Goal: Information Seeking & Learning: Learn about a topic

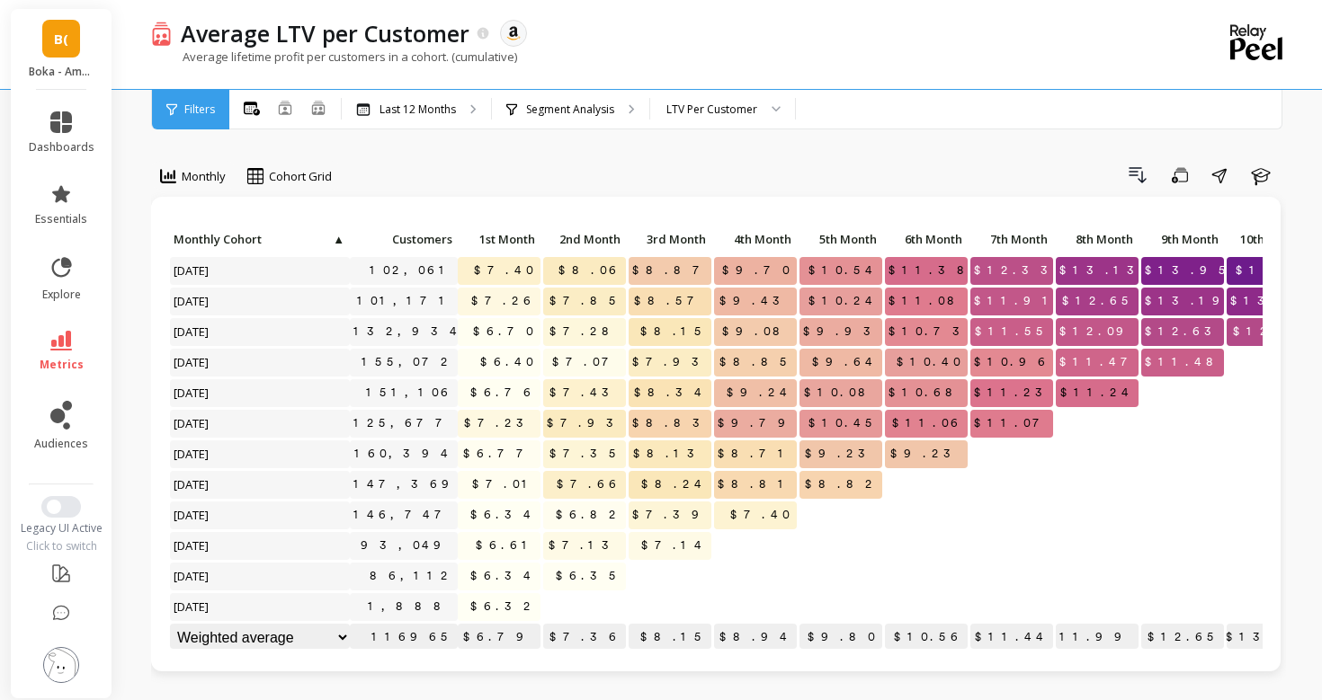
click at [63, 326] on li "metrics" at bounding box center [61, 351] width 87 height 63
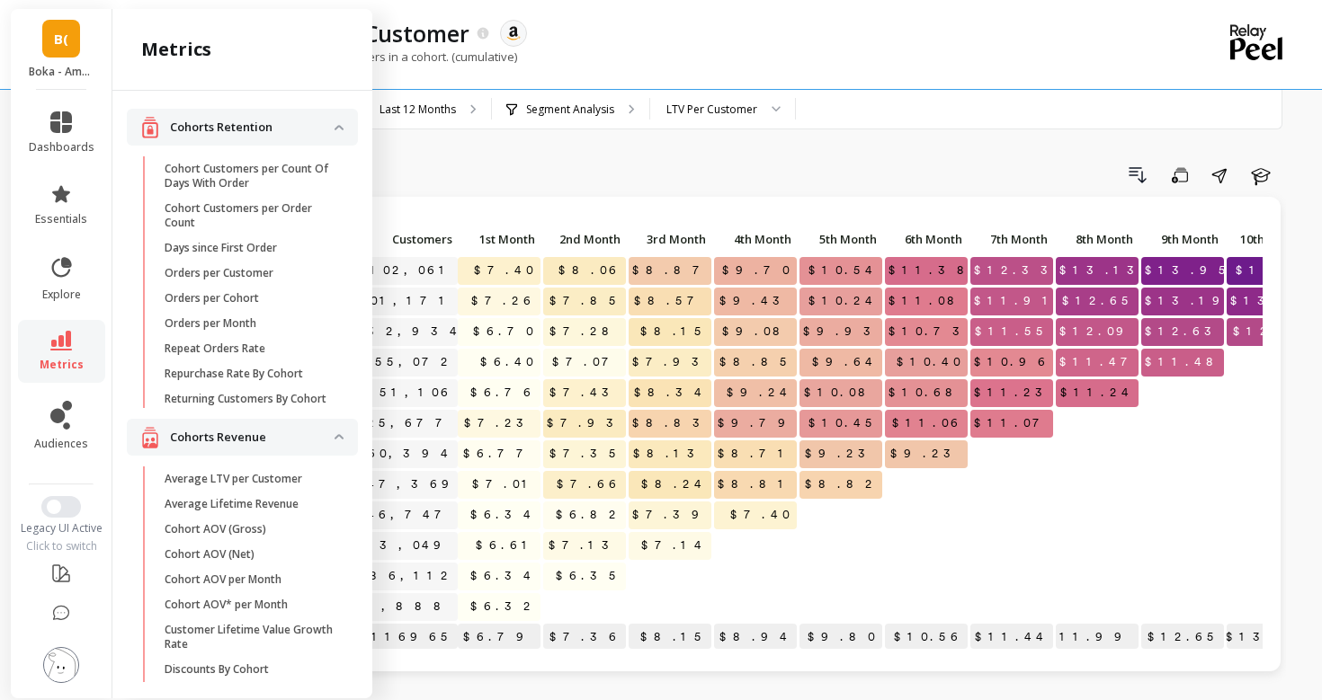
scroll to position [1261, 0]
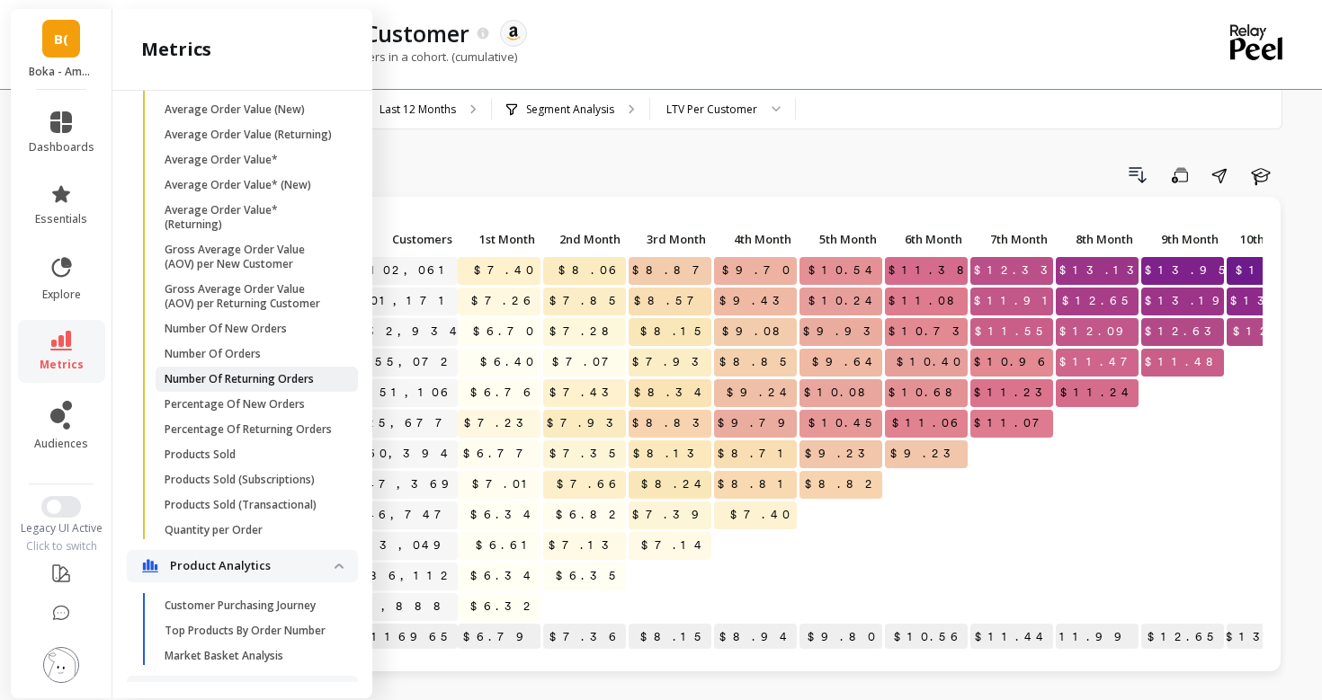
click at [228, 381] on p "Number Of Returning Orders" at bounding box center [239, 379] width 149 height 14
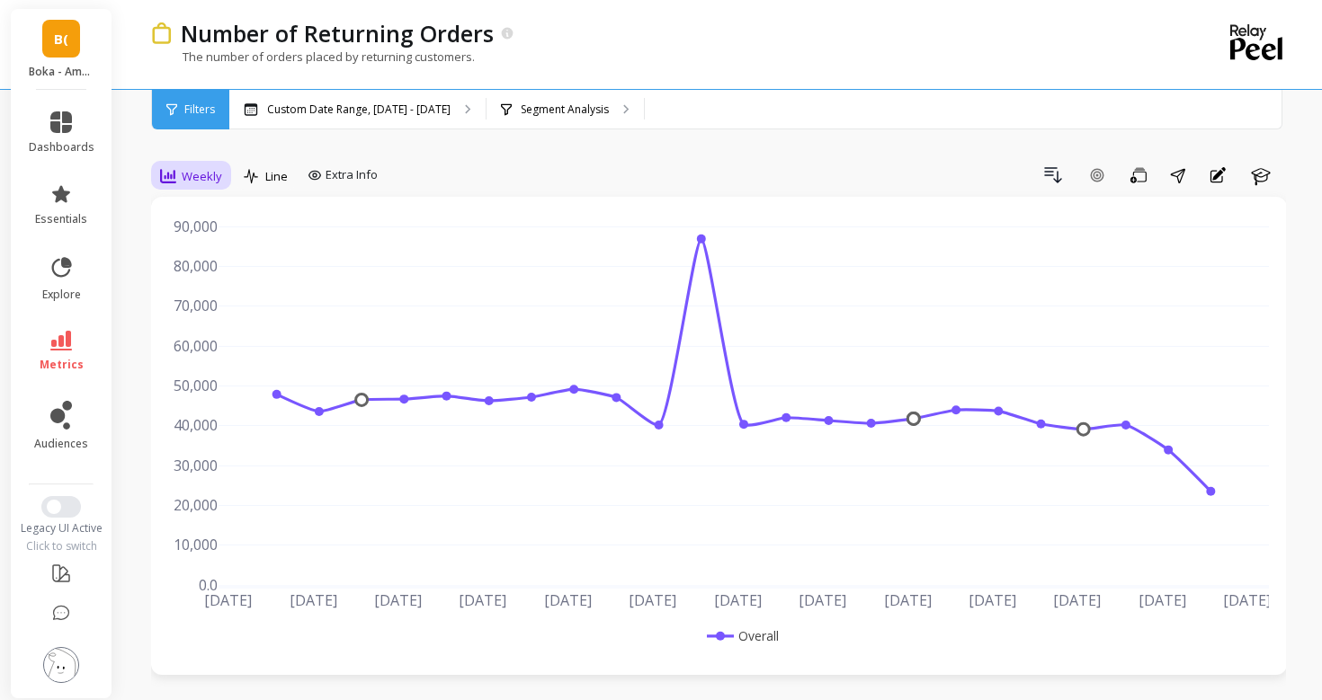
click at [174, 163] on div "Weekly" at bounding box center [191, 176] width 73 height 31
click at [213, 240] on div "Daily" at bounding box center [218, 251] width 124 height 31
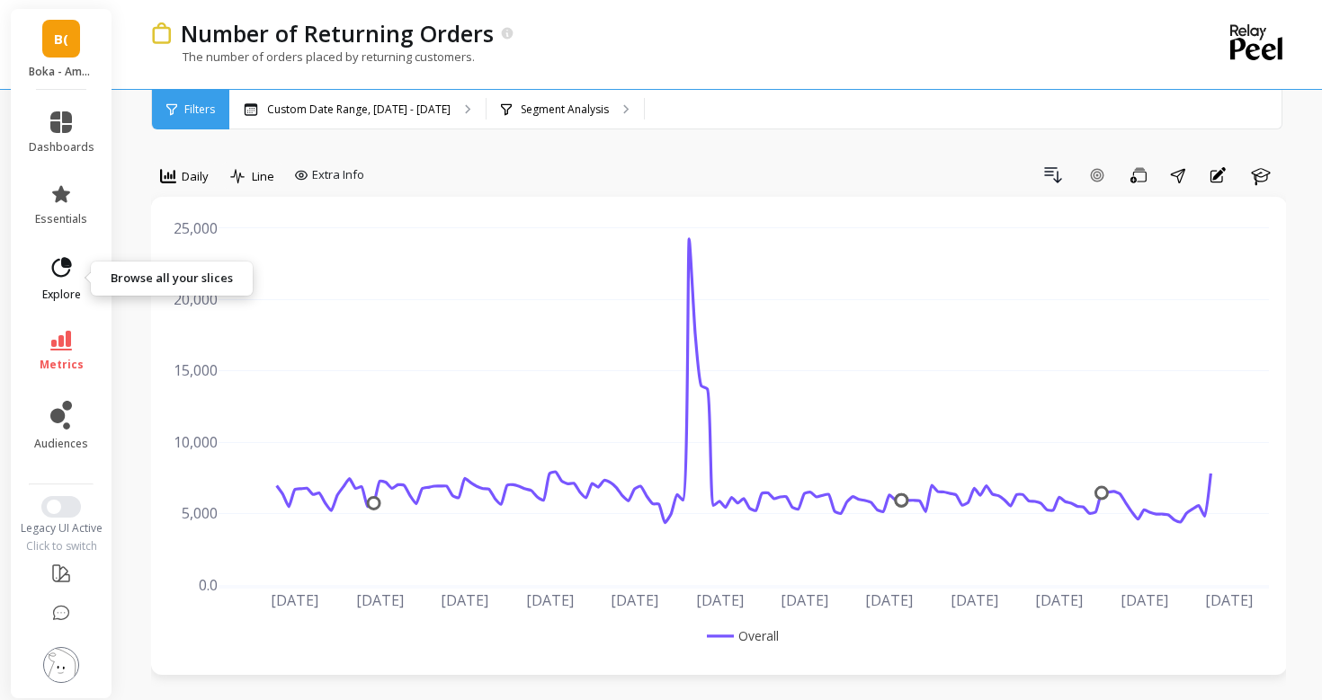
click at [80, 282] on link "explore" at bounding box center [62, 278] width 66 height 47
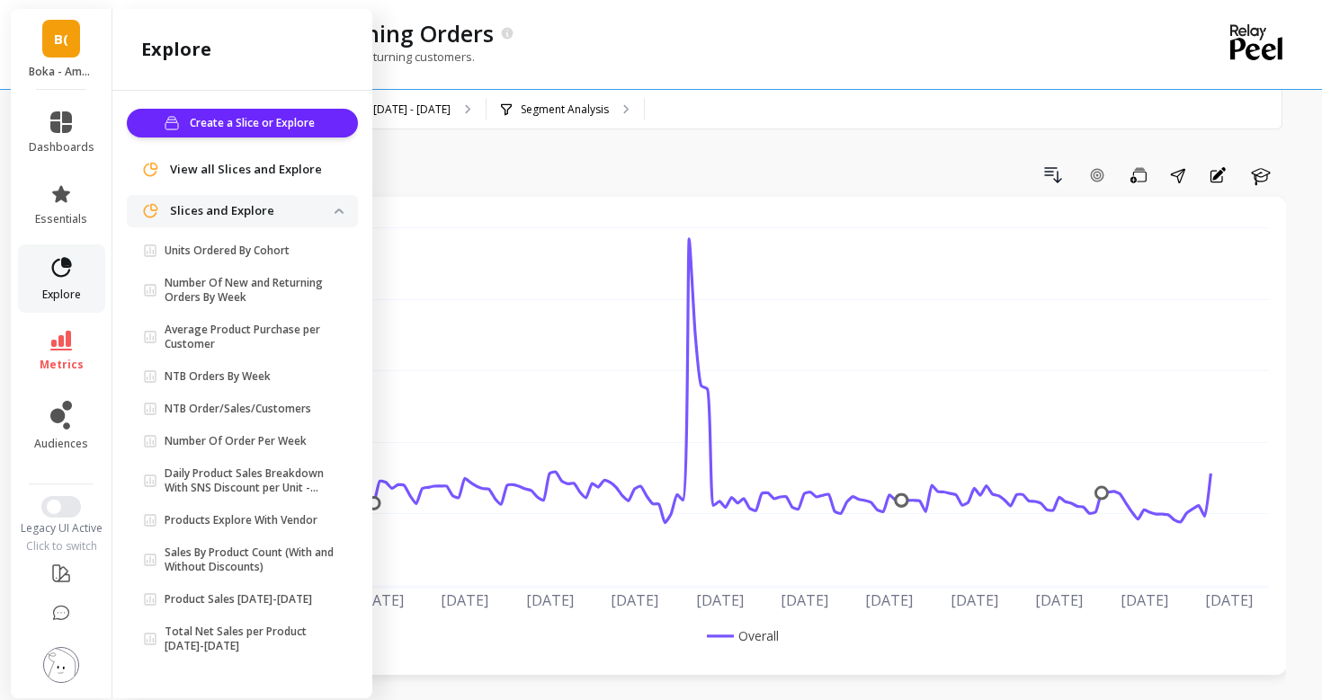
scroll to position [2, 0]
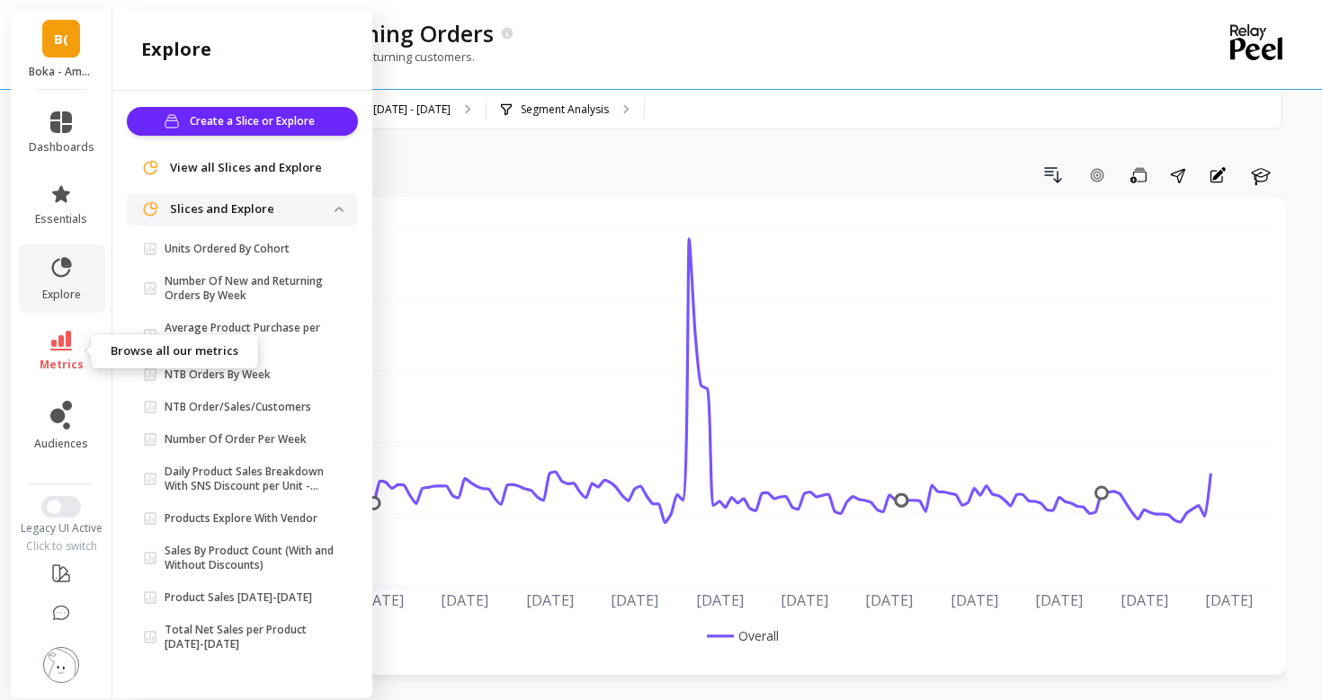
click at [76, 332] on link "metrics" at bounding box center [62, 351] width 66 height 41
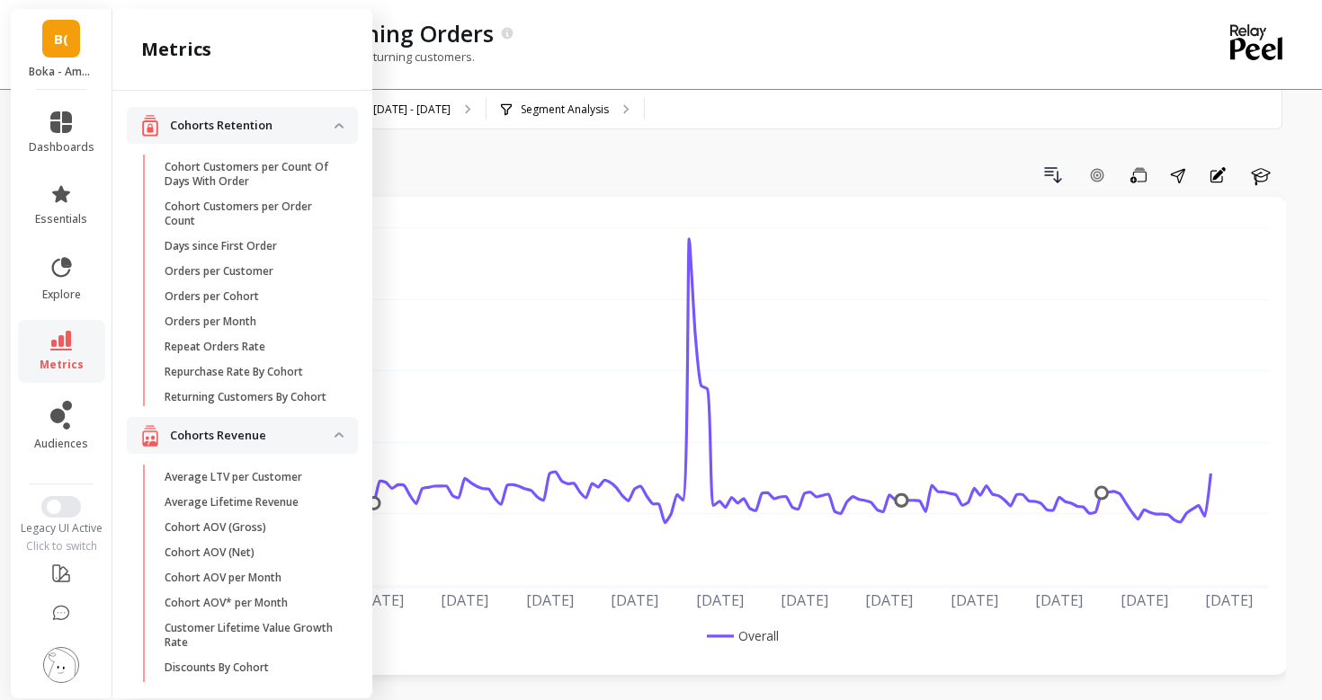
scroll to position [1261, 0]
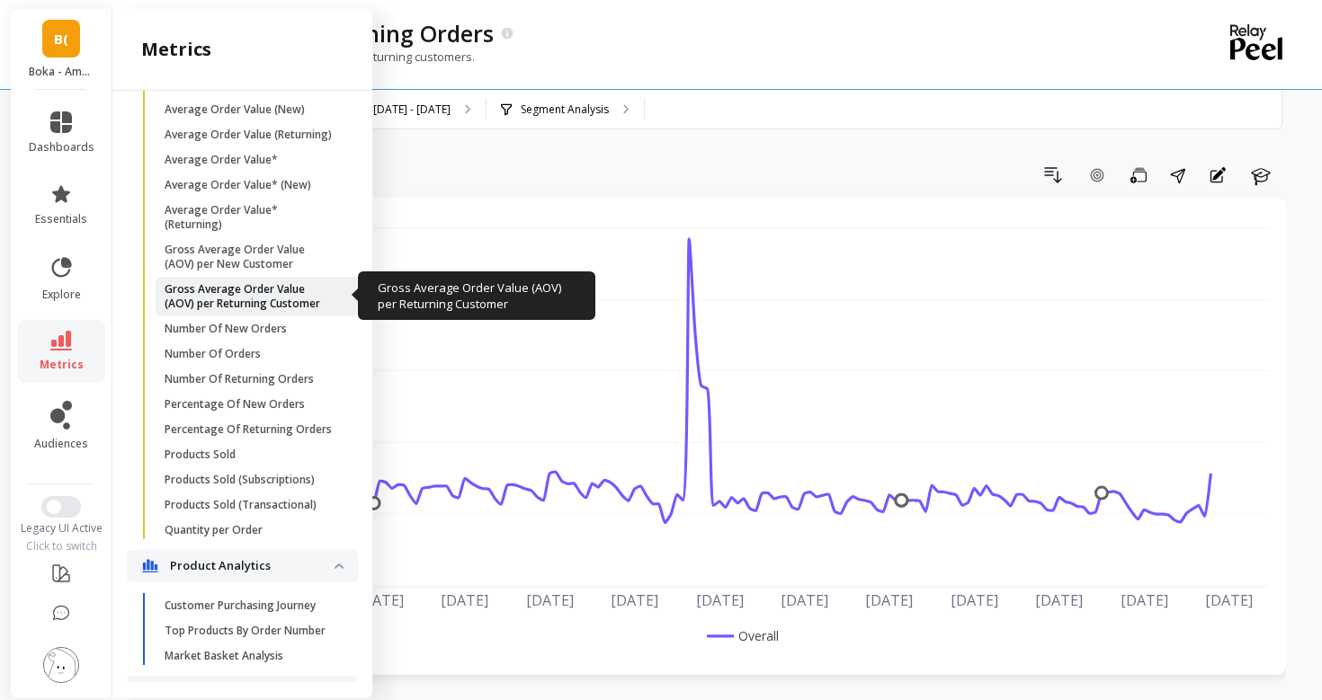
click at [304, 296] on p "Gross Average Order Value (AOV) per Returning Customer" at bounding box center [251, 296] width 172 height 29
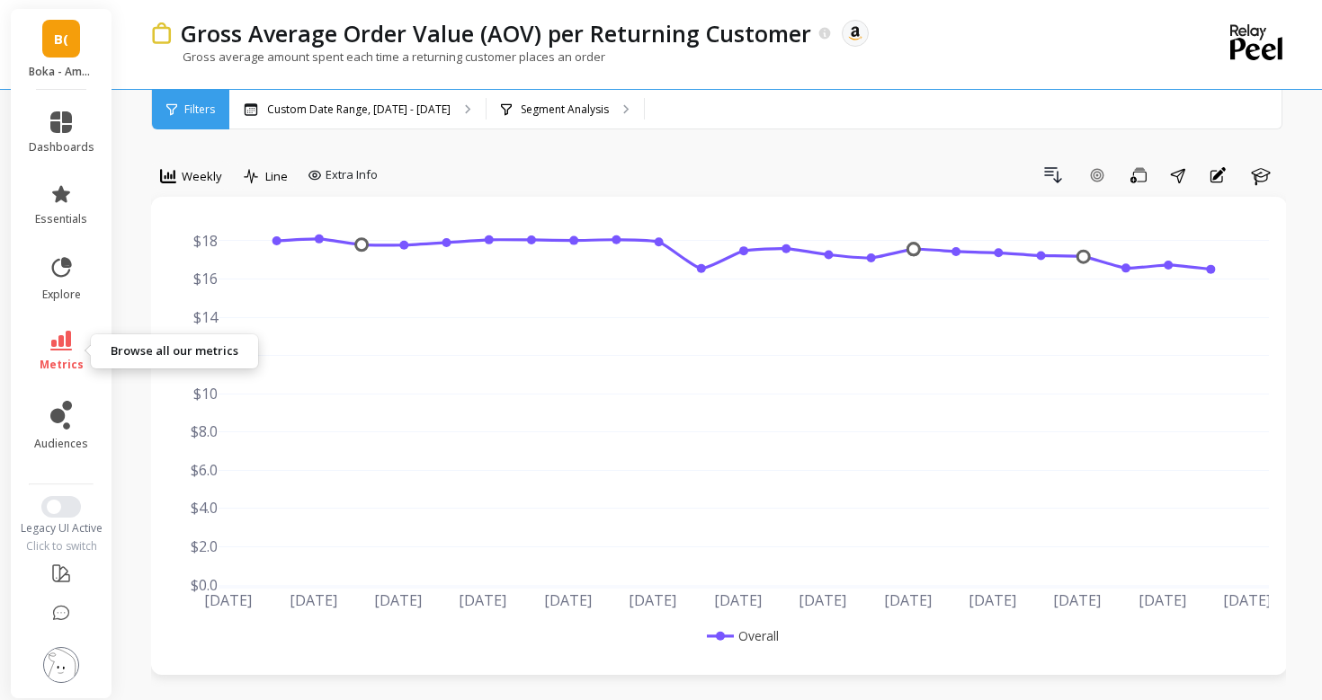
click at [49, 371] on span "metrics" at bounding box center [62, 365] width 44 height 14
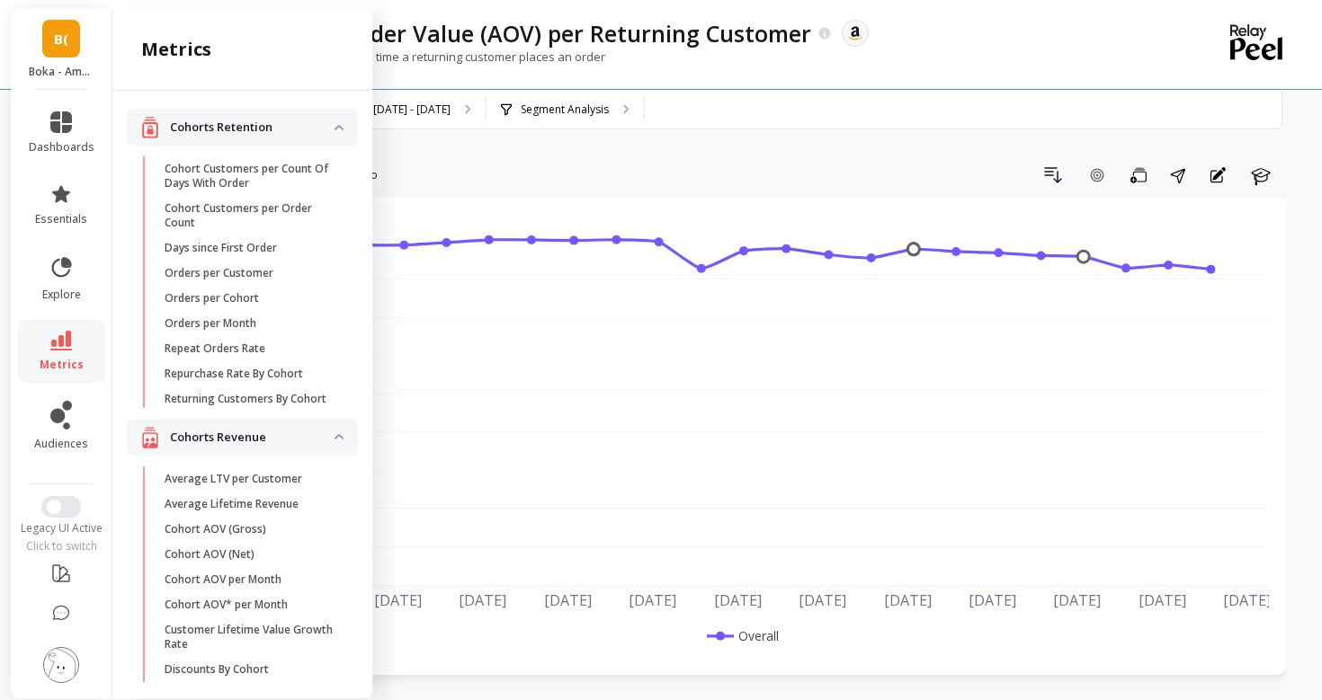
scroll to position [1261, 0]
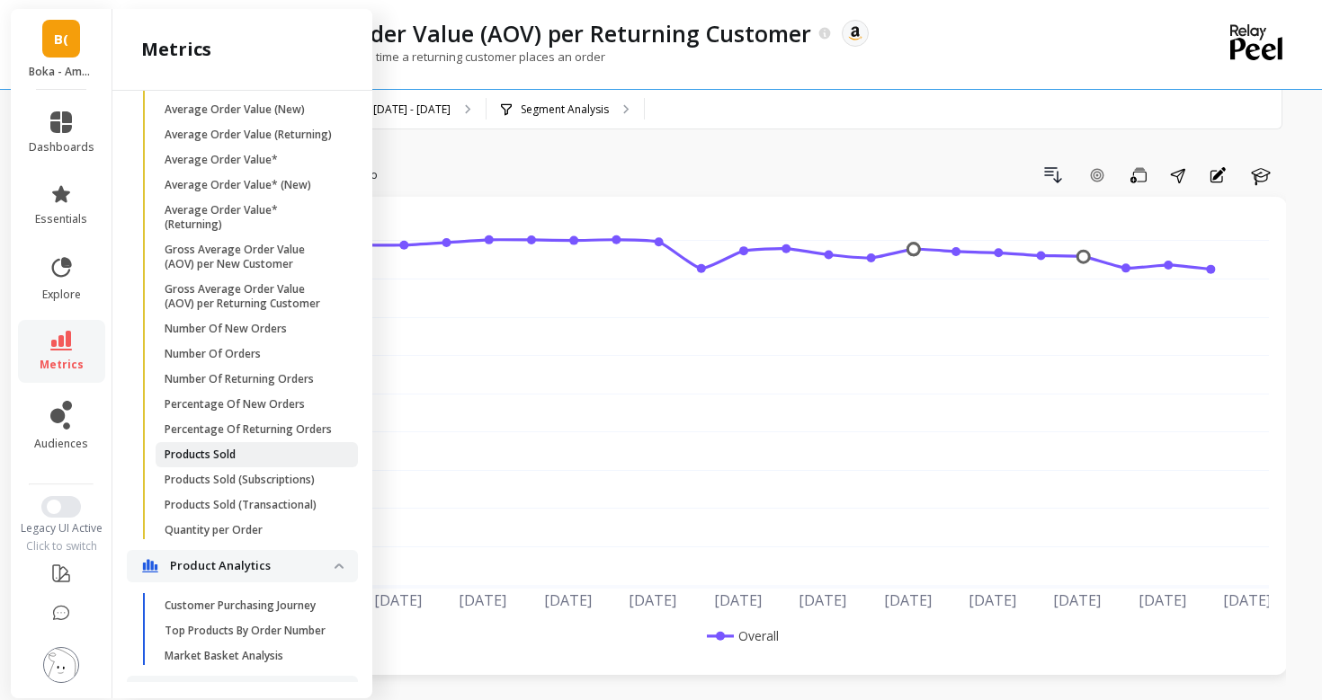
click at [210, 449] on p "Products Sold" at bounding box center [200, 455] width 71 height 14
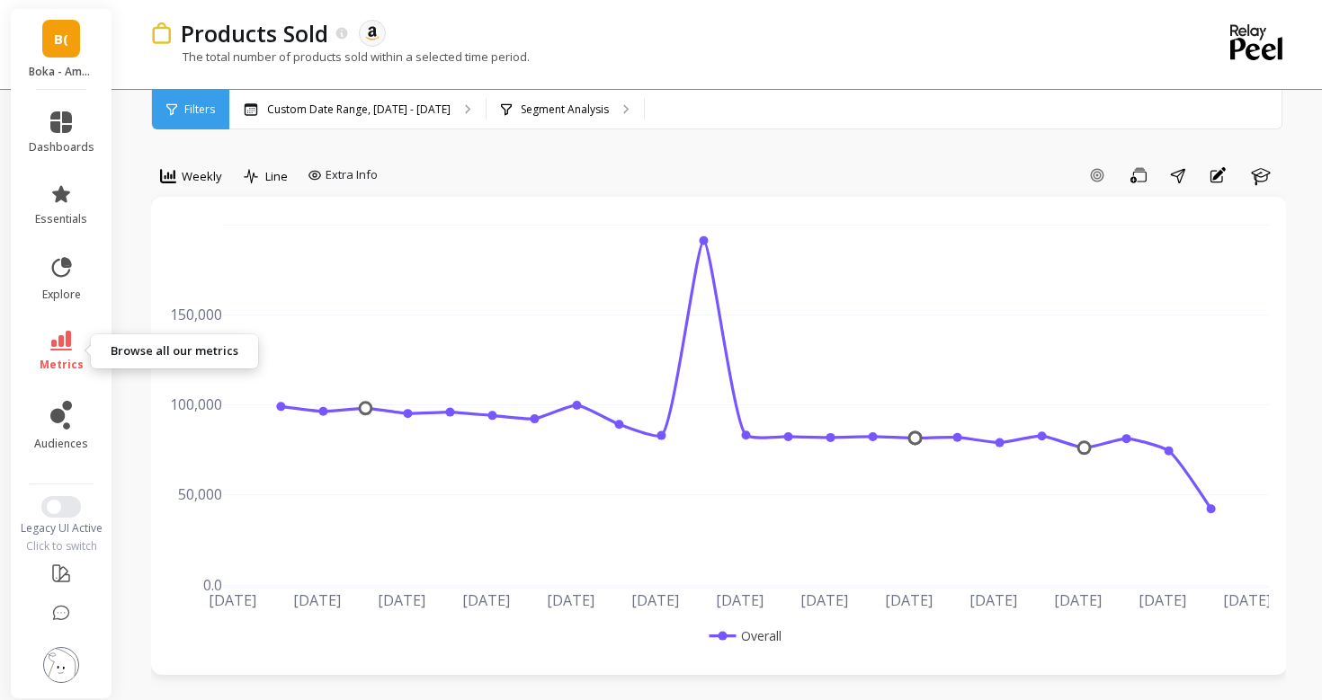
click at [49, 348] on link "metrics" at bounding box center [62, 351] width 66 height 41
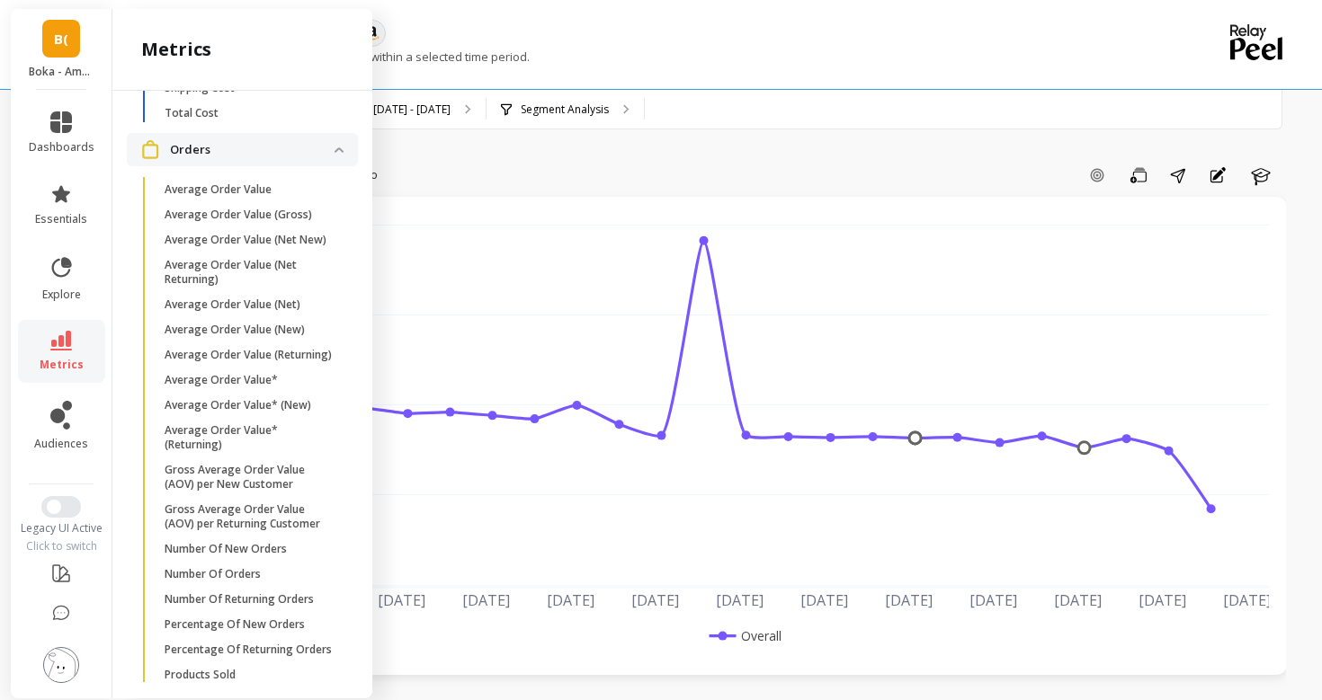
scroll to position [1015, 0]
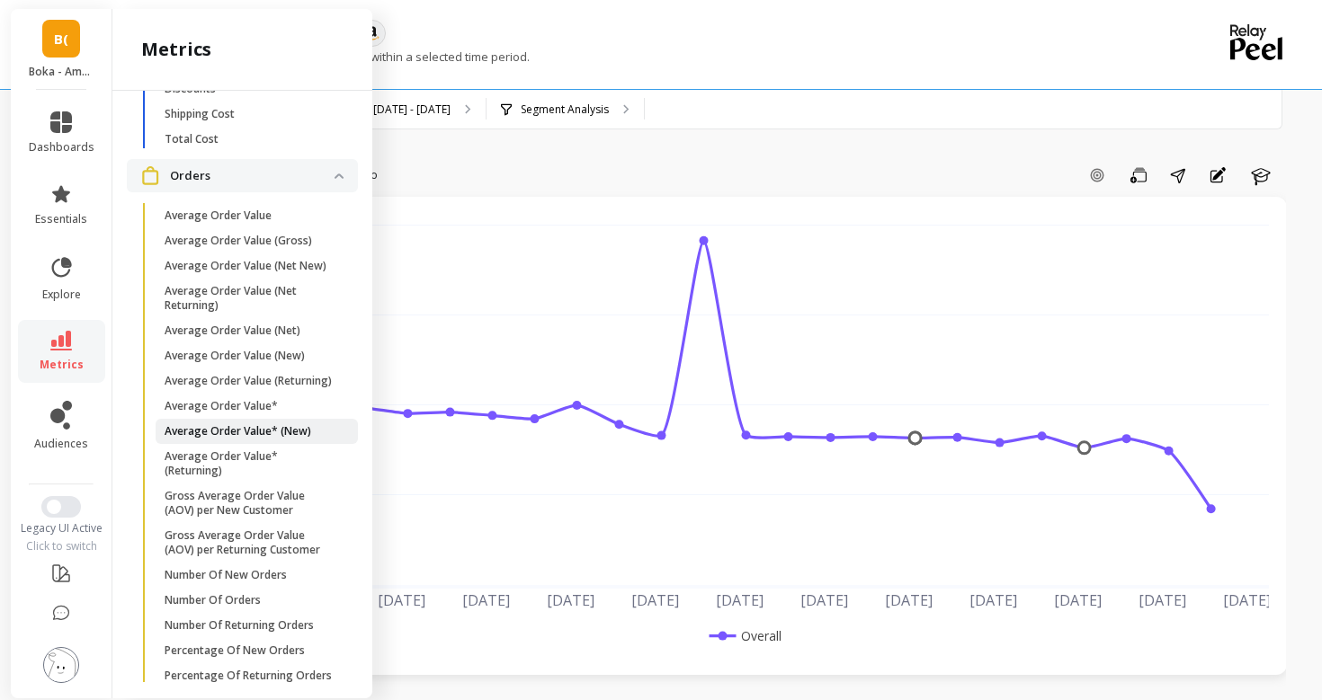
click at [240, 433] on p "Average Order Value* (New)" at bounding box center [238, 431] width 147 height 14
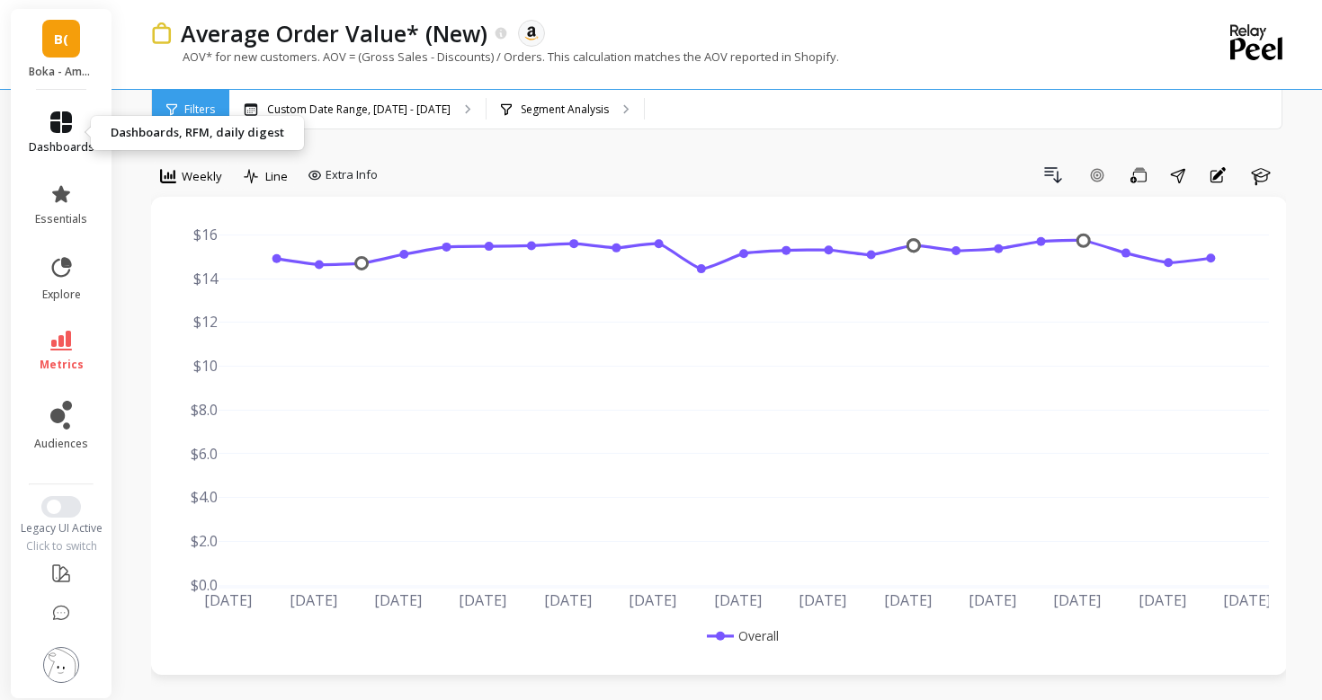
click at [65, 117] on icon at bounding box center [61, 122] width 22 height 22
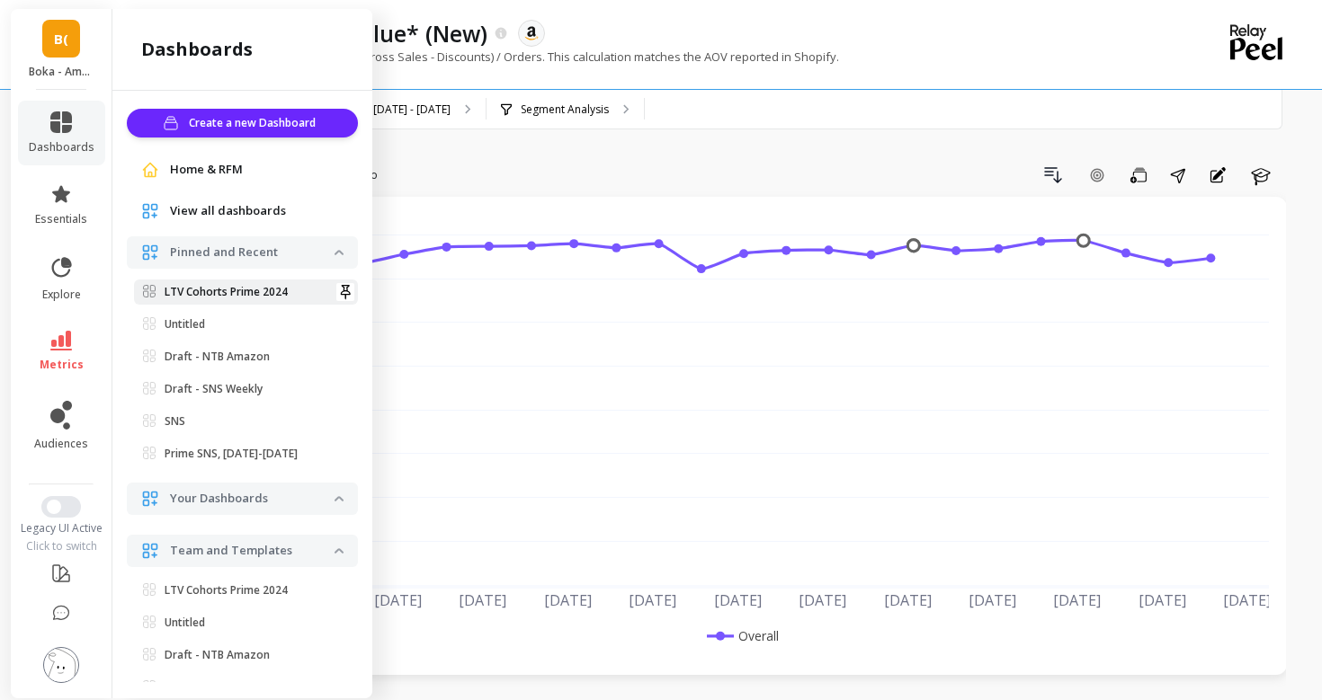
click at [242, 299] on p "LTV Cohorts Prime 2024" at bounding box center [226, 292] width 123 height 14
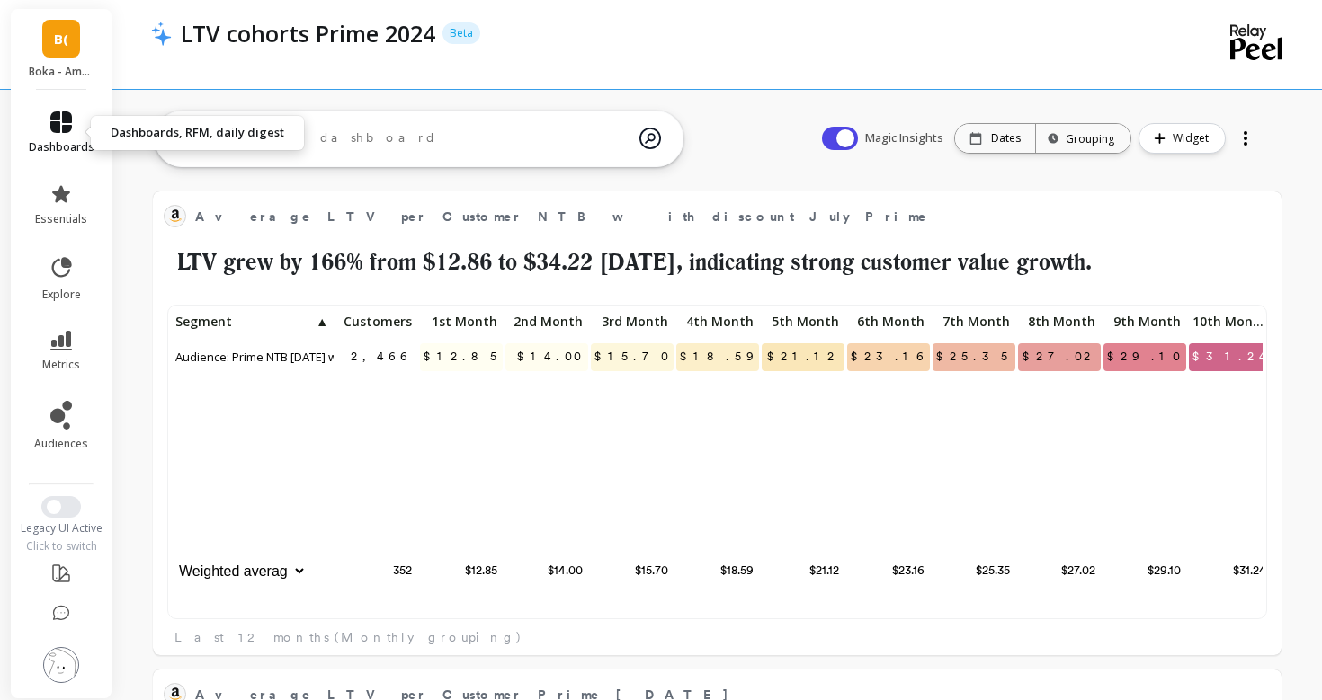
click at [59, 148] on span "dashboards" at bounding box center [62, 147] width 66 height 14
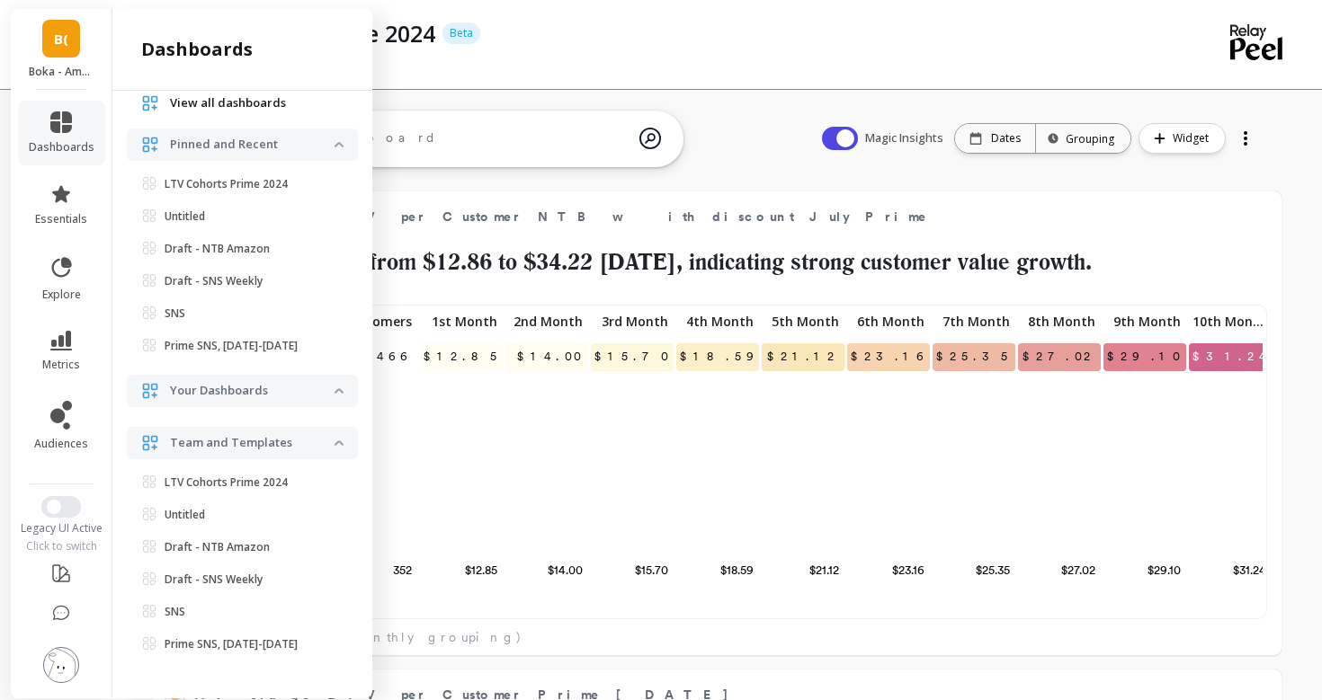
scroll to position [40, 0]
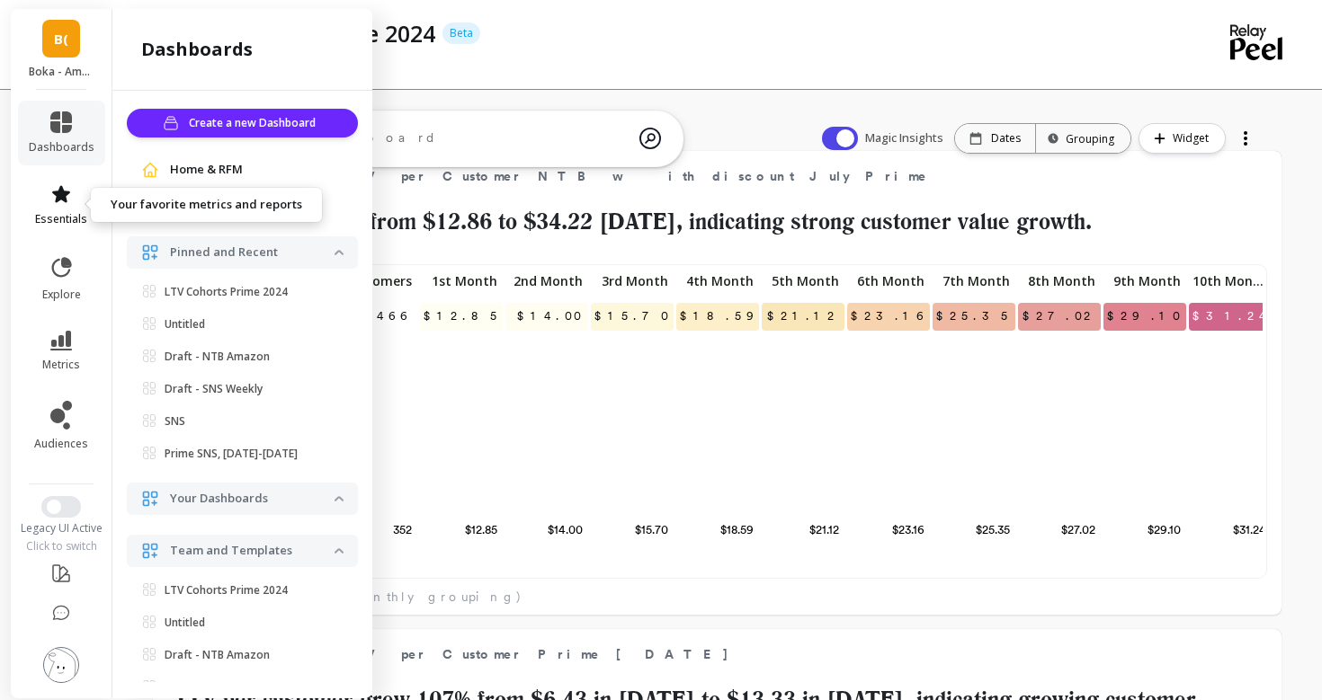
click at [74, 208] on link "essentials" at bounding box center [62, 204] width 66 height 43
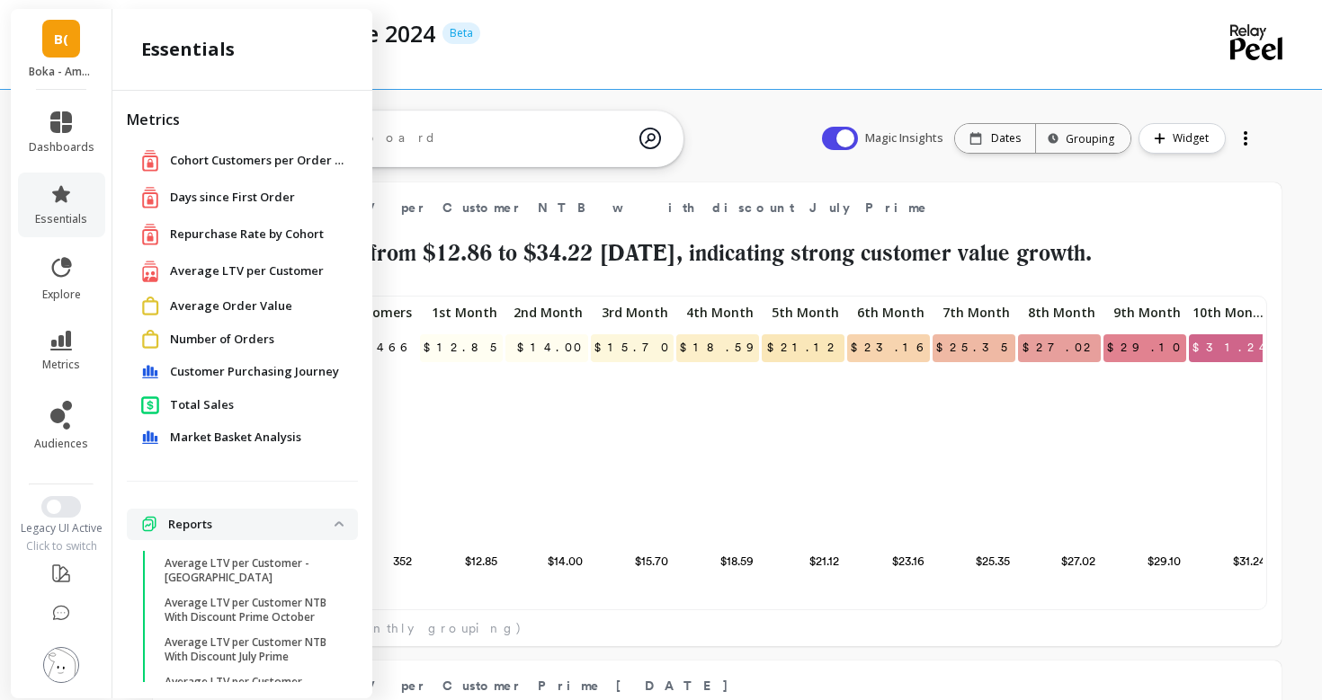
click at [213, 197] on span "Days since First Order" at bounding box center [232, 198] width 125 height 18
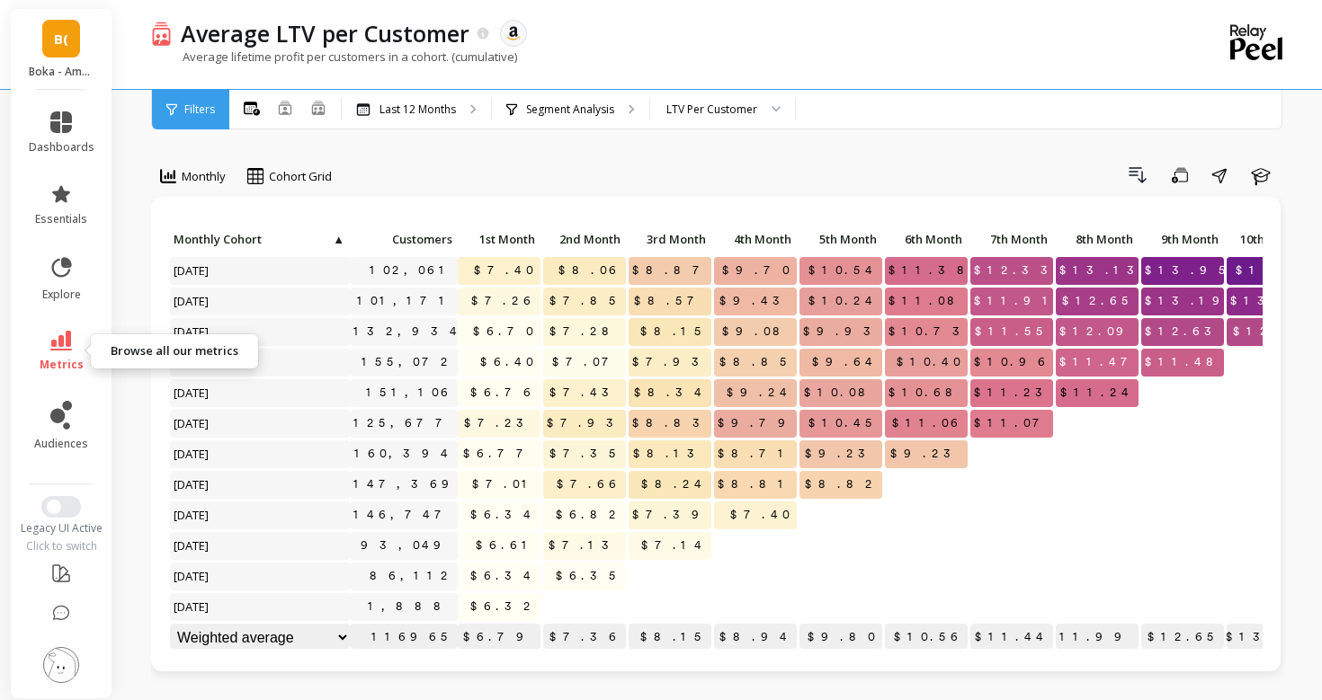
click at [54, 333] on icon at bounding box center [61, 341] width 22 height 20
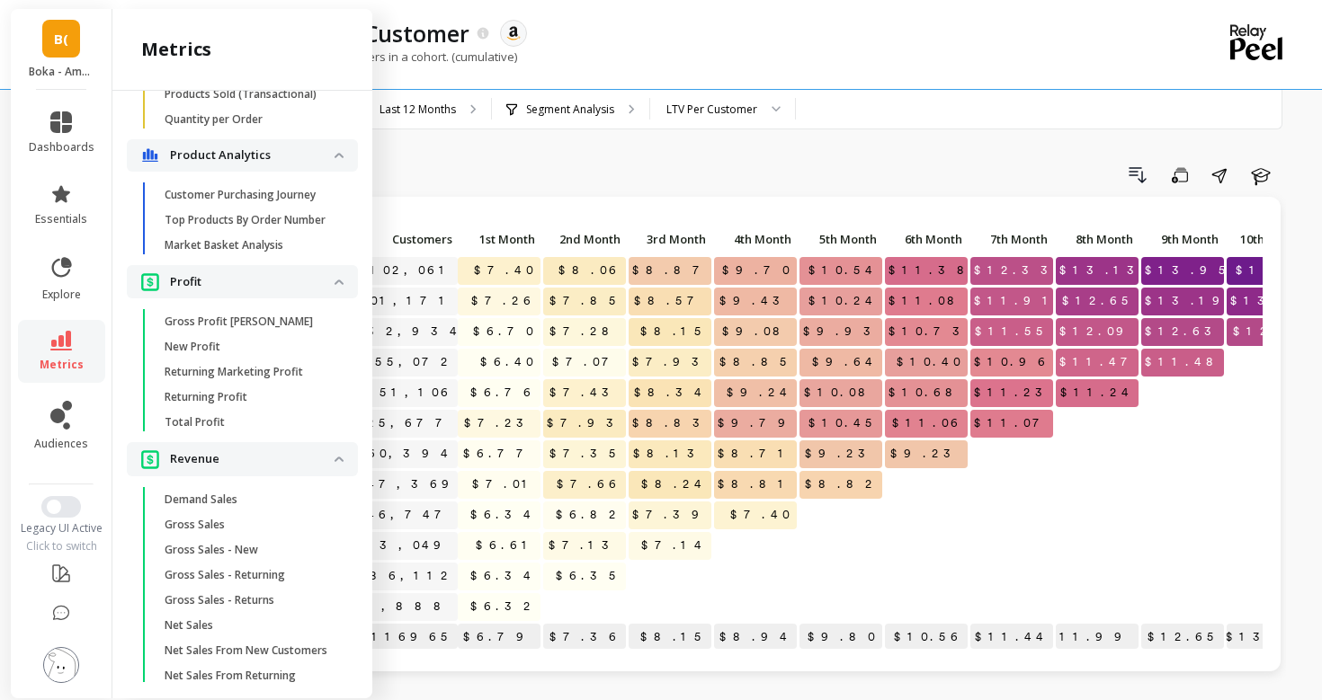
scroll to position [1883, 0]
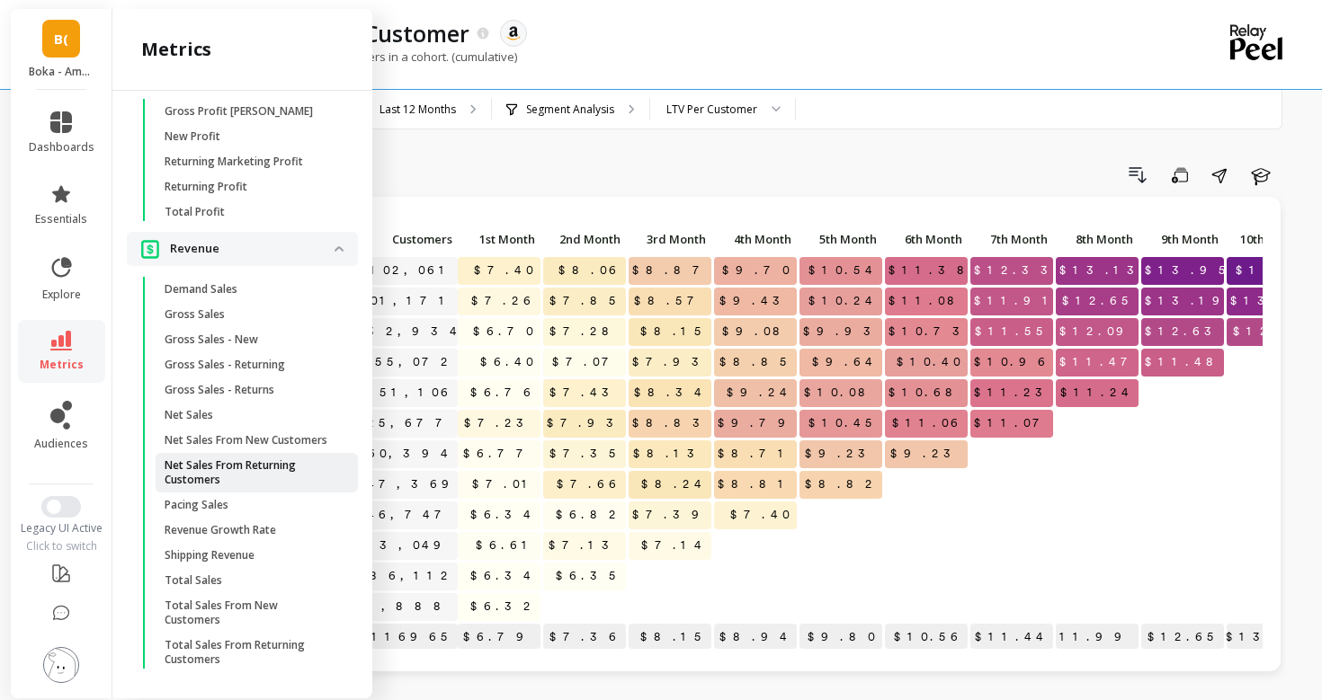
click at [238, 477] on p "Net Sales From Returning Customers" at bounding box center [251, 473] width 172 height 29
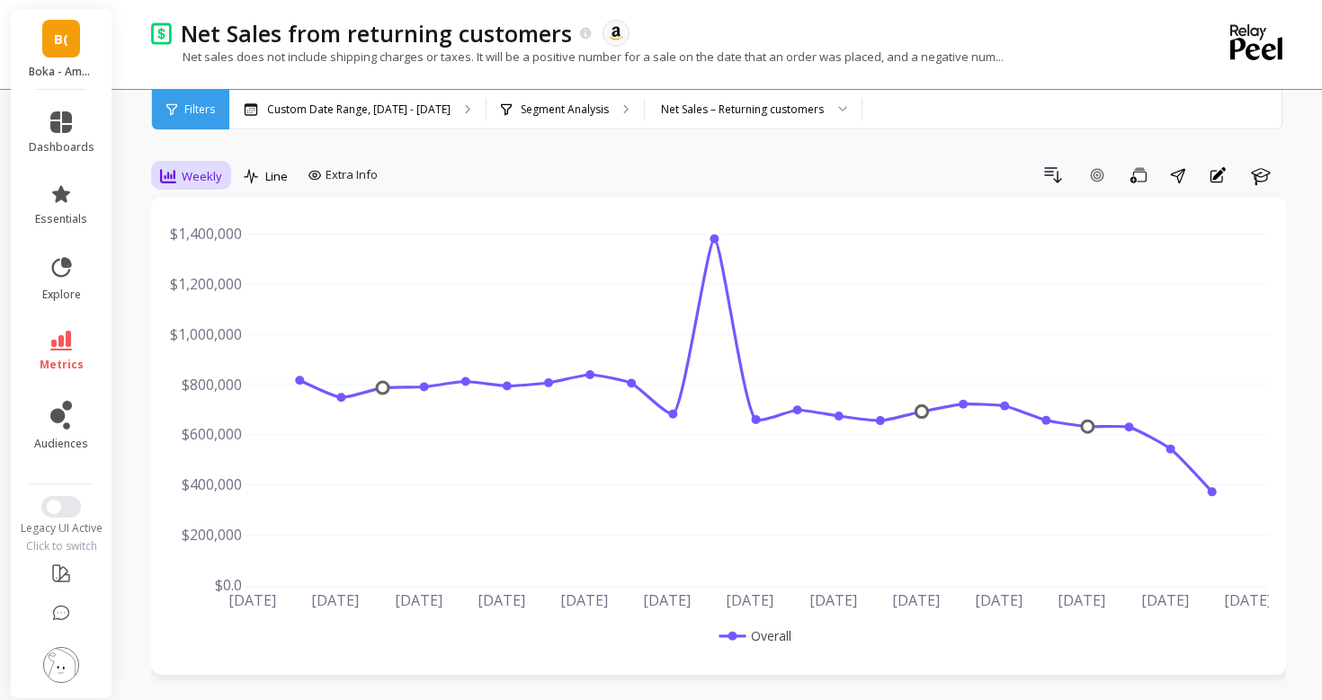
click at [176, 172] on div "Weekly" at bounding box center [191, 176] width 62 height 22
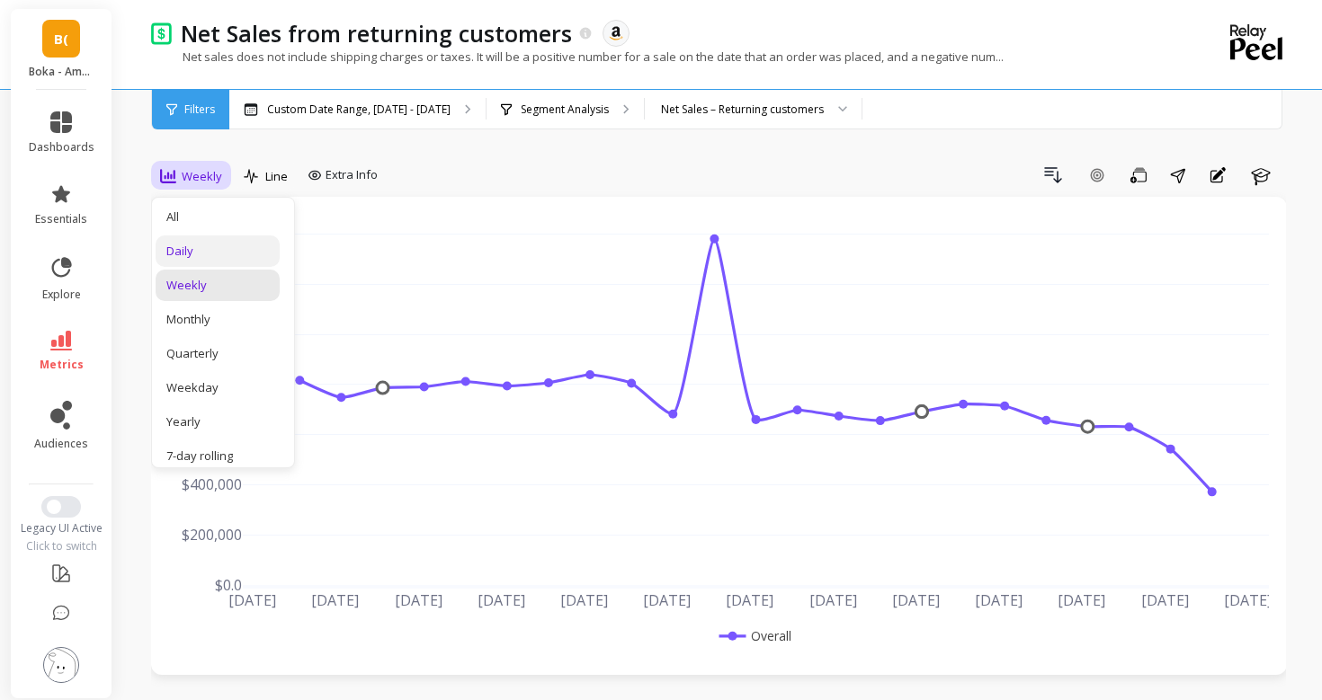
click at [185, 254] on div "Daily" at bounding box center [217, 251] width 102 height 17
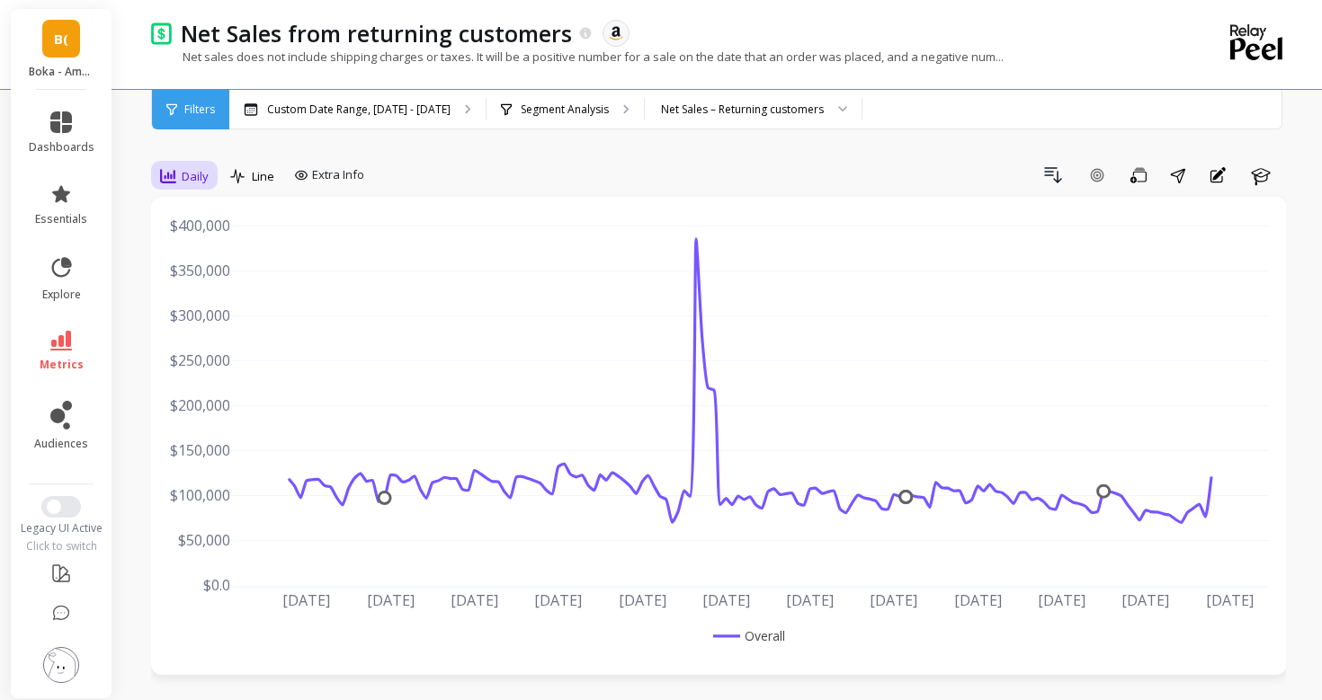
click at [192, 174] on span "Daily" at bounding box center [195, 176] width 27 height 17
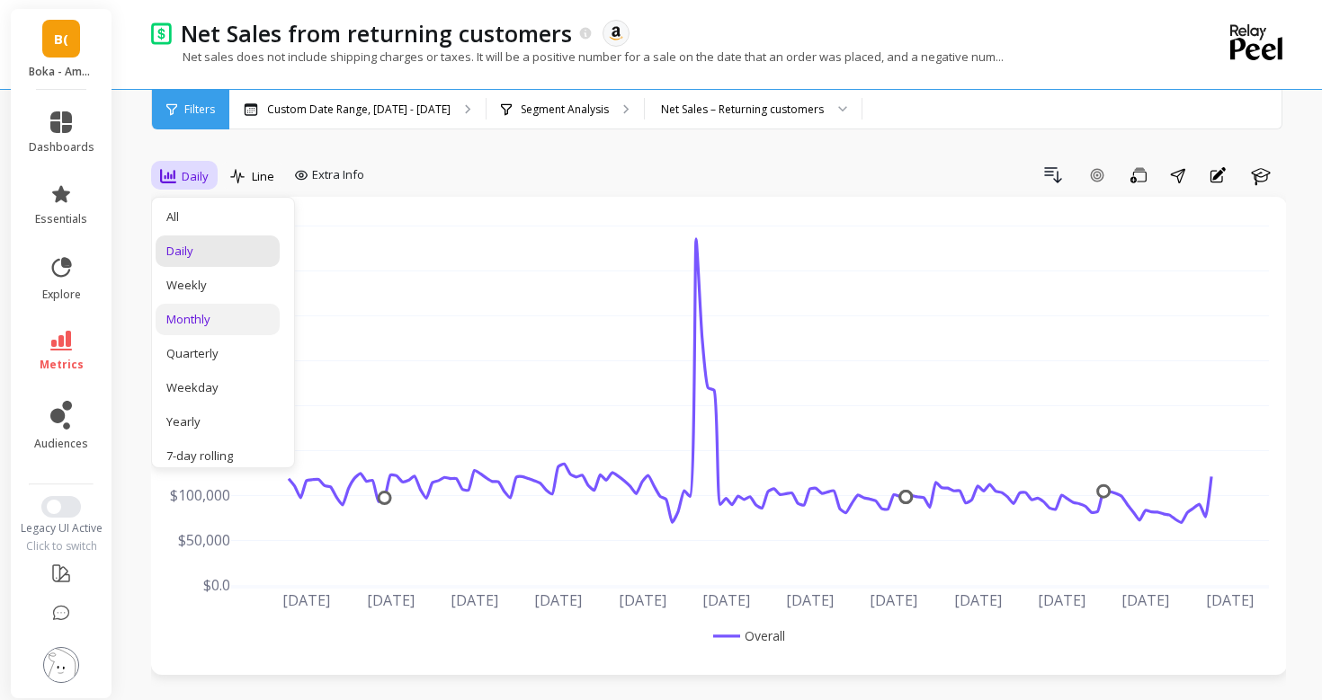
click at [189, 323] on div "Monthly" at bounding box center [217, 319] width 102 height 17
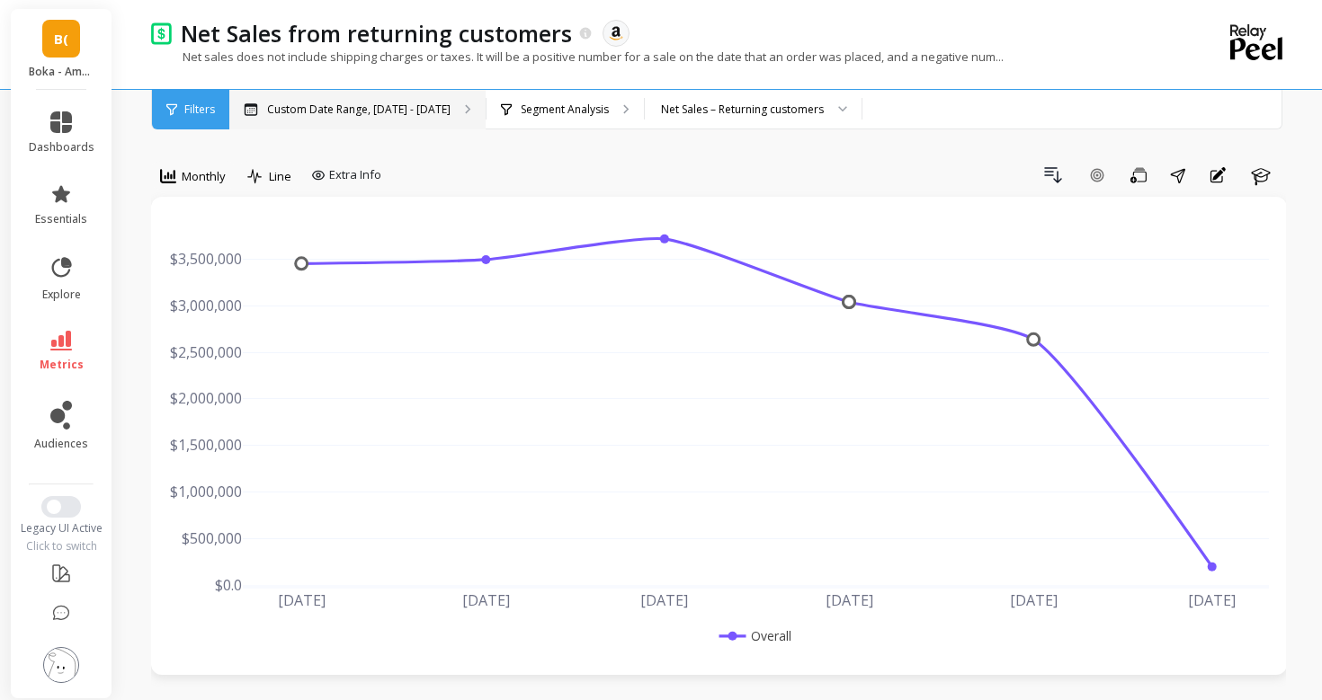
click at [354, 115] on p "Custom Date Range, [DATE] - [DATE]" at bounding box center [358, 109] width 183 height 14
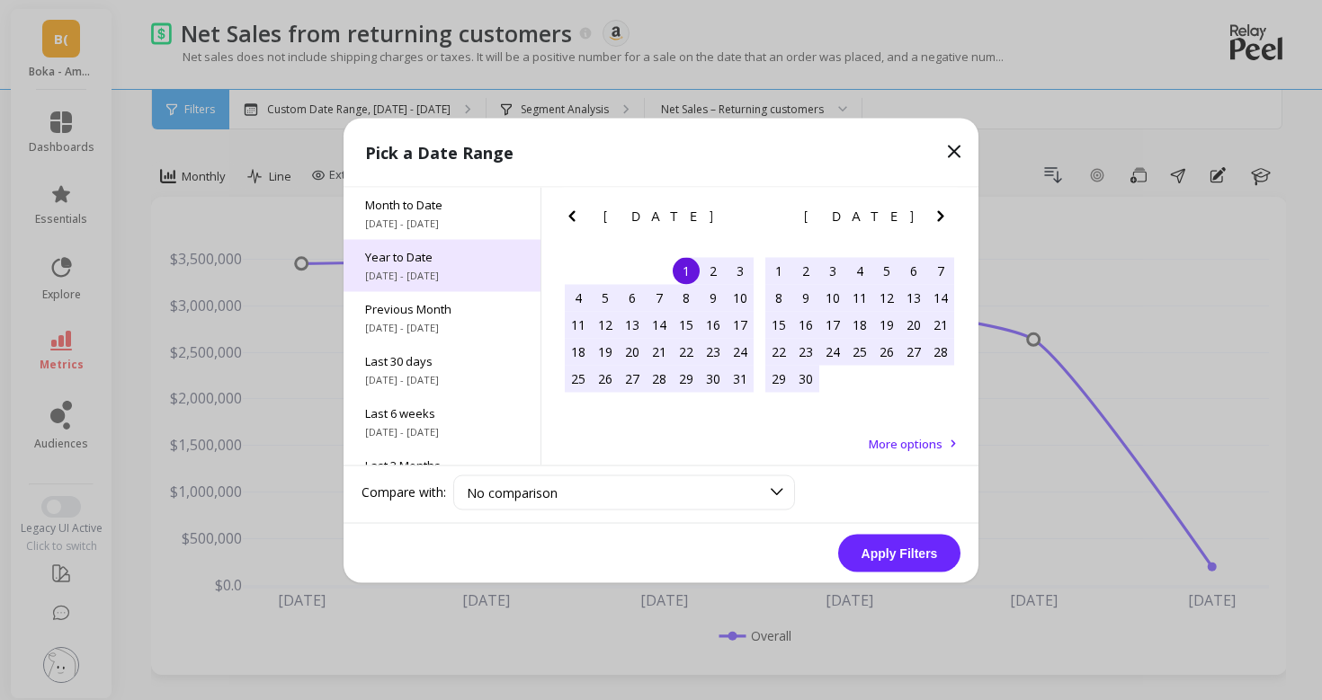
click at [425, 286] on div "Year to Date [DATE] - [DATE]" at bounding box center [441, 265] width 197 height 52
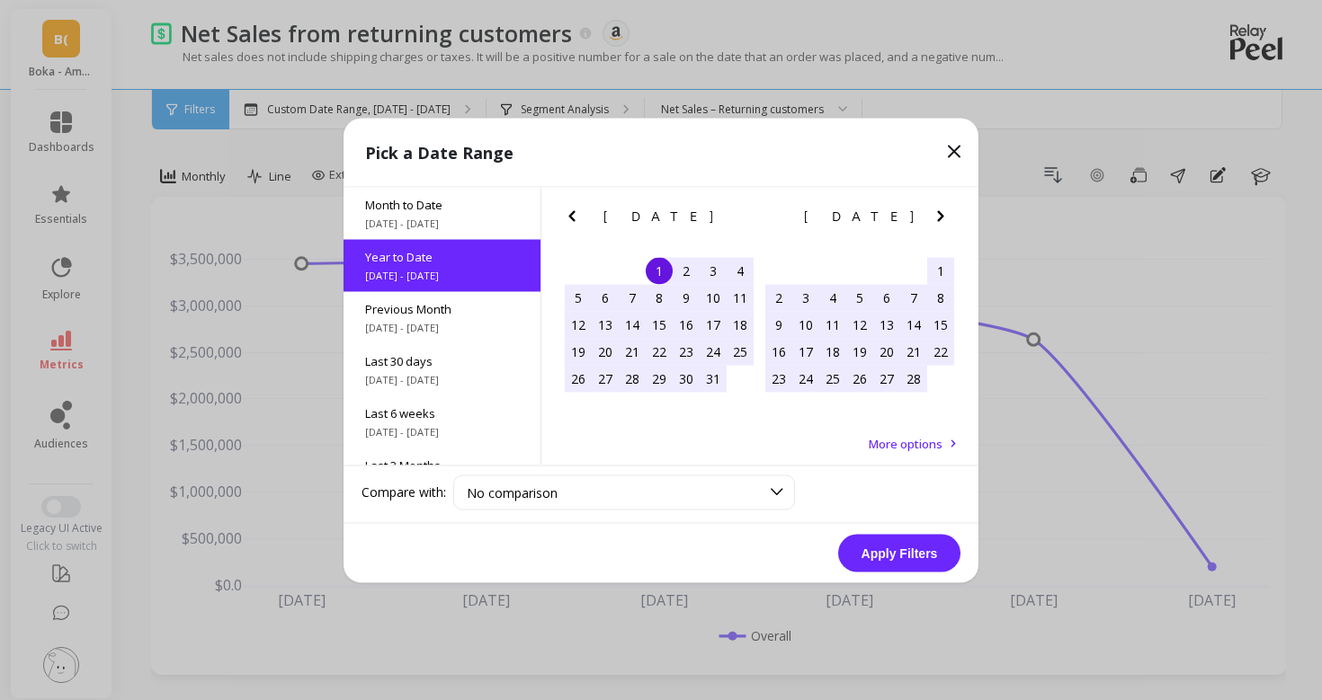
click at [887, 540] on button "Apply Filters" at bounding box center [899, 553] width 122 height 38
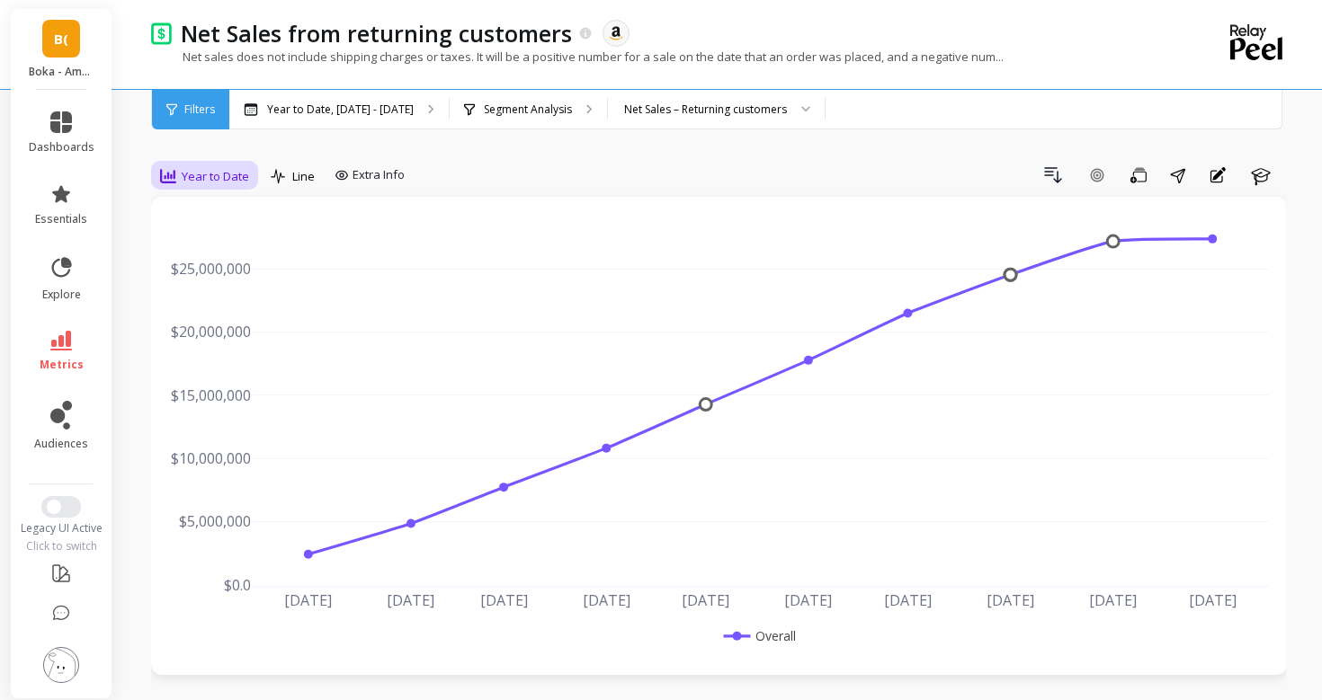
click at [189, 174] on span "Year to Date" at bounding box center [215, 176] width 67 height 17
click at [204, 316] on div "Monthly" at bounding box center [217, 319] width 102 height 17
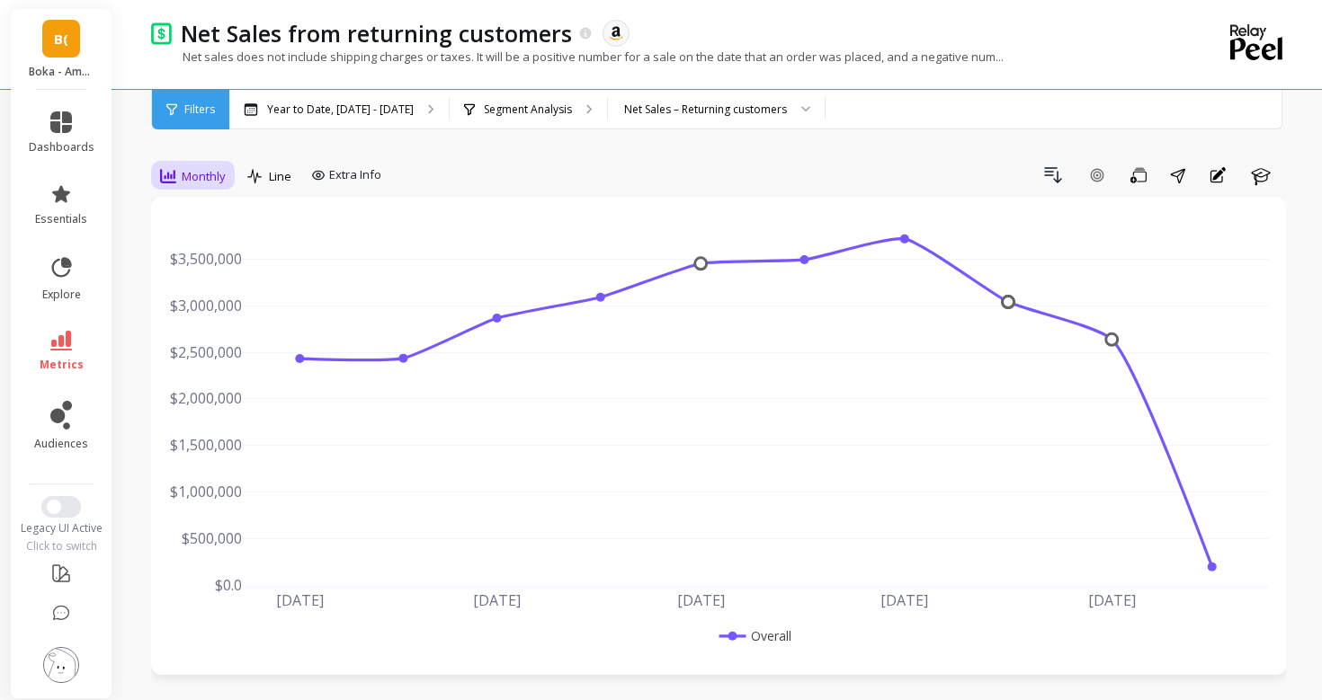
click at [197, 174] on span "Monthly" at bounding box center [204, 176] width 44 height 17
click at [199, 282] on div "Weekly" at bounding box center [217, 285] width 102 height 17
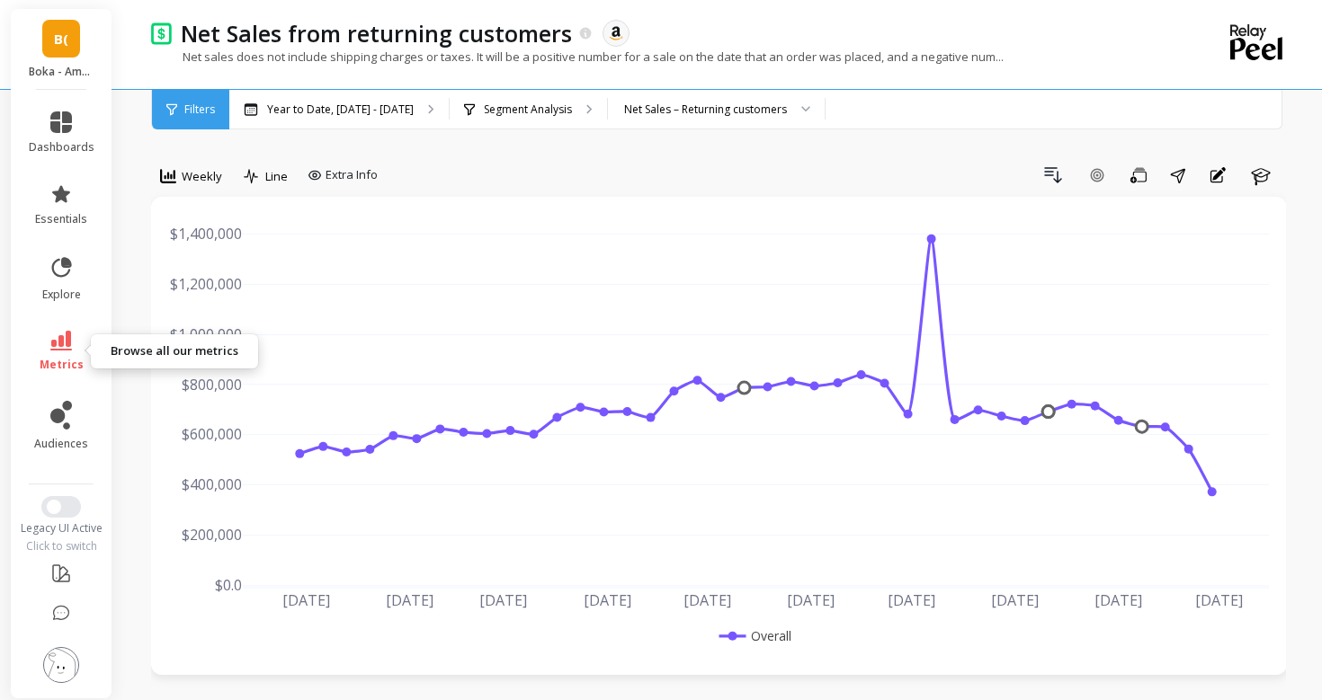
click at [67, 362] on span "metrics" at bounding box center [62, 365] width 44 height 14
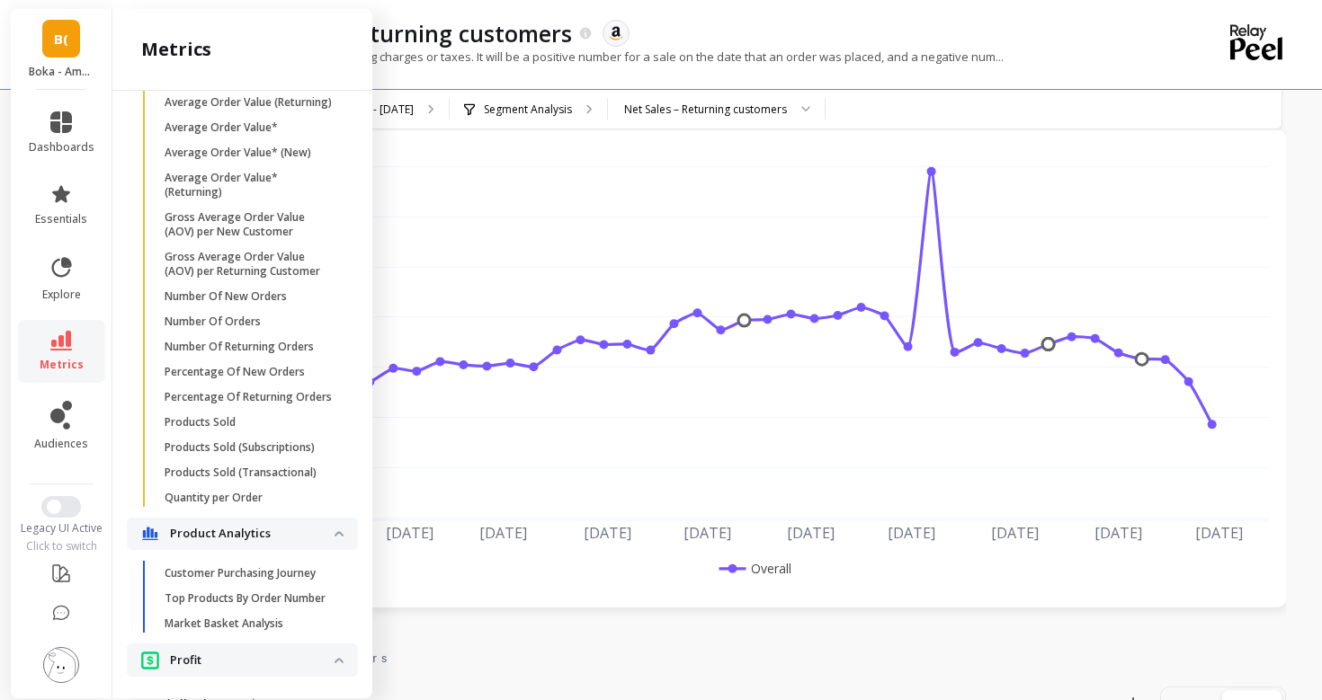
scroll to position [1287, 0]
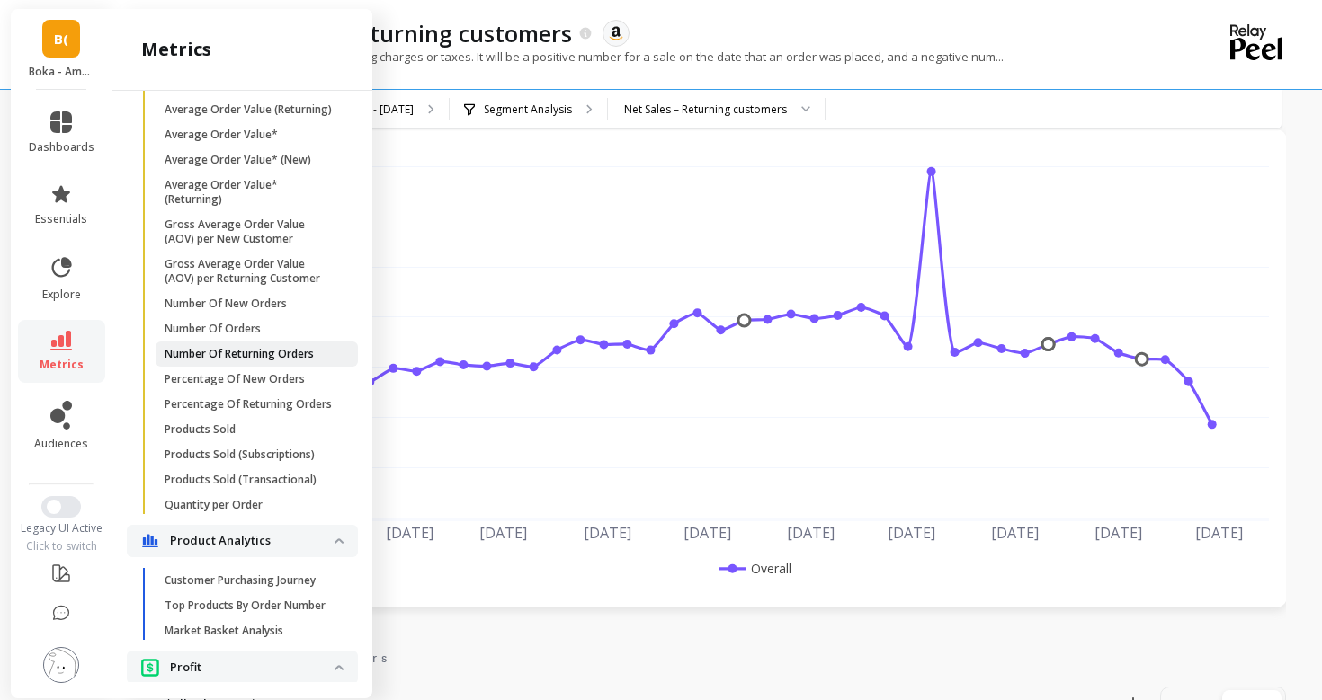
click at [245, 353] on p "Number Of Returning Orders" at bounding box center [239, 354] width 149 height 14
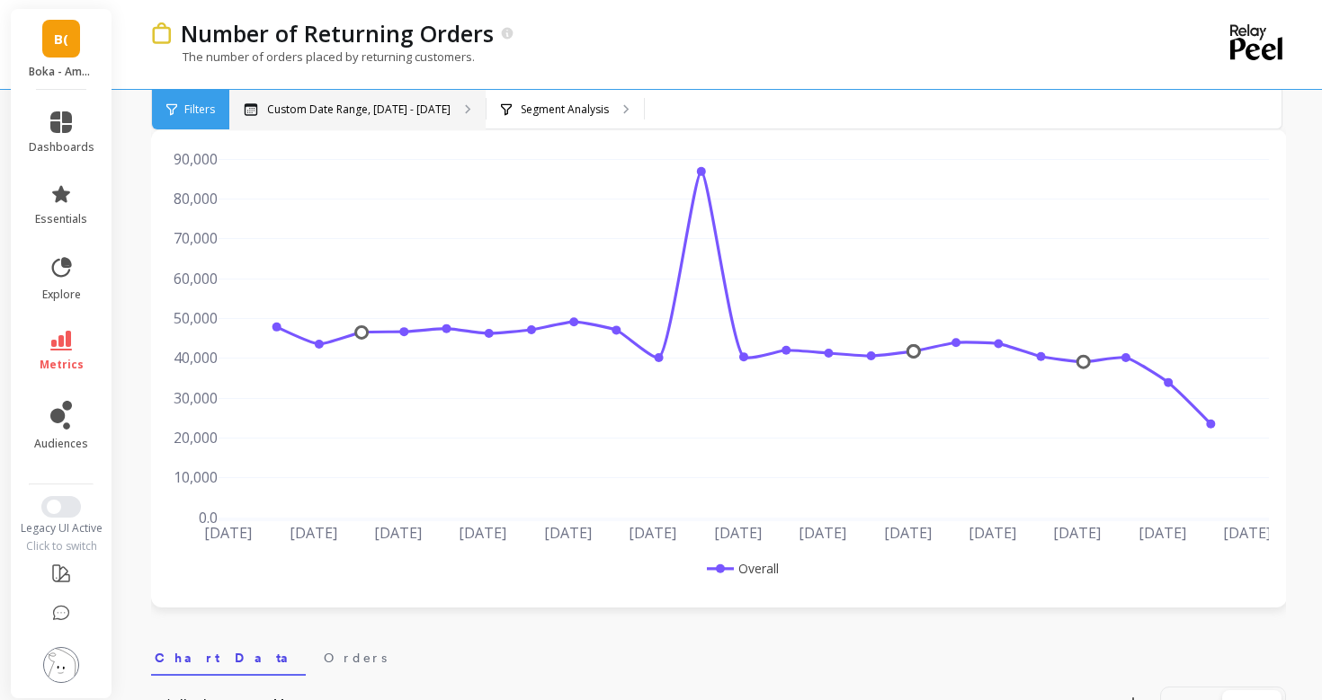
click at [274, 104] on p "Custom Date Range, [DATE] - [DATE]" at bounding box center [358, 109] width 183 height 14
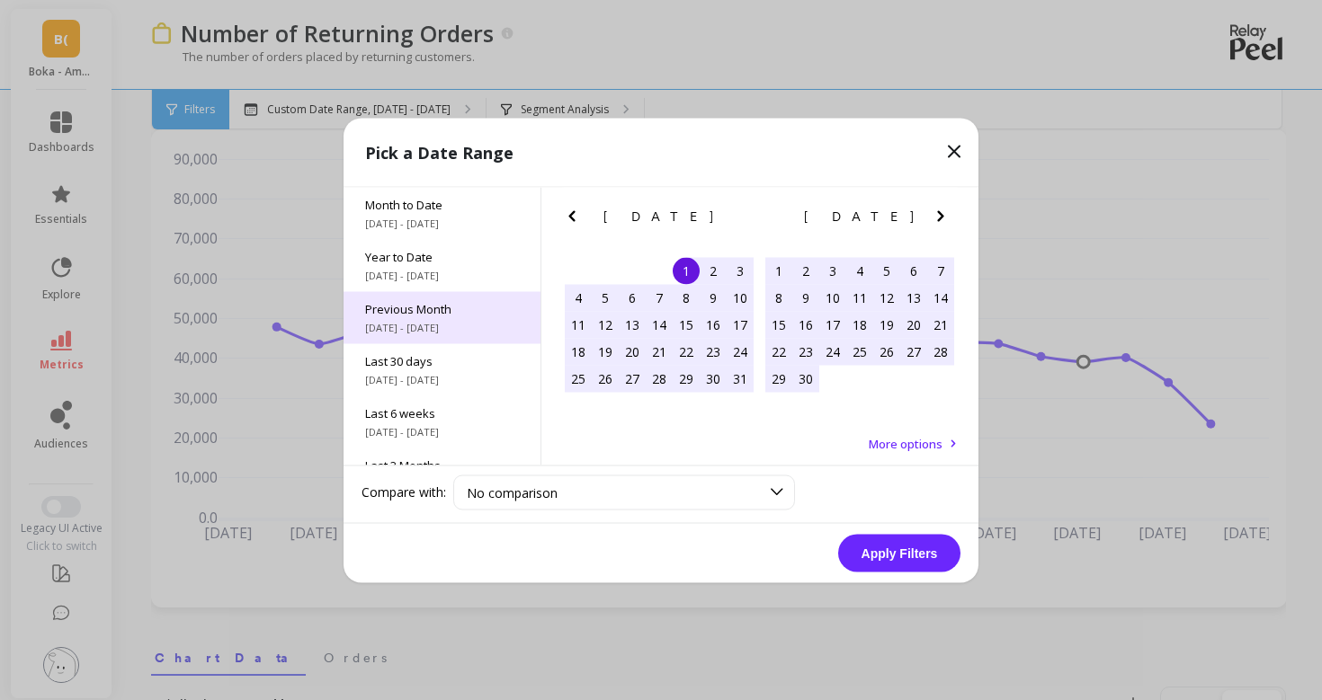
click at [366, 291] on div "Previous Month [DATE] - [DATE]" at bounding box center [441, 317] width 197 height 52
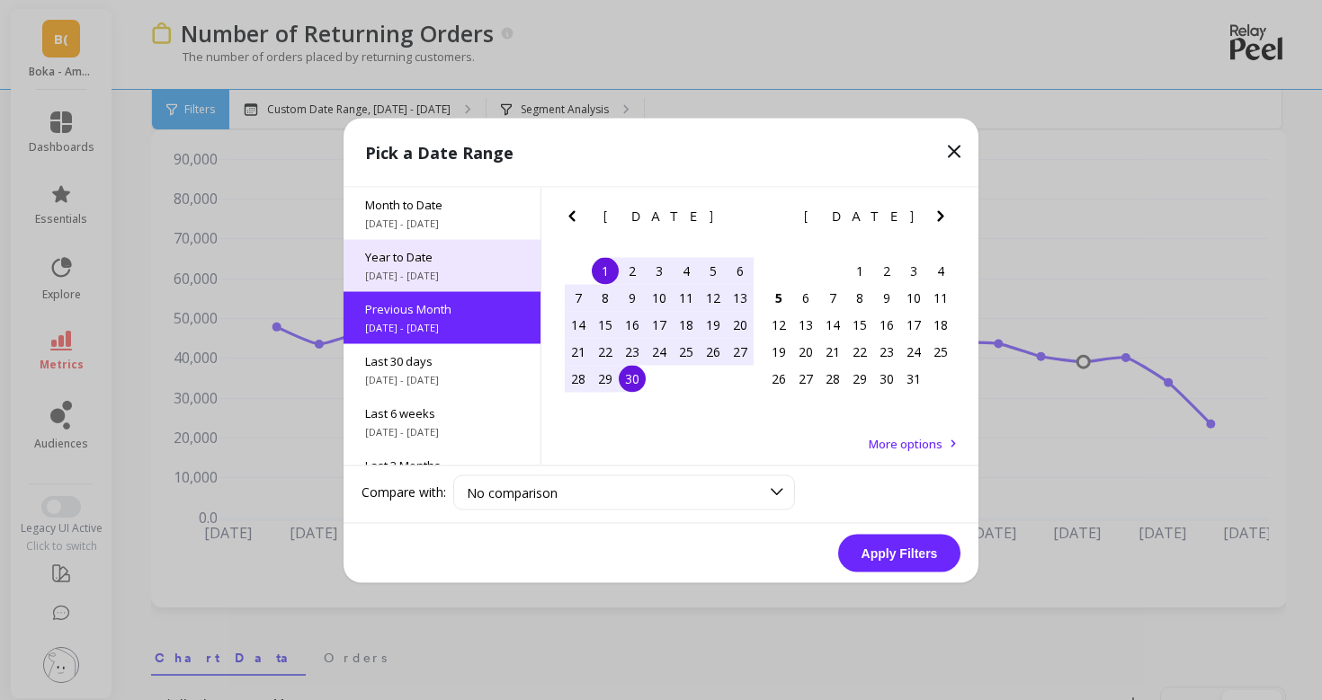
click at [376, 266] on div "Year to Date [DATE] - [DATE]" at bounding box center [441, 265] width 197 height 52
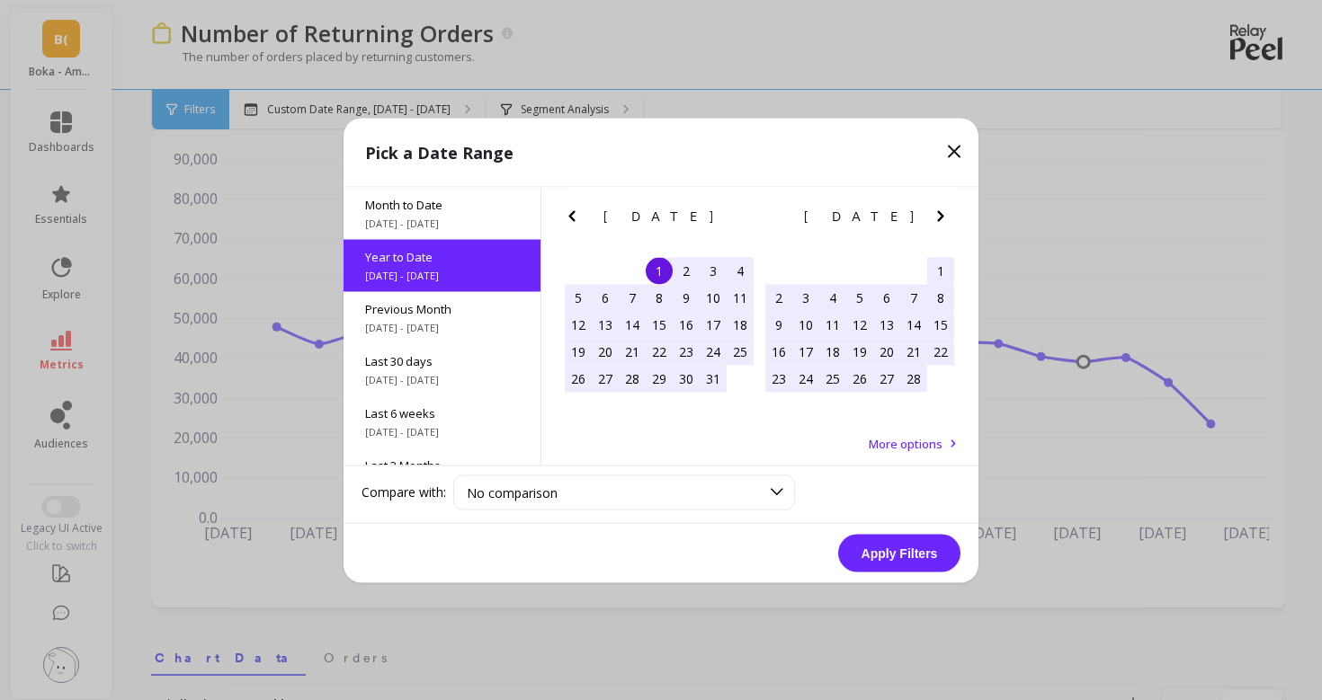
click at [900, 567] on button "Apply Filters" at bounding box center [899, 553] width 122 height 38
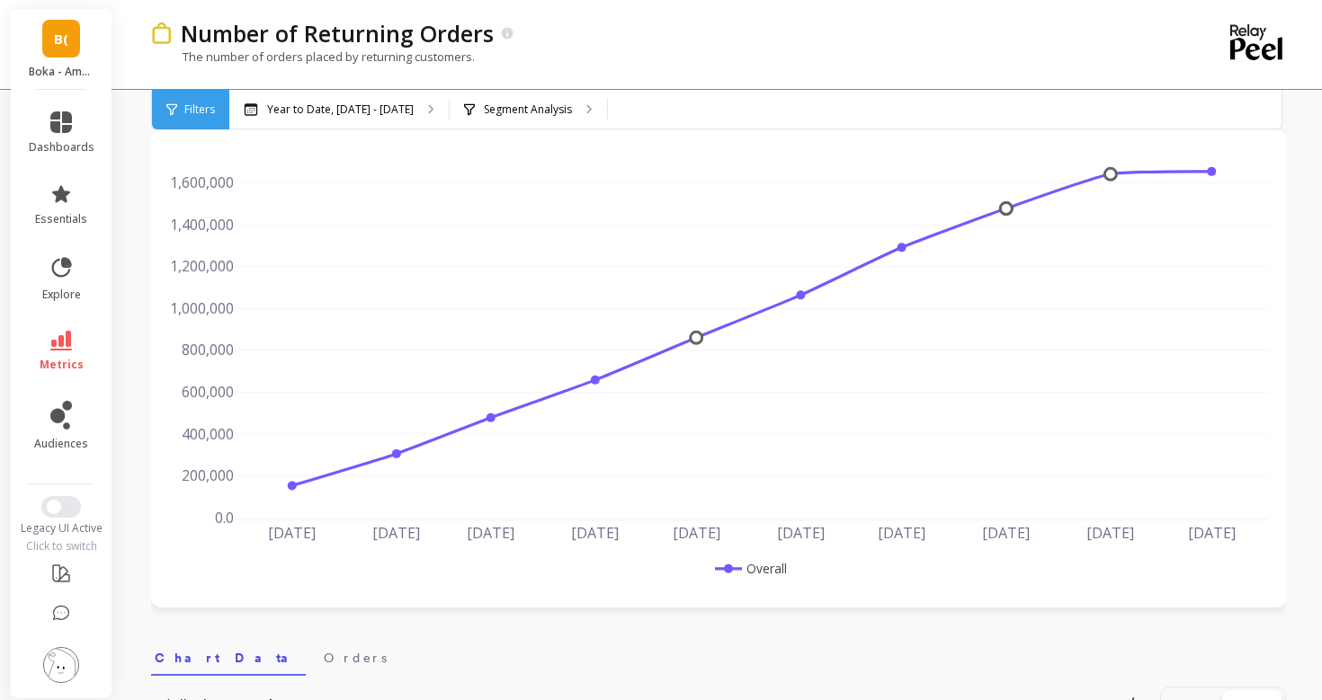
click at [192, 120] on div "Filters" at bounding box center [190, 110] width 77 height 40
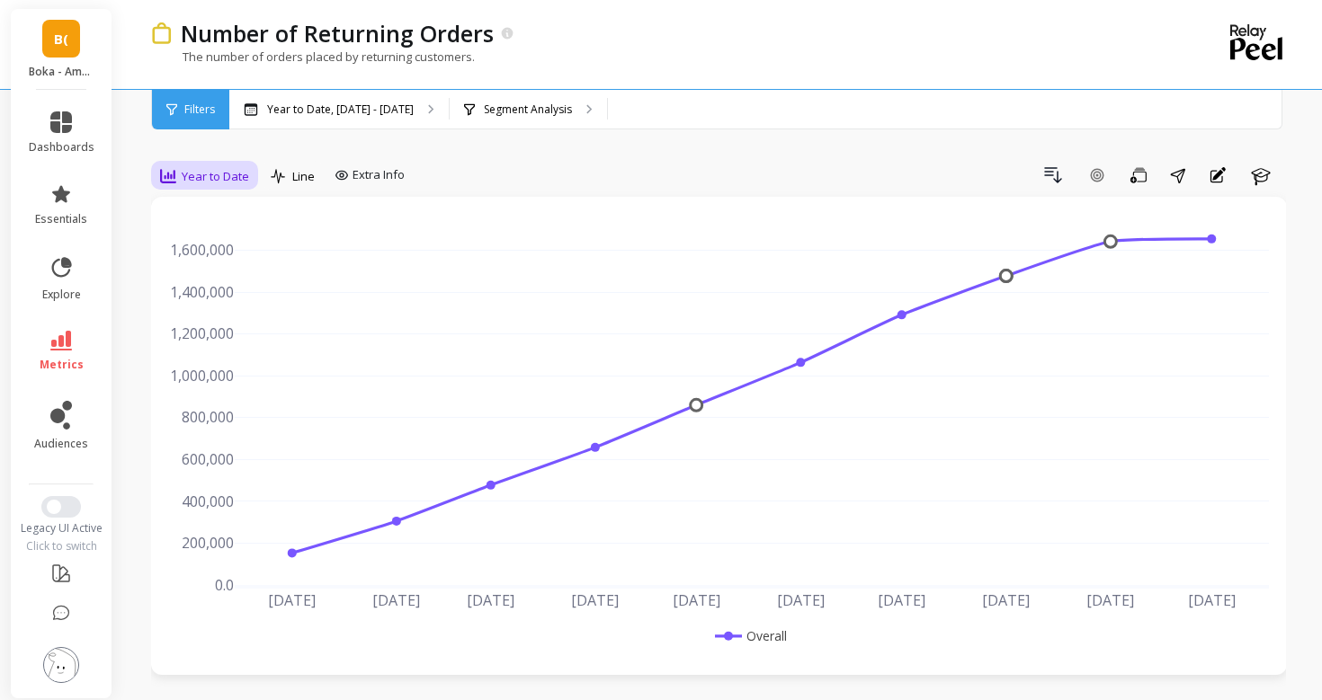
click at [192, 178] on span "Year to Date" at bounding box center [215, 176] width 67 height 17
click at [190, 316] on div "Monthly" at bounding box center [217, 319] width 102 height 17
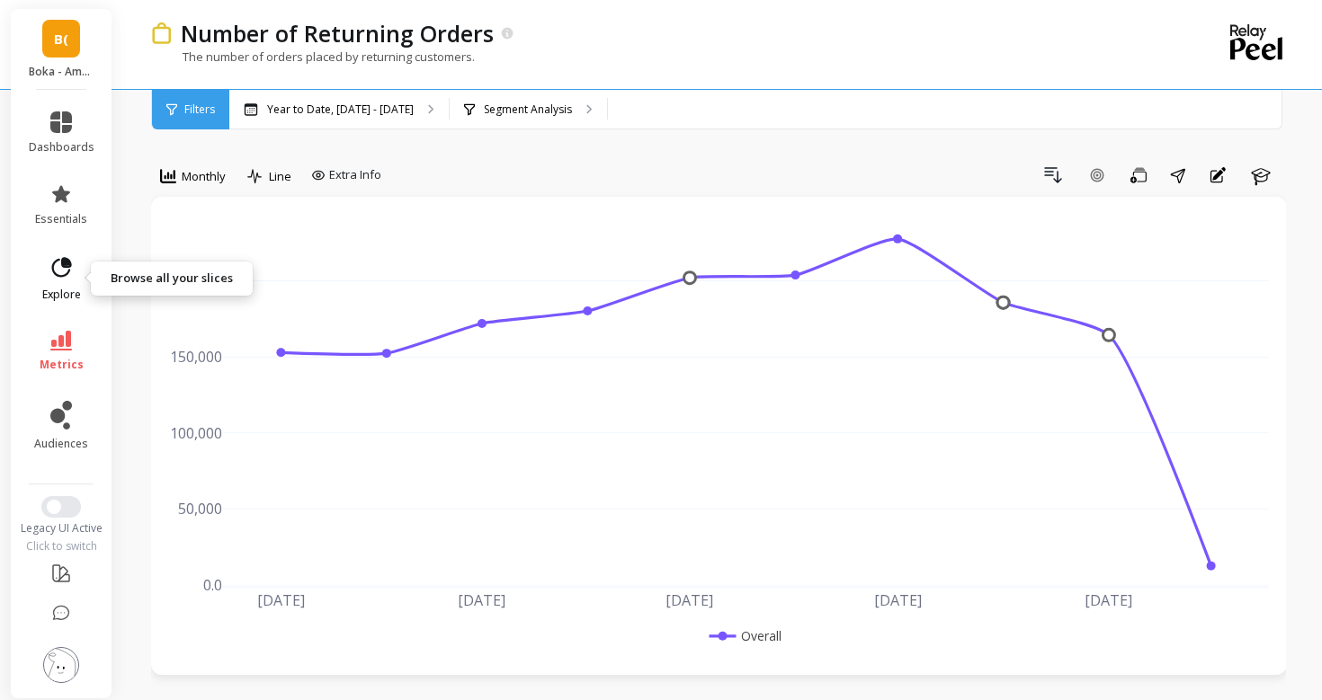
click at [64, 268] on icon at bounding box center [61, 267] width 25 height 25
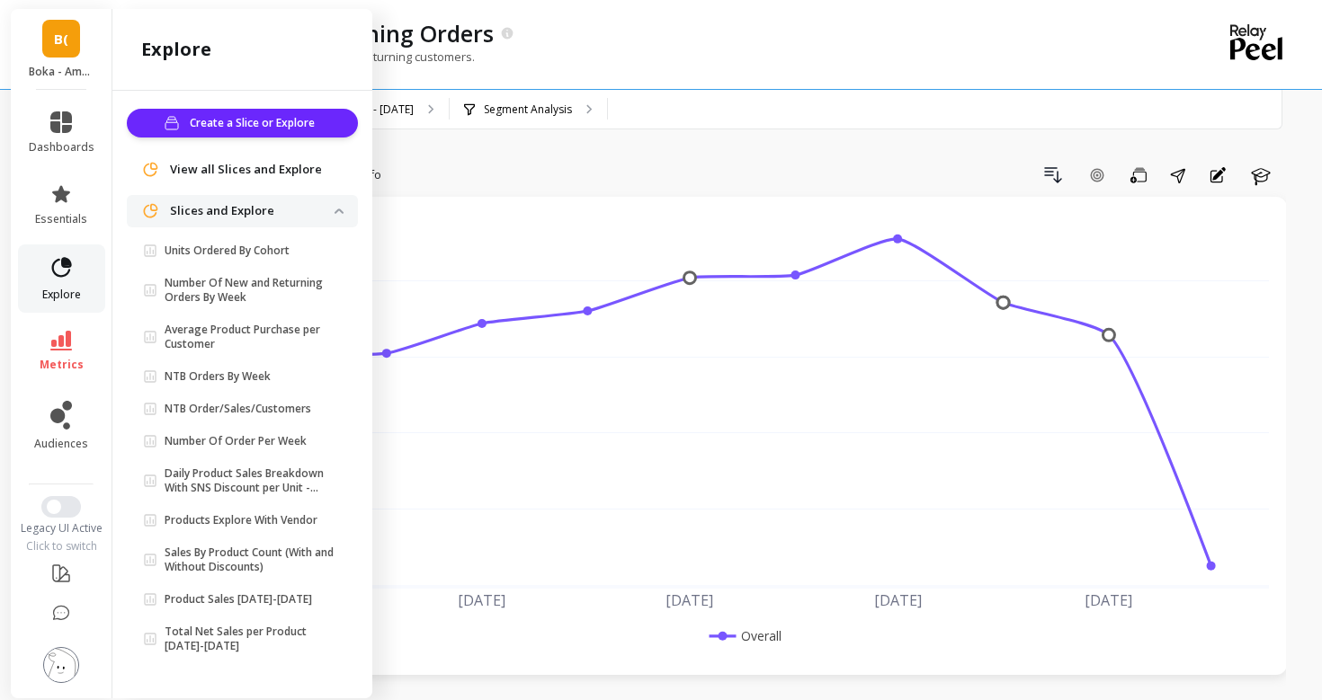
scroll to position [2, 0]
click at [65, 268] on icon at bounding box center [61, 267] width 25 height 25
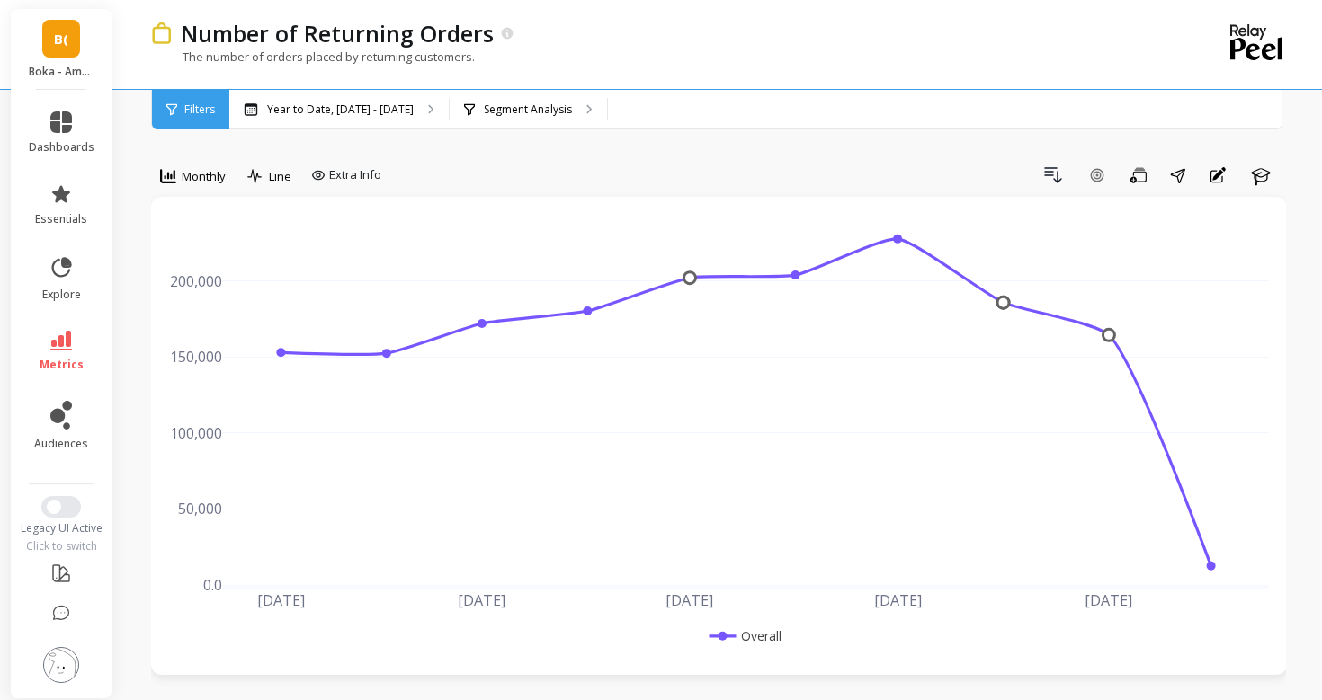
click at [65, 227] on li "essentials" at bounding box center [61, 205] width 87 height 65
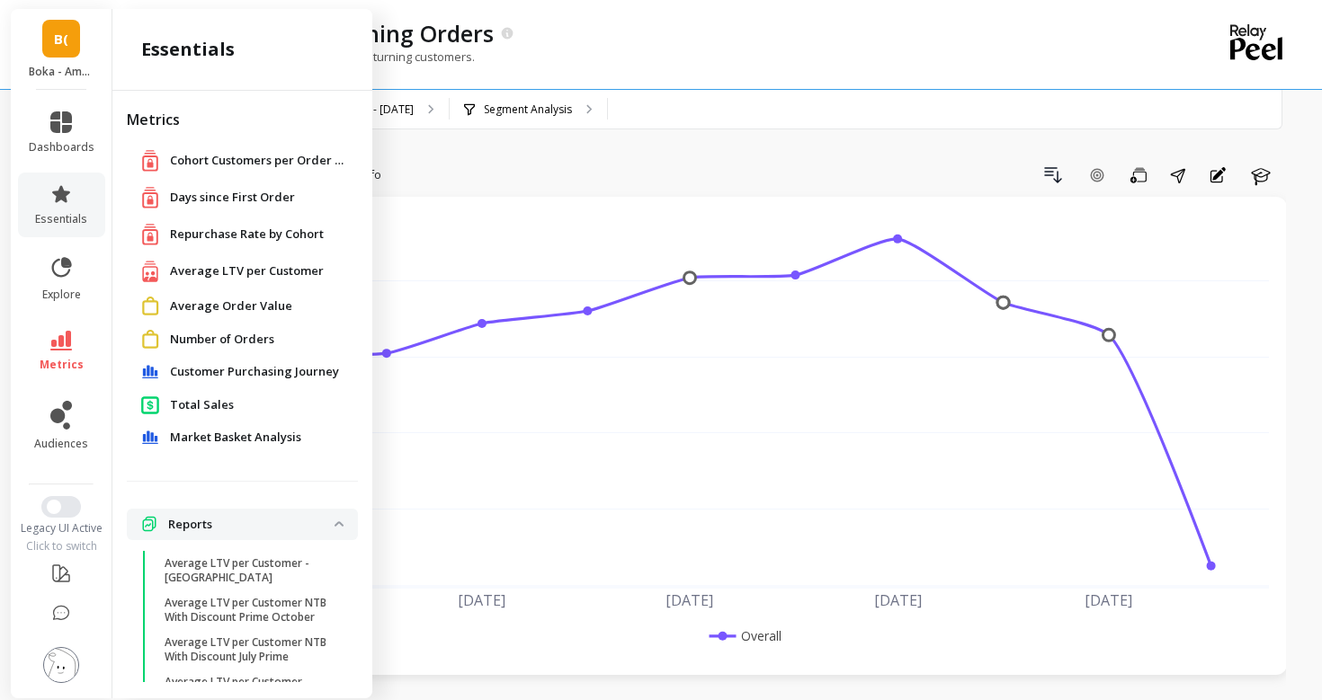
click at [185, 275] on span "Average LTV per Customer" at bounding box center [247, 272] width 154 height 18
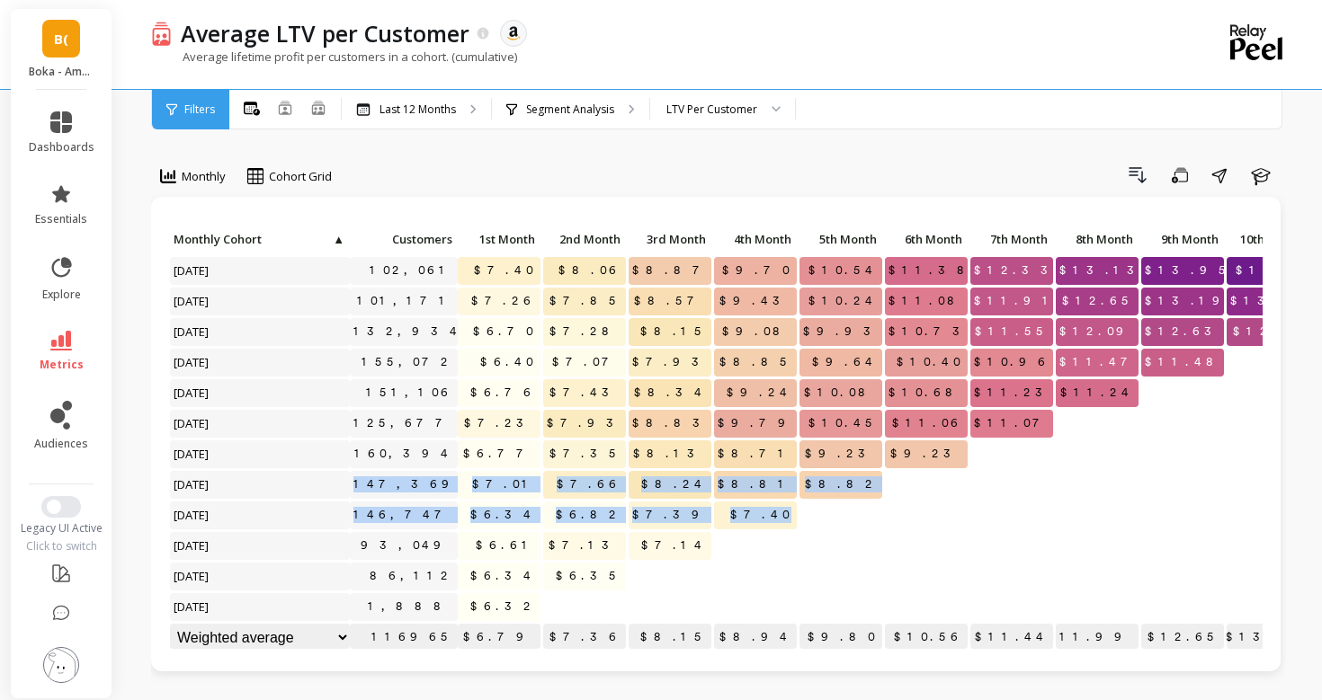
drag, startPoint x: 983, startPoint y: 456, endPoint x: 1049, endPoint y: 503, distance: 81.8
click at [1049, 503] on div "Click to create an audience 102,061 $7.40 $8.06 $8.87 $9.70 $10.54 $11.38 $12.3…" at bounding box center [805, 441] width 1272 height 428
click at [1049, 503] on span at bounding box center [1048, 507] width 9 height 11
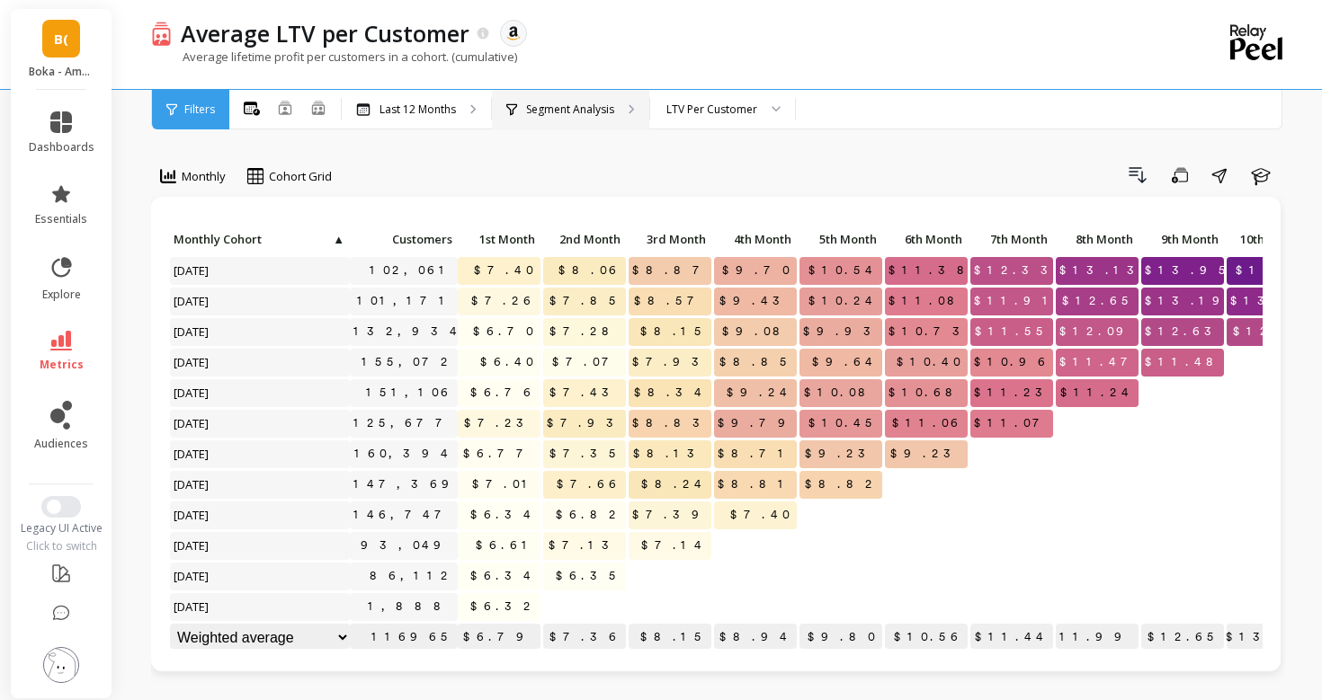
click at [581, 108] on p "Segment Analysis" at bounding box center [570, 109] width 88 height 14
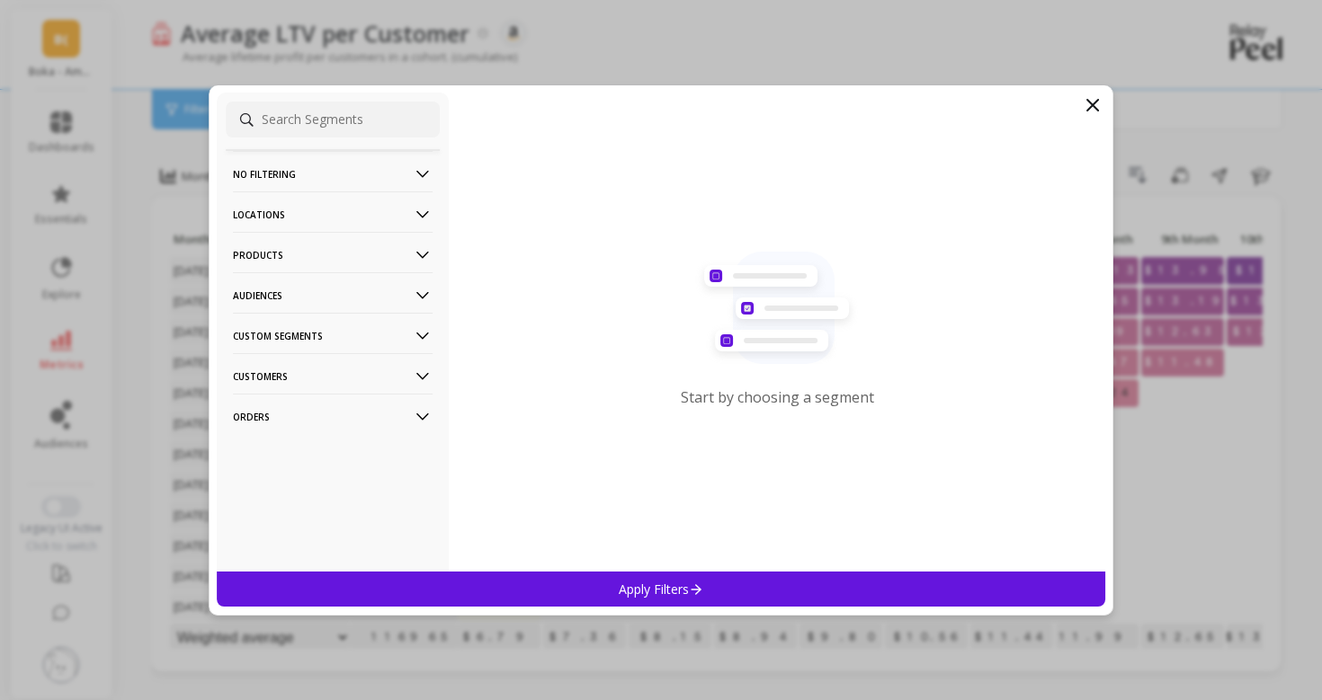
click at [342, 258] on p "Products" at bounding box center [333, 255] width 200 height 46
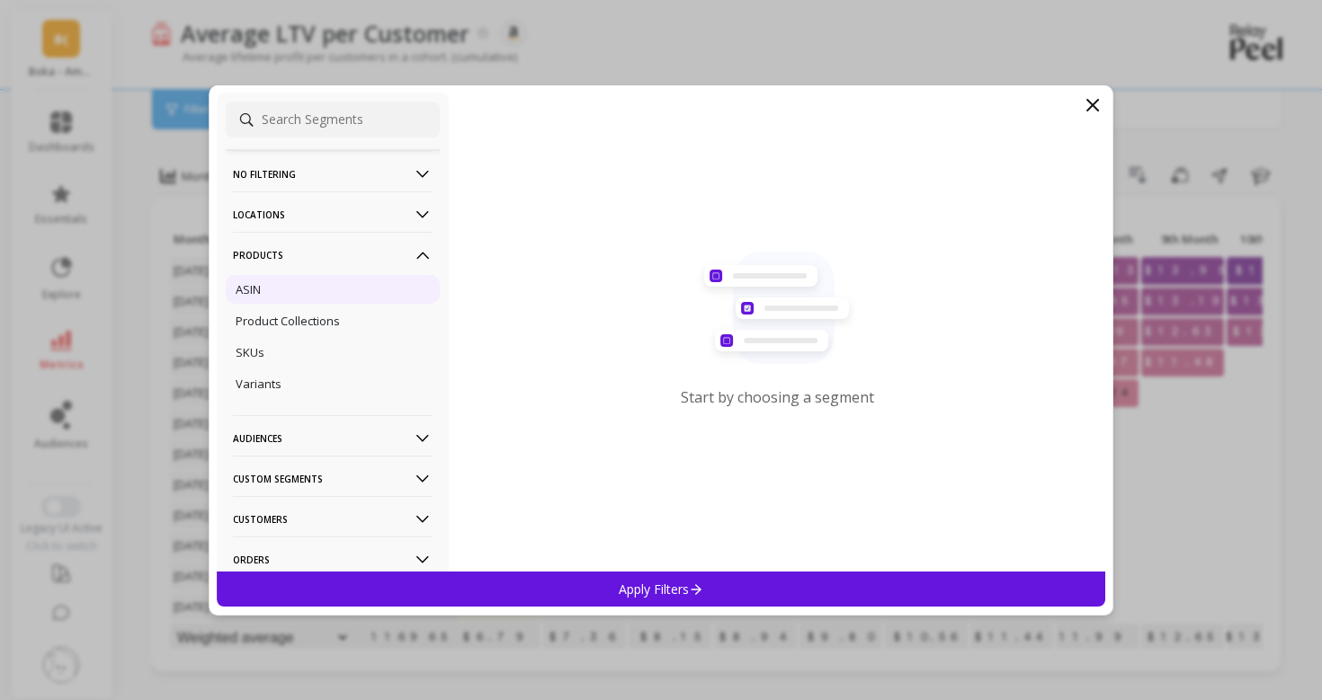
click at [325, 292] on div "ASIN" at bounding box center [333, 289] width 214 height 29
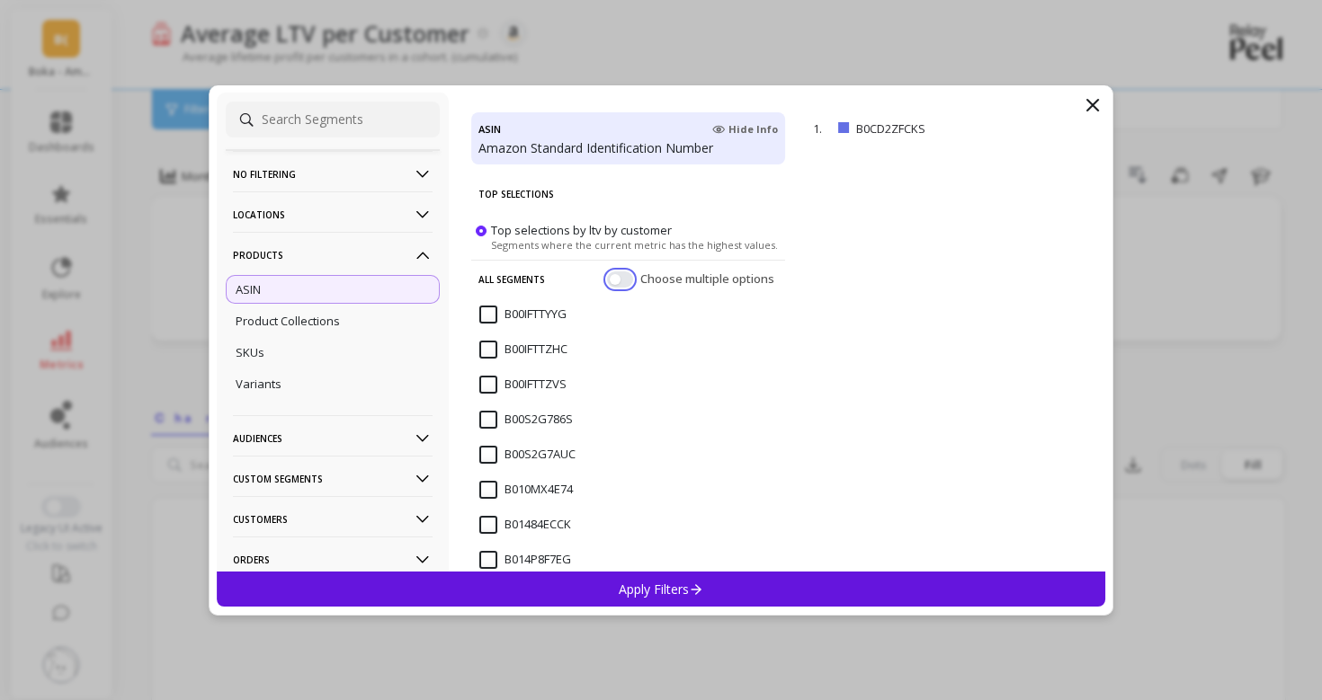
click at [622, 286] on button "button" at bounding box center [620, 279] width 26 height 16
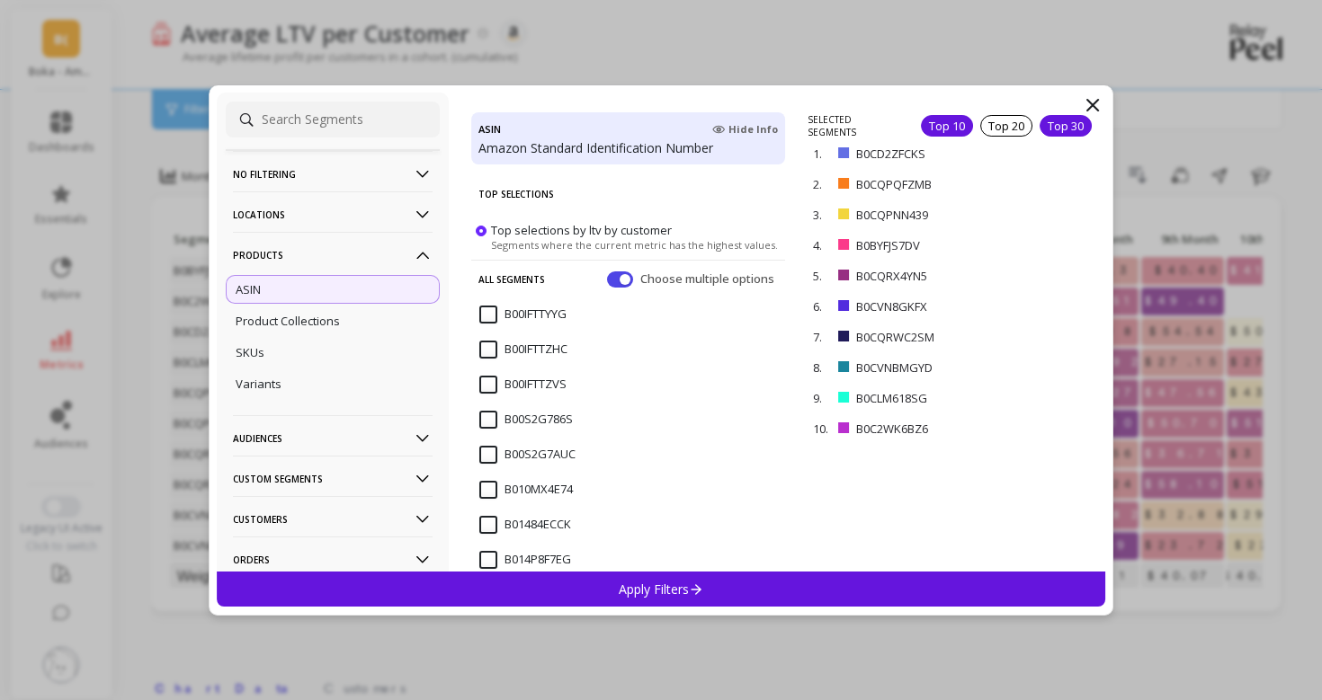
click at [1048, 122] on div "Top 30" at bounding box center [1065, 126] width 52 height 22
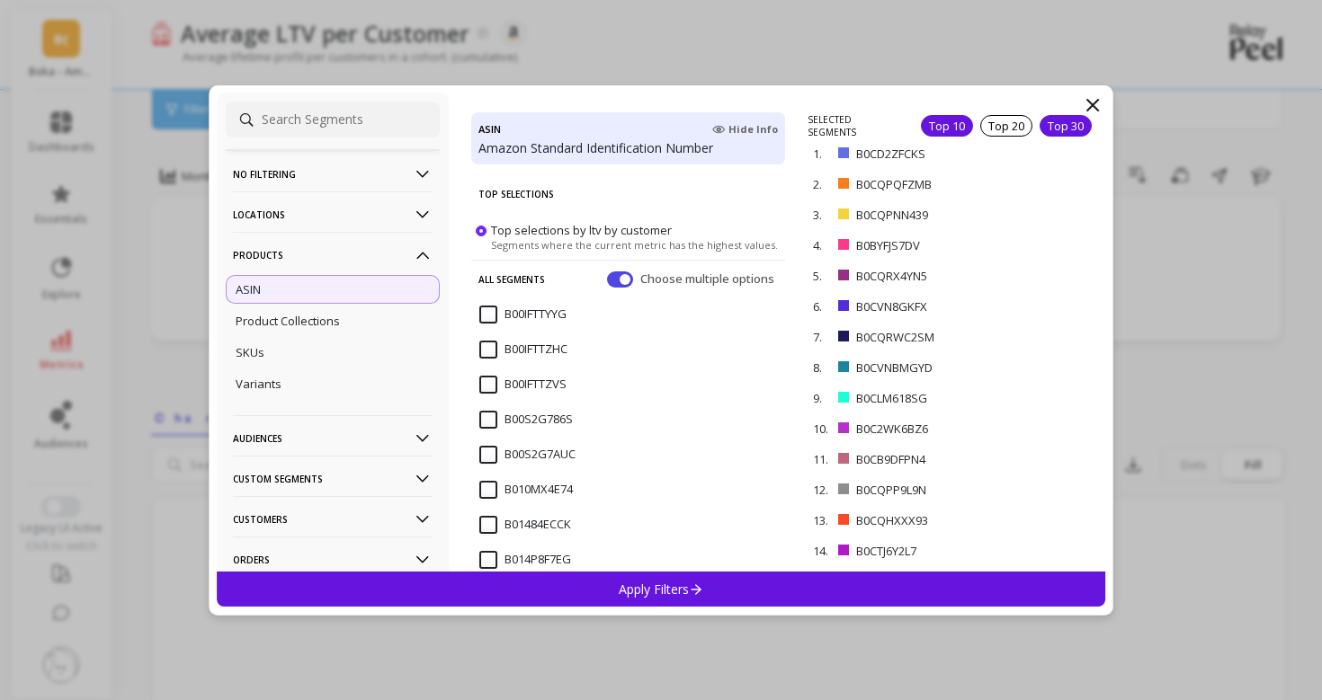
click at [950, 121] on div "Top 10" at bounding box center [947, 126] width 52 height 22
click at [615, 282] on button "button" at bounding box center [620, 279] width 26 height 16
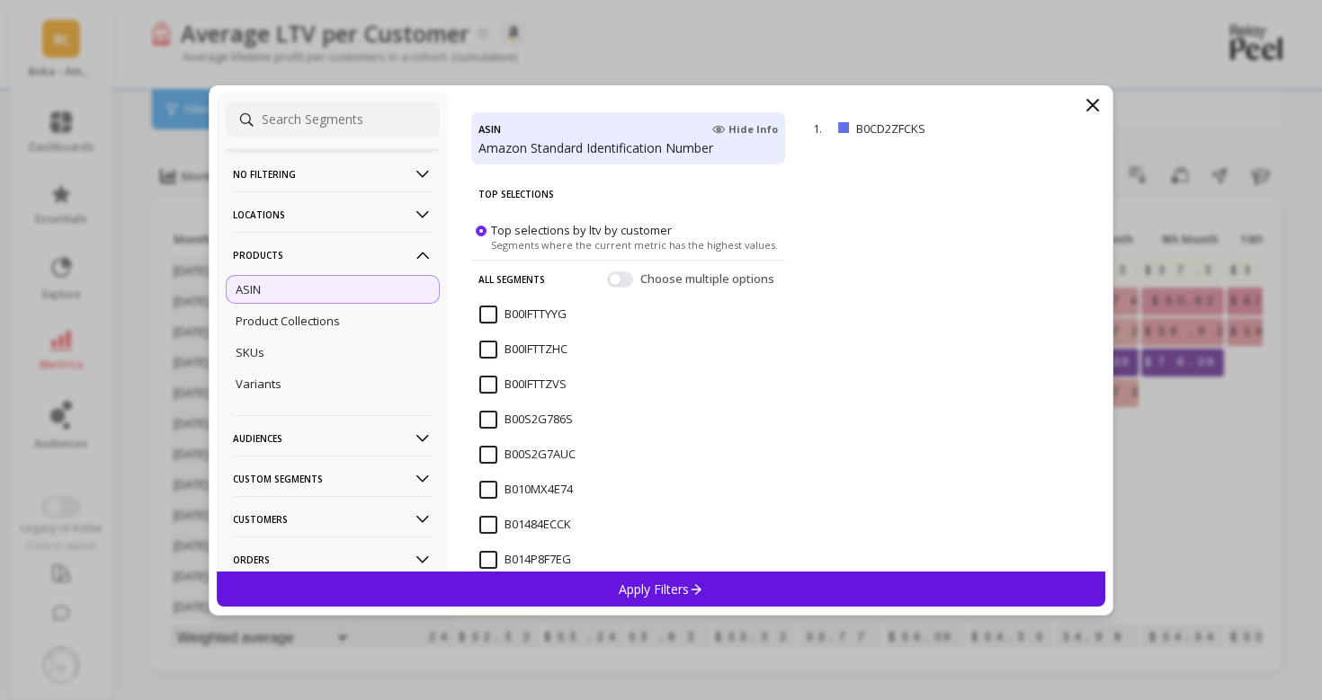
click at [345, 127] on input at bounding box center [333, 120] width 214 height 36
paste input "[URL][DOMAIN_NAME]"
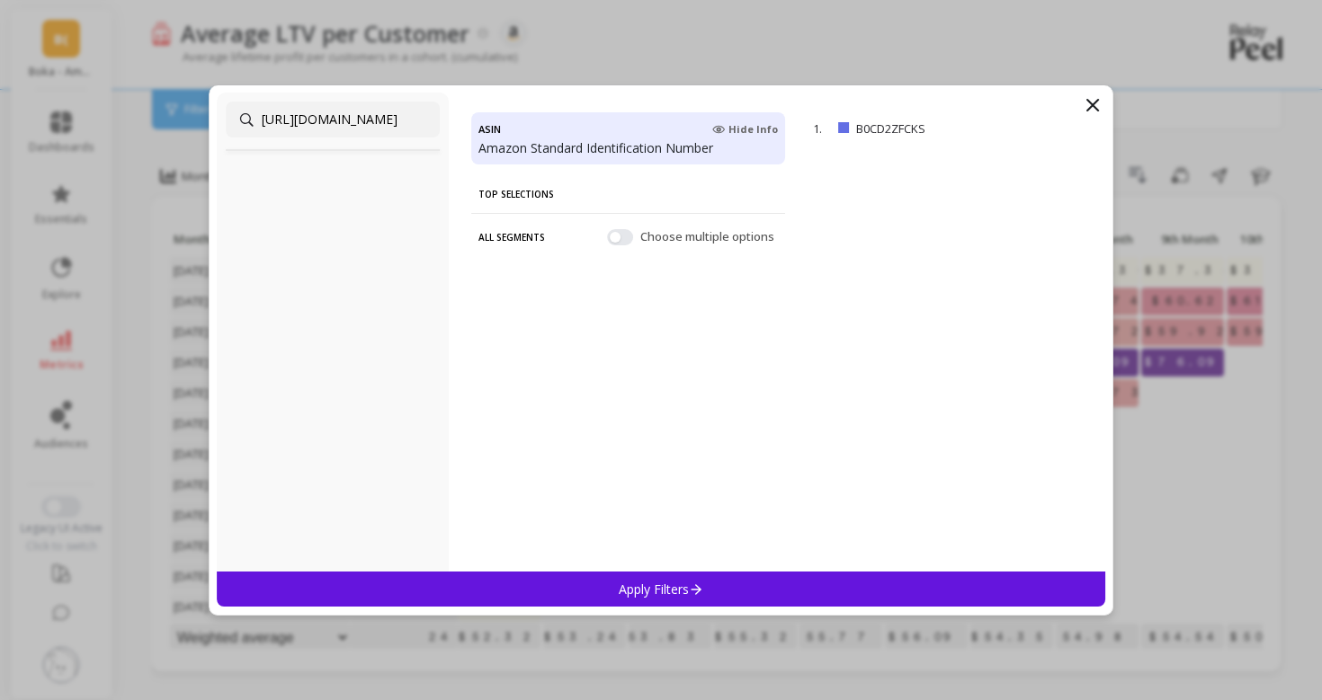
drag, startPoint x: 334, startPoint y: 120, endPoint x: 19, endPoint y: 148, distance: 315.9
click at [19, 148] on div "[URL][DOMAIN_NAME] ASIN Hide Info Amazon Standard Identification Number Top Sel…" at bounding box center [661, 350] width 1322 height 700
click at [400, 113] on input "B083JHCCV2?th=1" at bounding box center [333, 120] width 214 height 36
type input "B083JHCCV2"
click at [495, 276] on input "B083JHCCV2" at bounding box center [524, 277] width 90 height 18
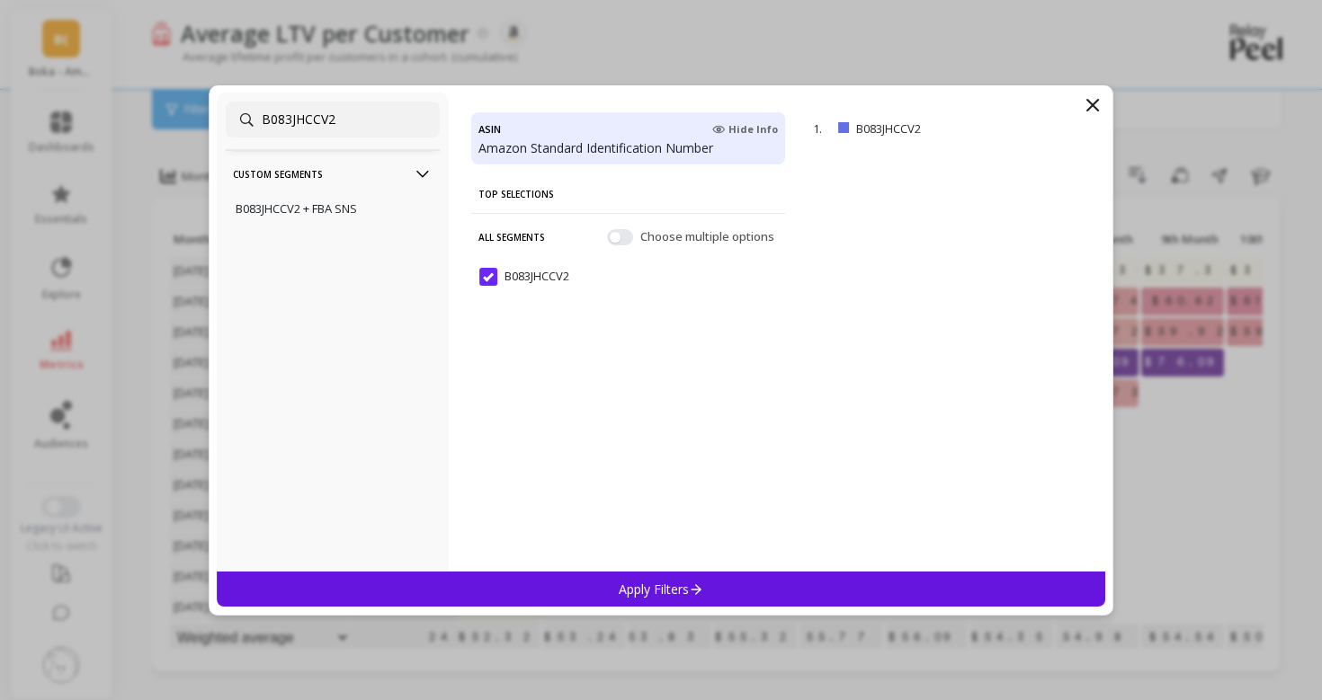
click at [673, 595] on p "Apply Filters" at bounding box center [661, 589] width 85 height 17
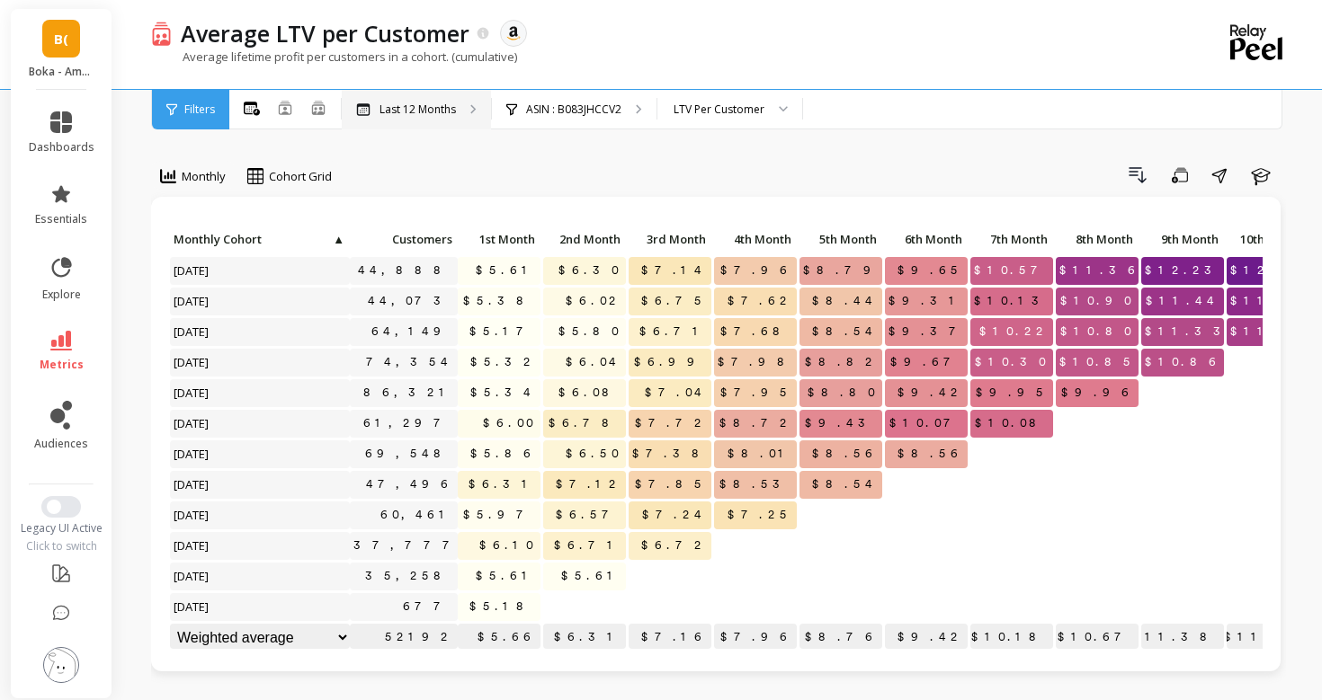
click at [403, 124] on div "Last 12 Months" at bounding box center [416, 110] width 149 height 40
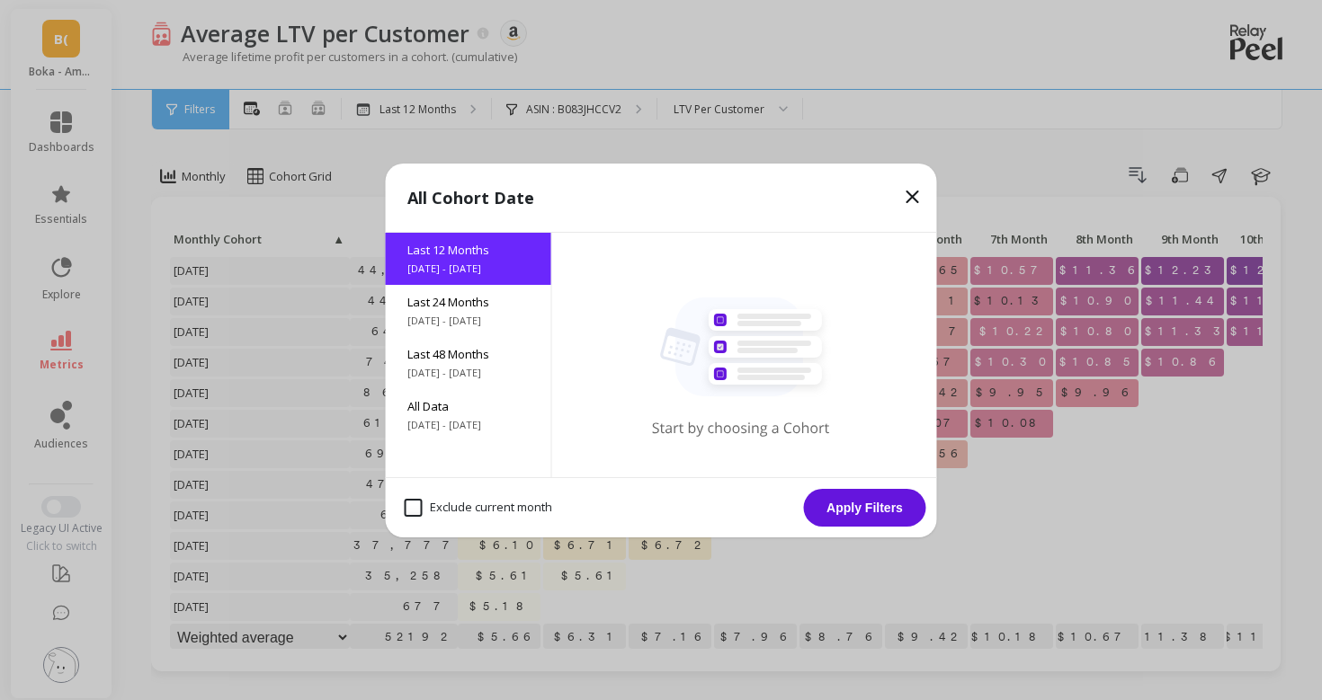
click at [461, 496] on div "Exclude current month" at bounding box center [479, 508] width 164 height 34
checkbox month "true"
click at [843, 514] on button "Apply Filters" at bounding box center [865, 508] width 122 height 38
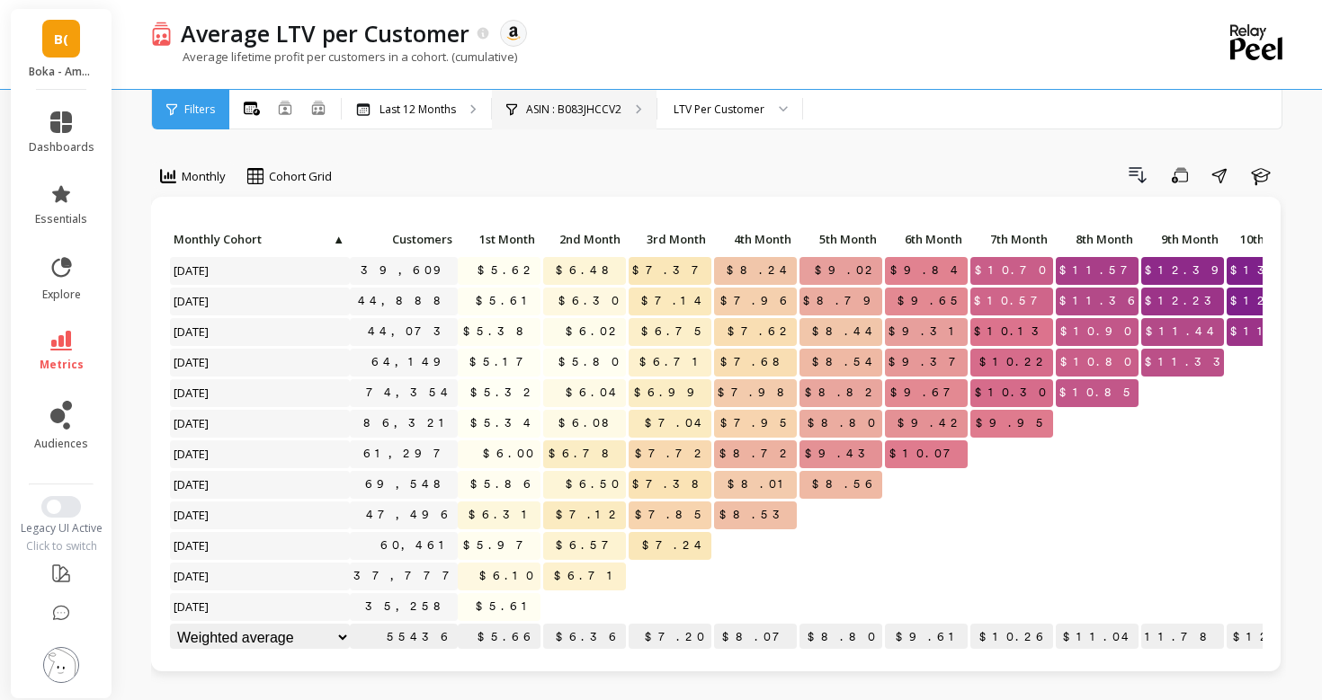
click at [520, 97] on div "ASIN : B083JHCCV2" at bounding box center [574, 110] width 165 height 40
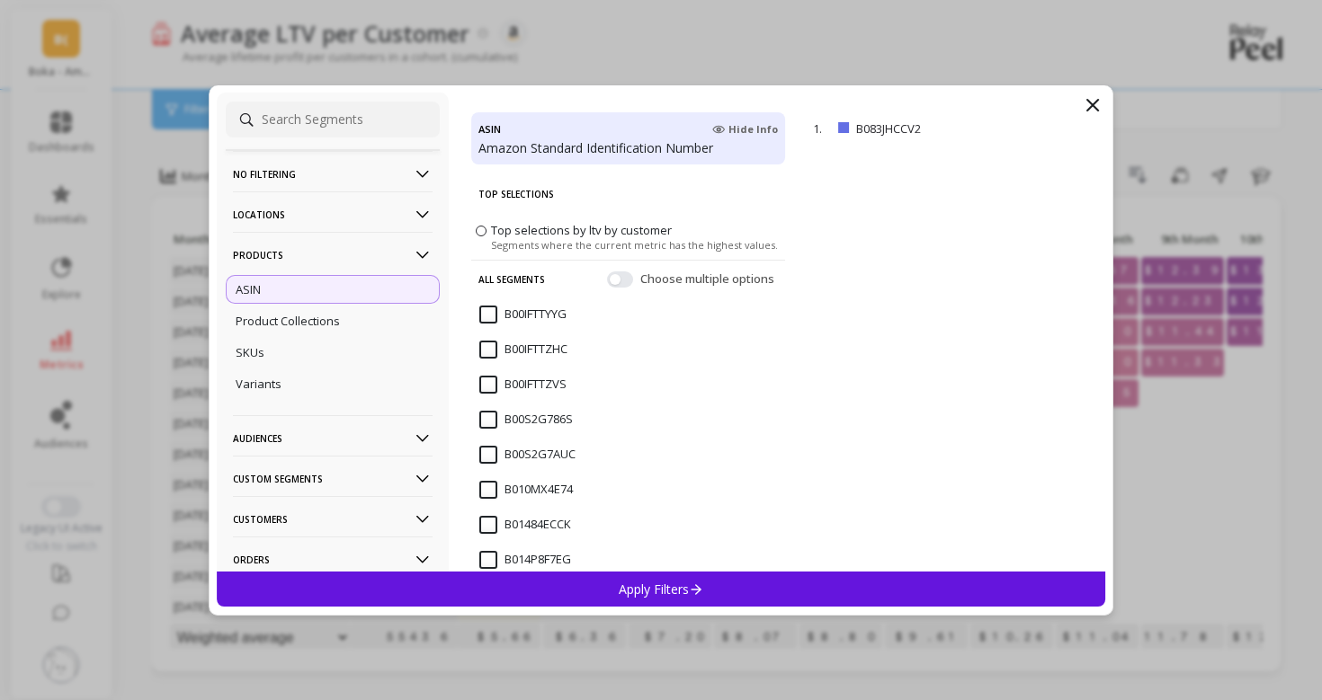
click at [520, 96] on div "ASIN Hide Info Amazon Standard Identification Number Top Selections Top selecti…" at bounding box center [628, 332] width 359 height 479
click at [1101, 107] on icon at bounding box center [1093, 105] width 22 height 22
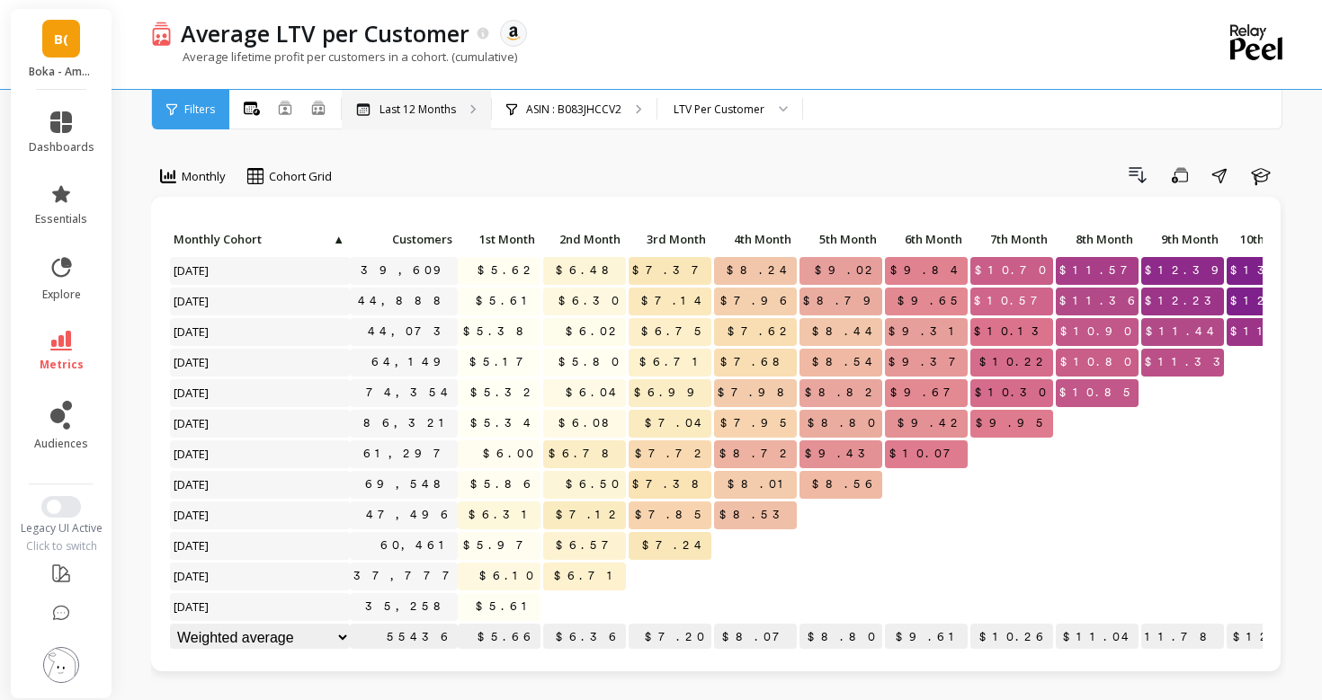
click at [388, 94] on div "Last 12 Months" at bounding box center [416, 110] width 149 height 40
click at [707, 102] on div "LTV Per Customer" at bounding box center [718, 109] width 91 height 17
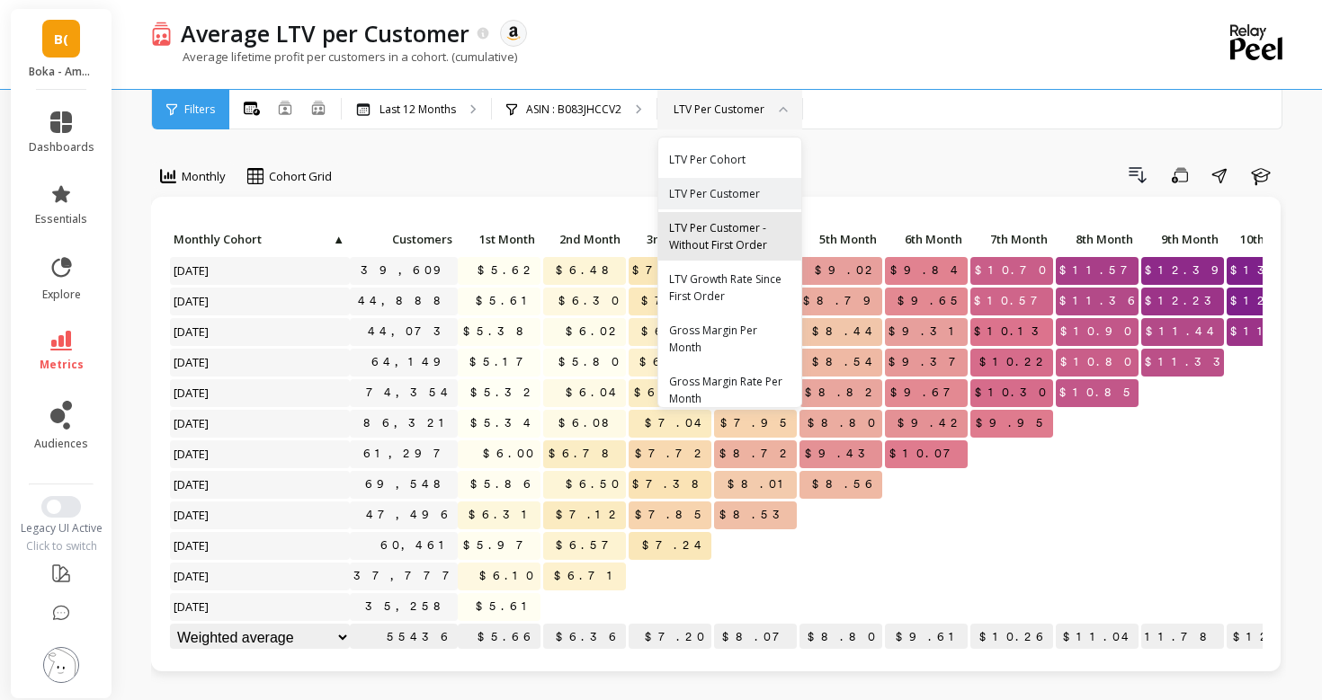
click at [698, 259] on div "LTV Per Customer - Without First Order" at bounding box center [729, 236] width 143 height 49
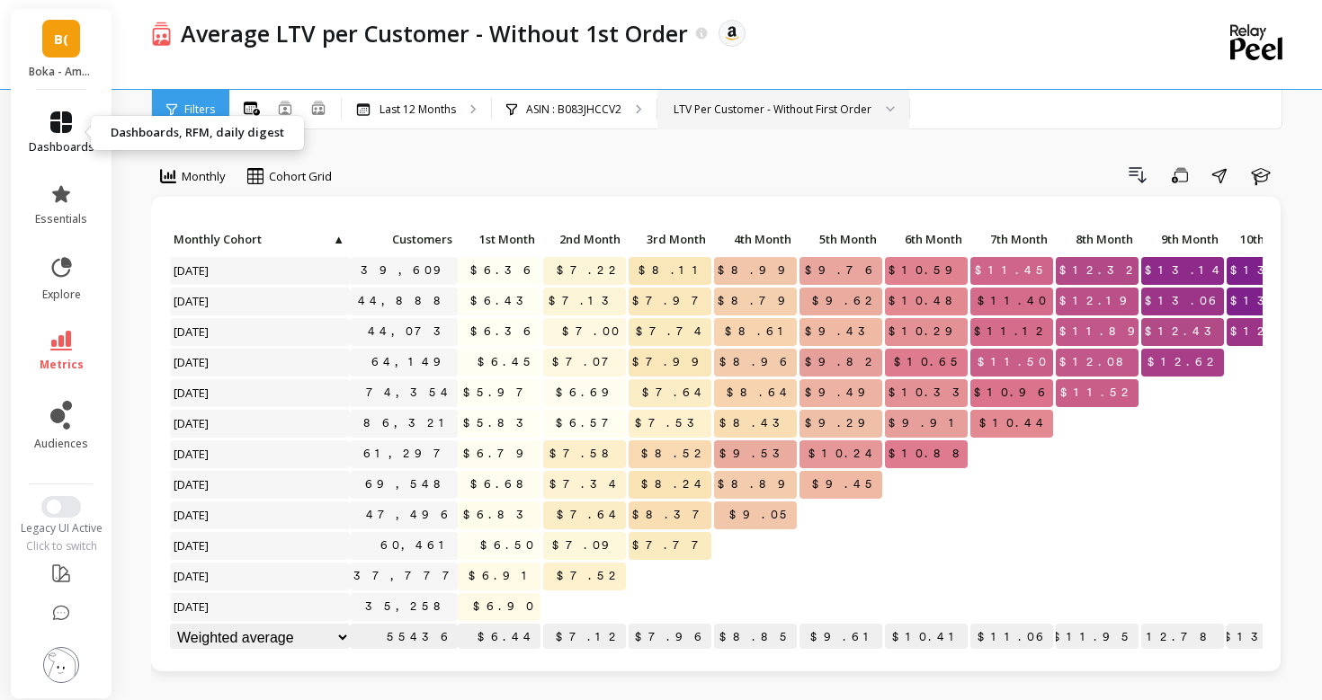
click at [47, 135] on link "dashboards" at bounding box center [62, 132] width 66 height 43
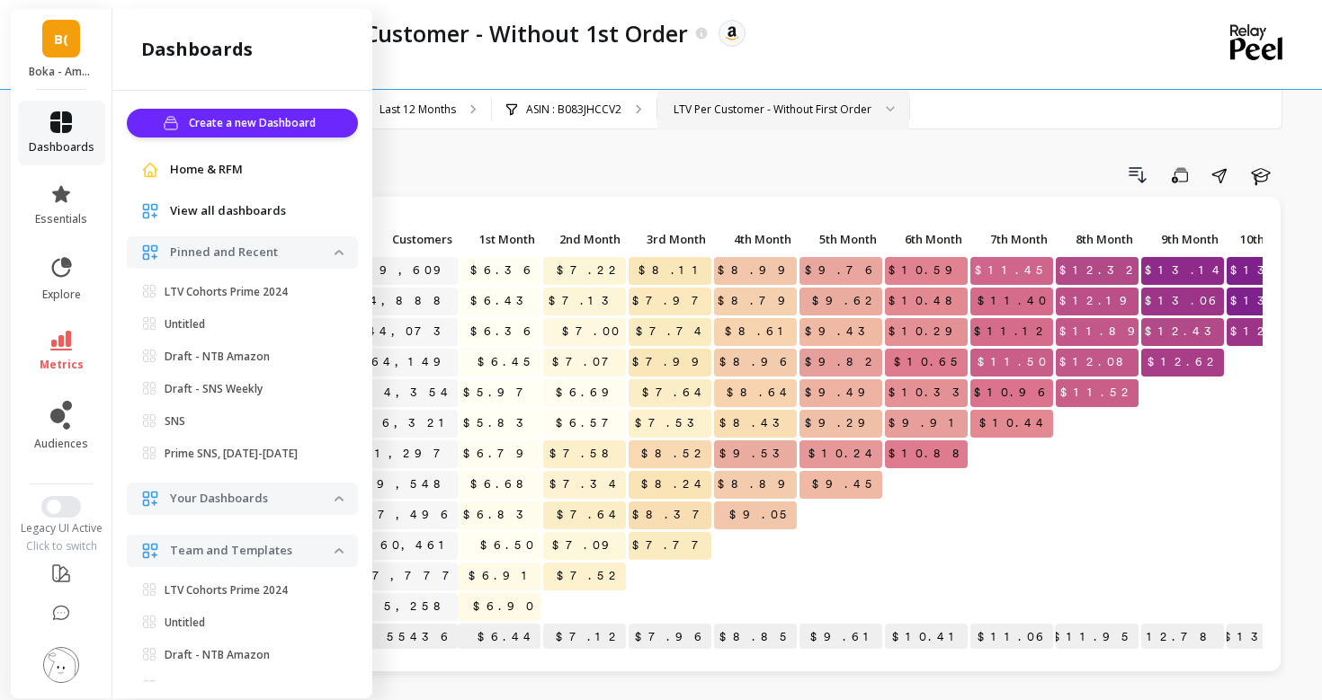
click at [47, 135] on link "dashboards" at bounding box center [62, 132] width 66 height 43
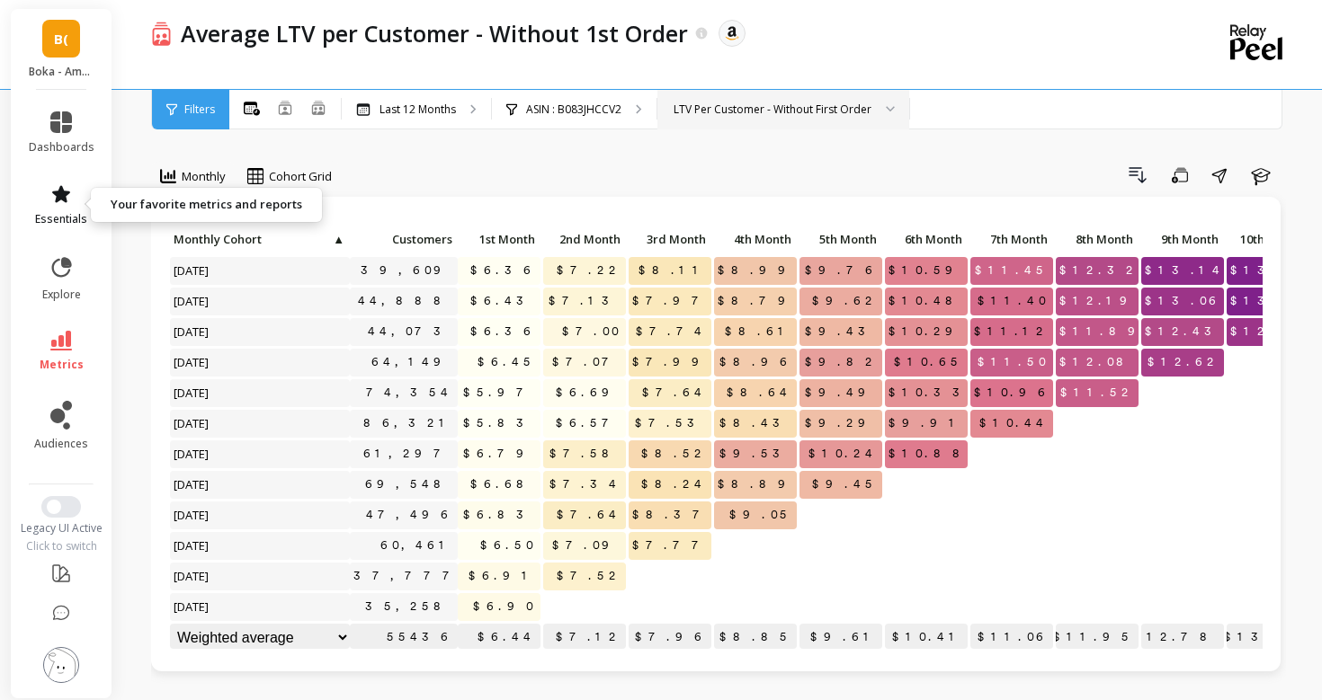
click at [61, 202] on icon at bounding box center [61, 194] width 22 height 22
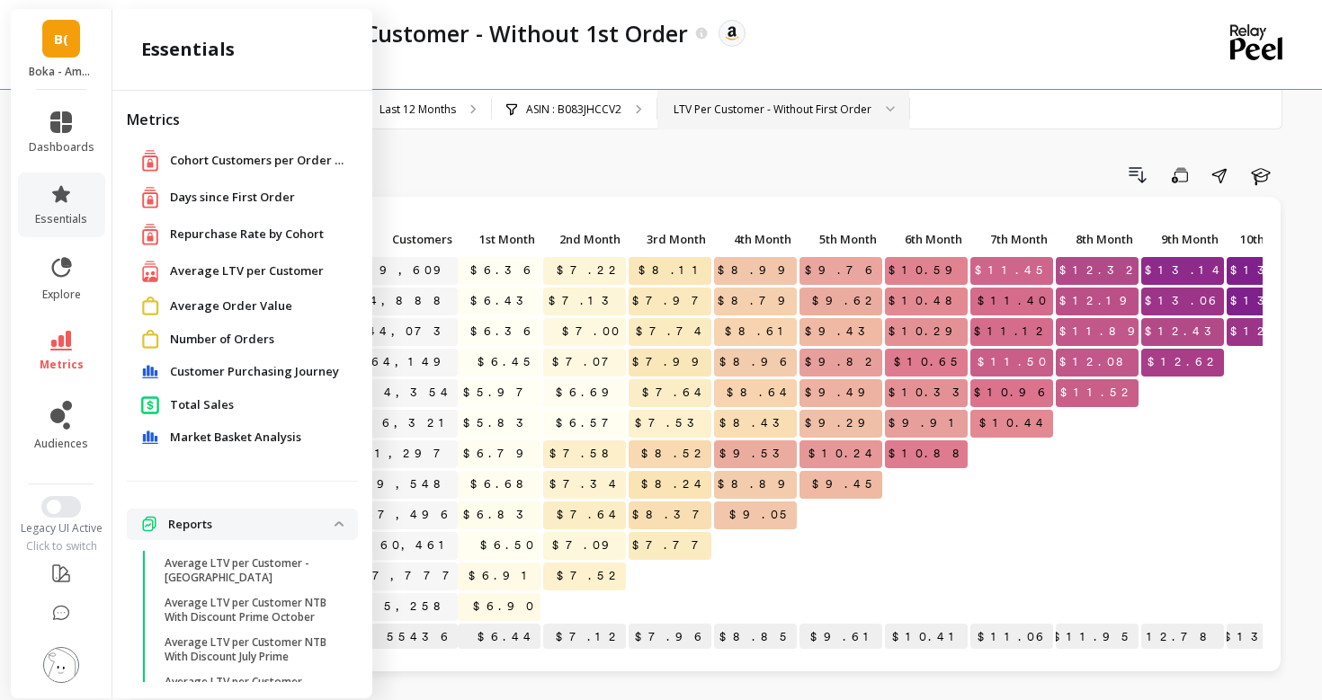
click at [207, 235] on span "Repurchase Rate by Cohort" at bounding box center [247, 235] width 154 height 18
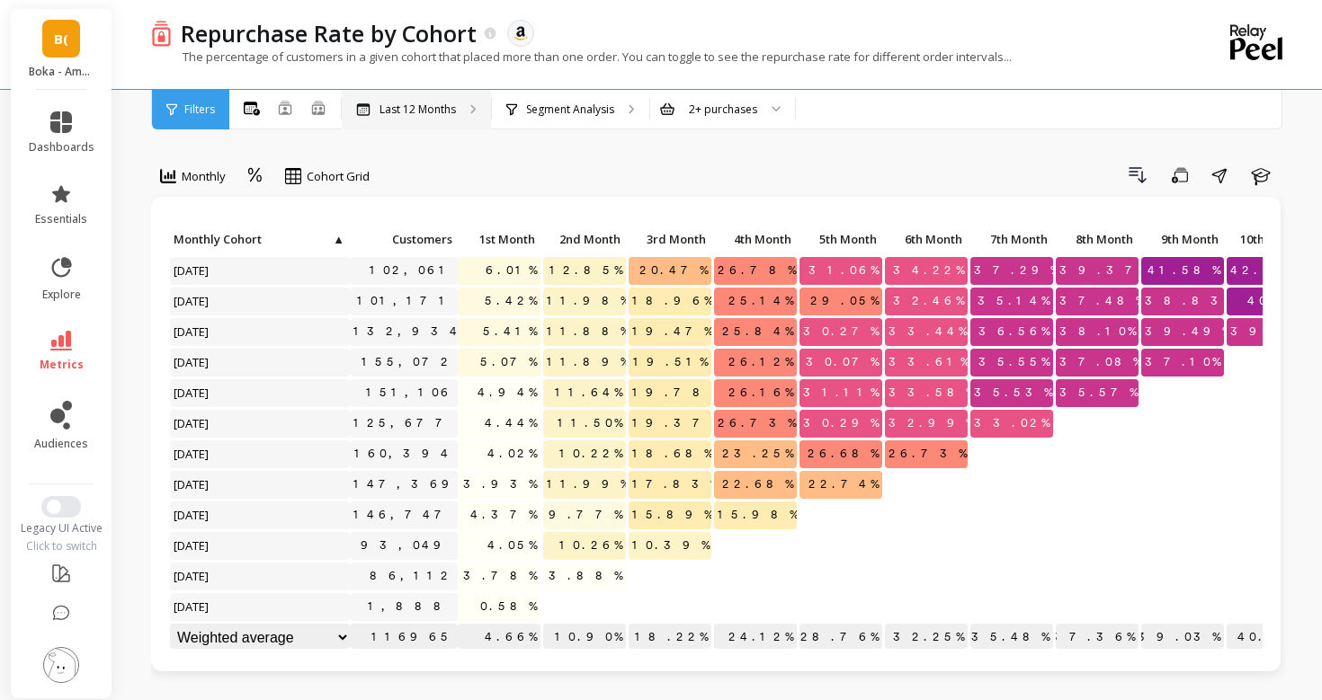
click at [396, 109] on p "Last 12 Months" at bounding box center [417, 109] width 76 height 14
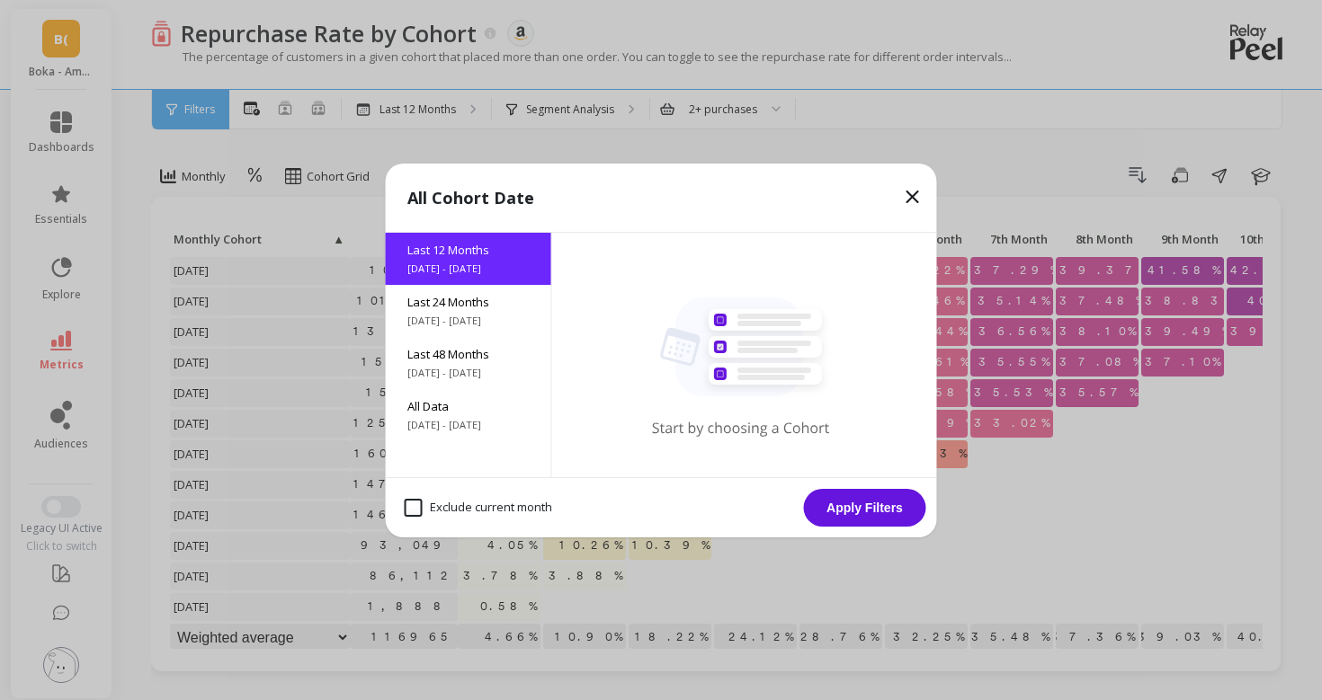
click at [449, 497] on div "Exclude current month" at bounding box center [479, 508] width 164 height 34
checkbox month "true"
click at [867, 498] on button "Apply Filters" at bounding box center [865, 508] width 122 height 38
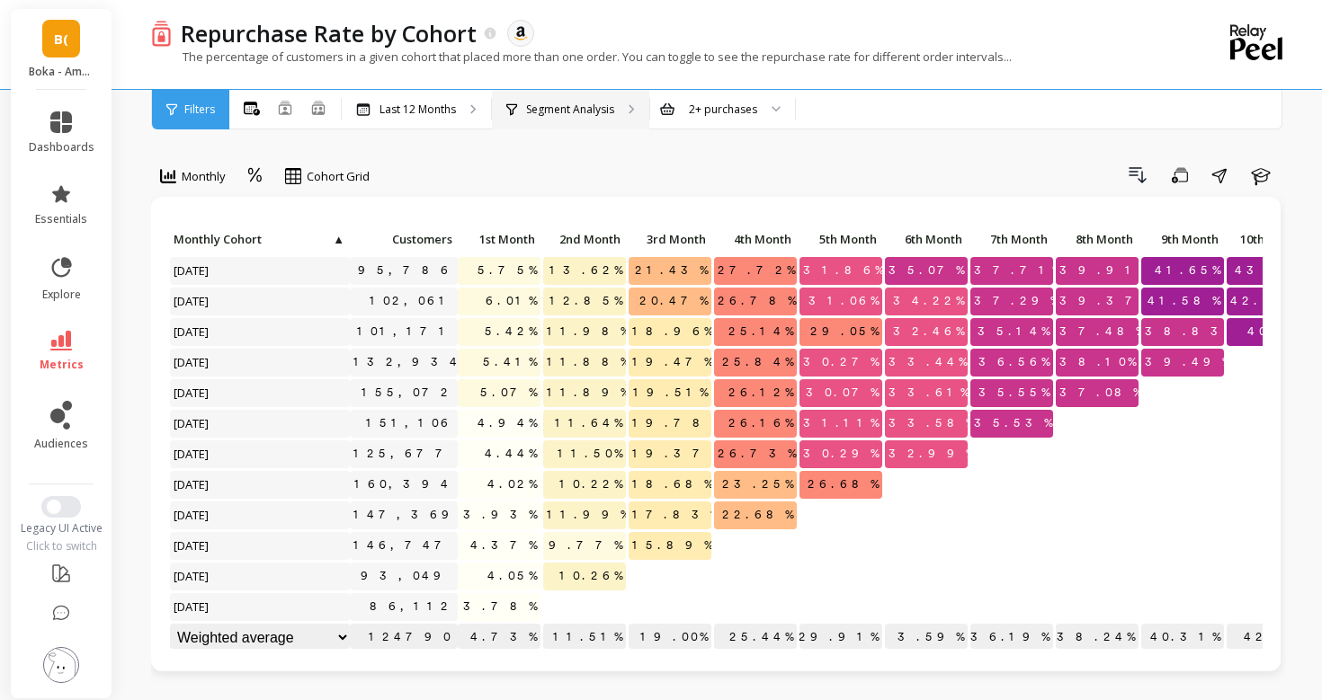
click at [548, 109] on p "Segment Analysis" at bounding box center [570, 109] width 88 height 14
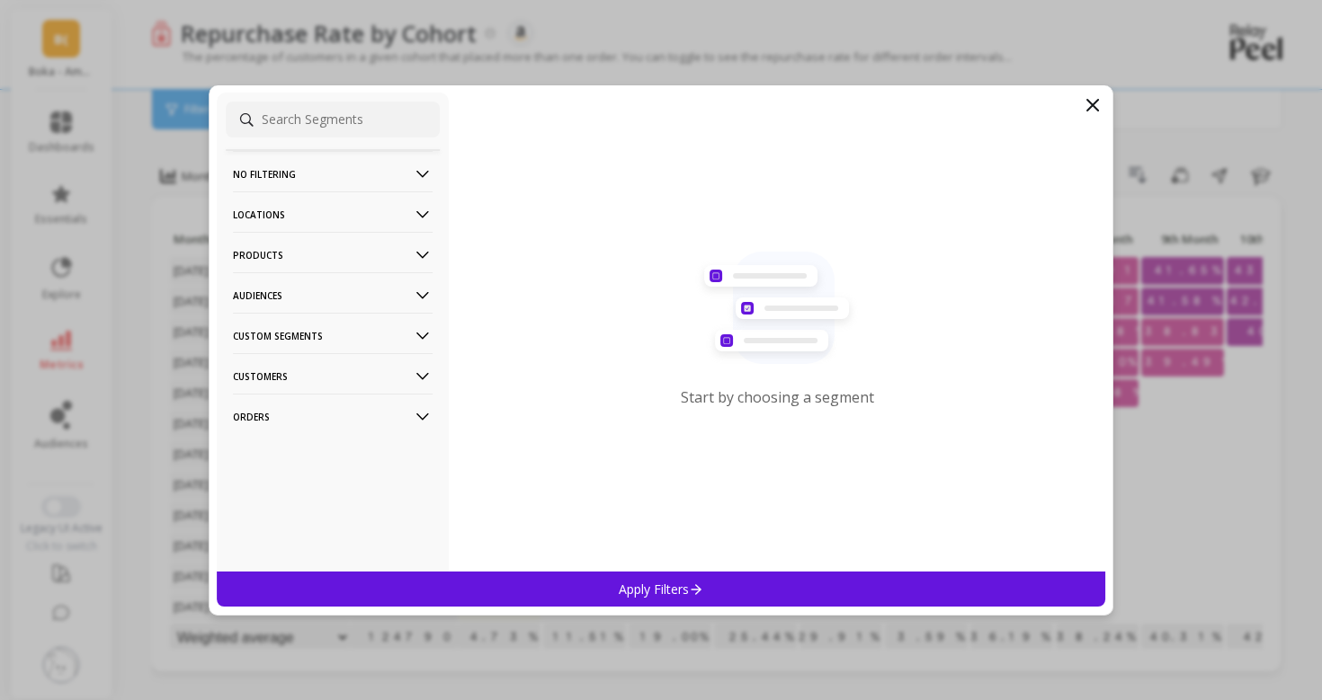
click at [261, 216] on p "Locations" at bounding box center [333, 215] width 200 height 46
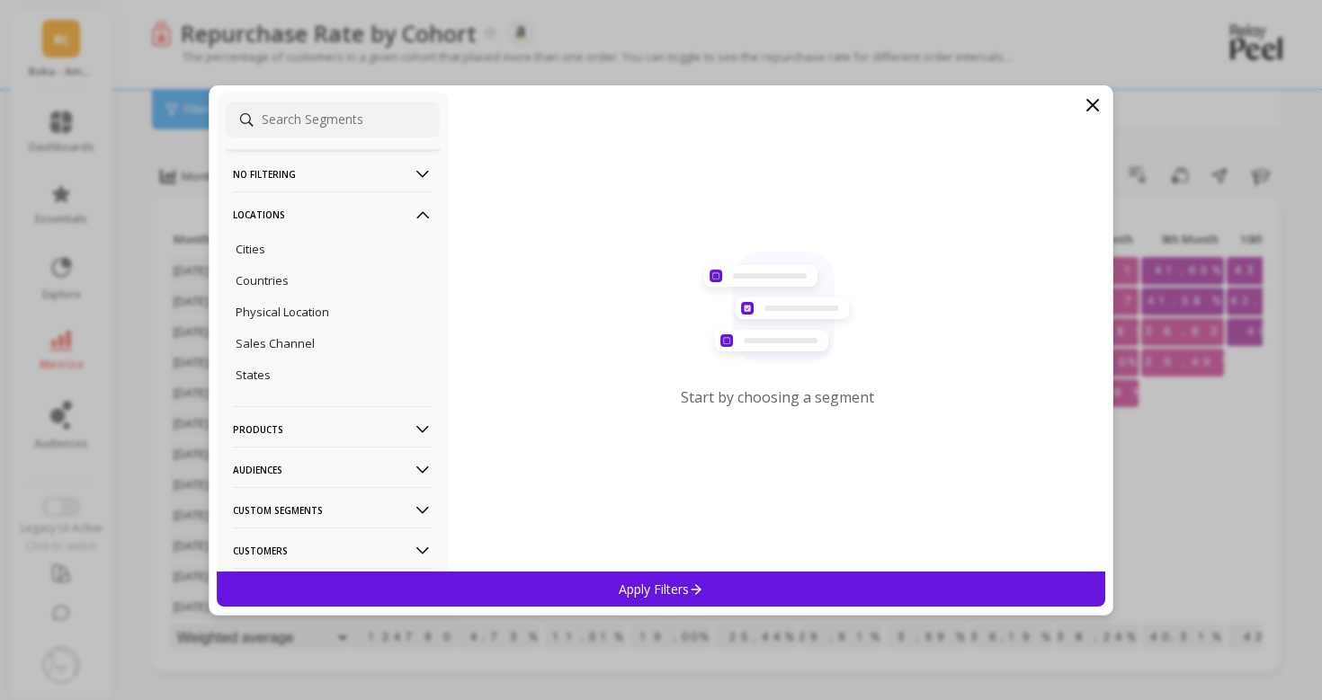
click at [261, 216] on p "Locations" at bounding box center [333, 215] width 200 height 46
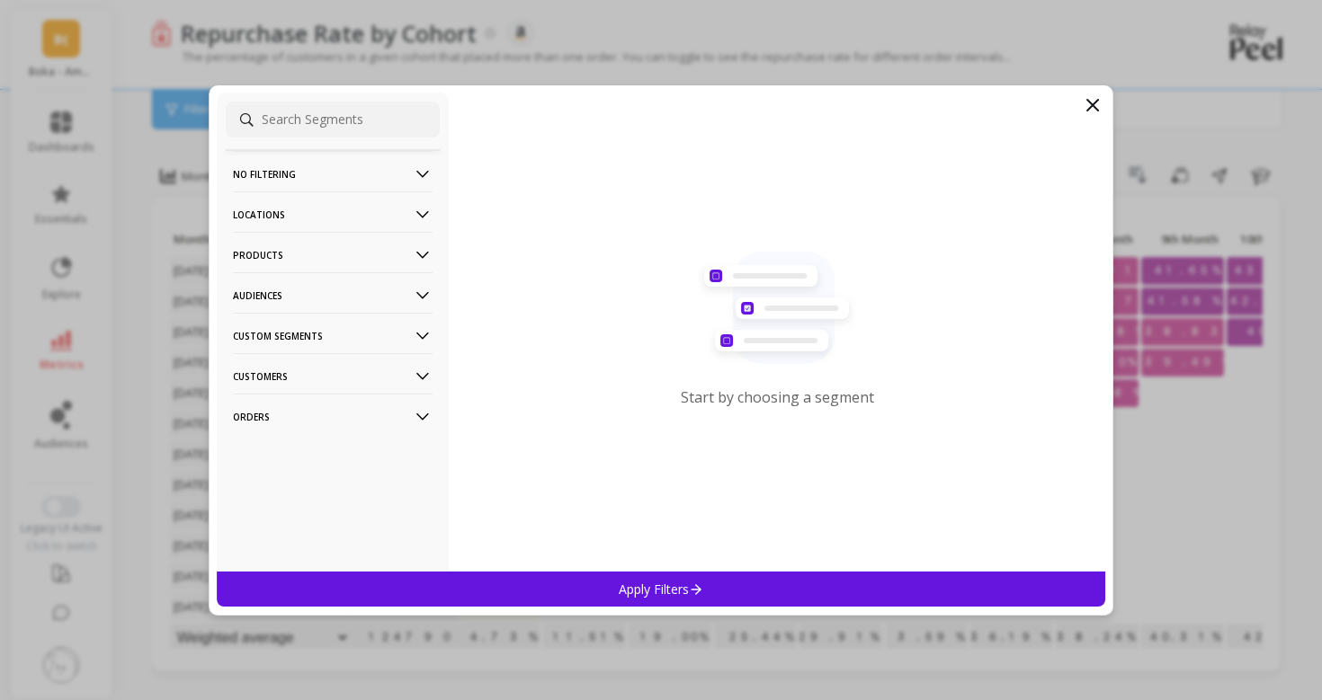
click at [280, 247] on p "Products" at bounding box center [333, 255] width 200 height 46
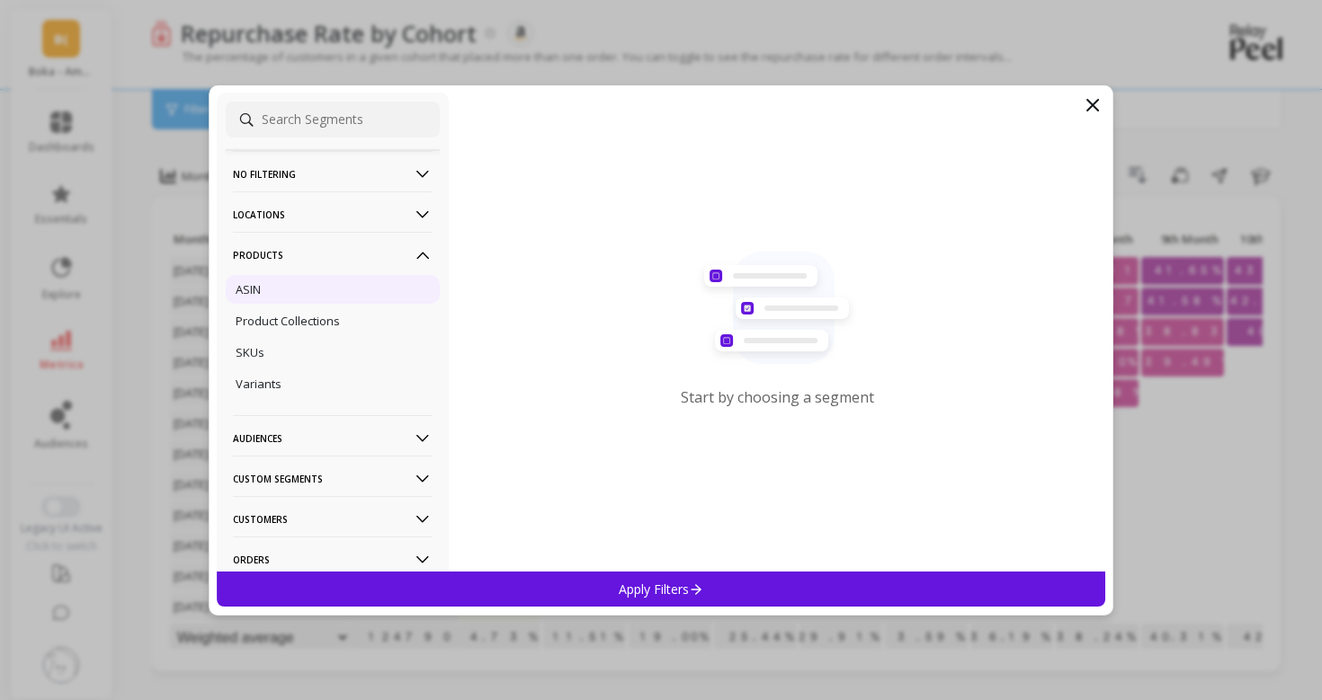
click at [298, 303] on div "ASIN" at bounding box center [333, 289] width 214 height 29
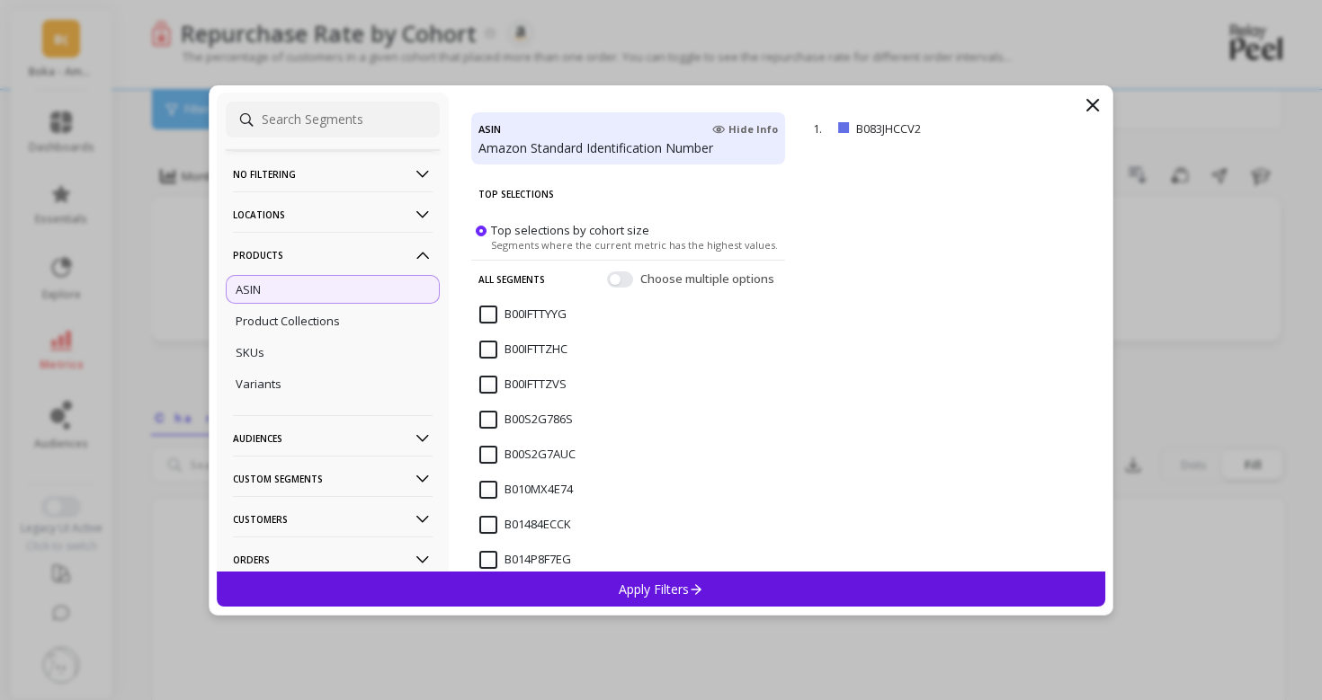
click at [327, 111] on input at bounding box center [333, 120] width 214 height 36
paste input "[URL][DOMAIN_NAME]"
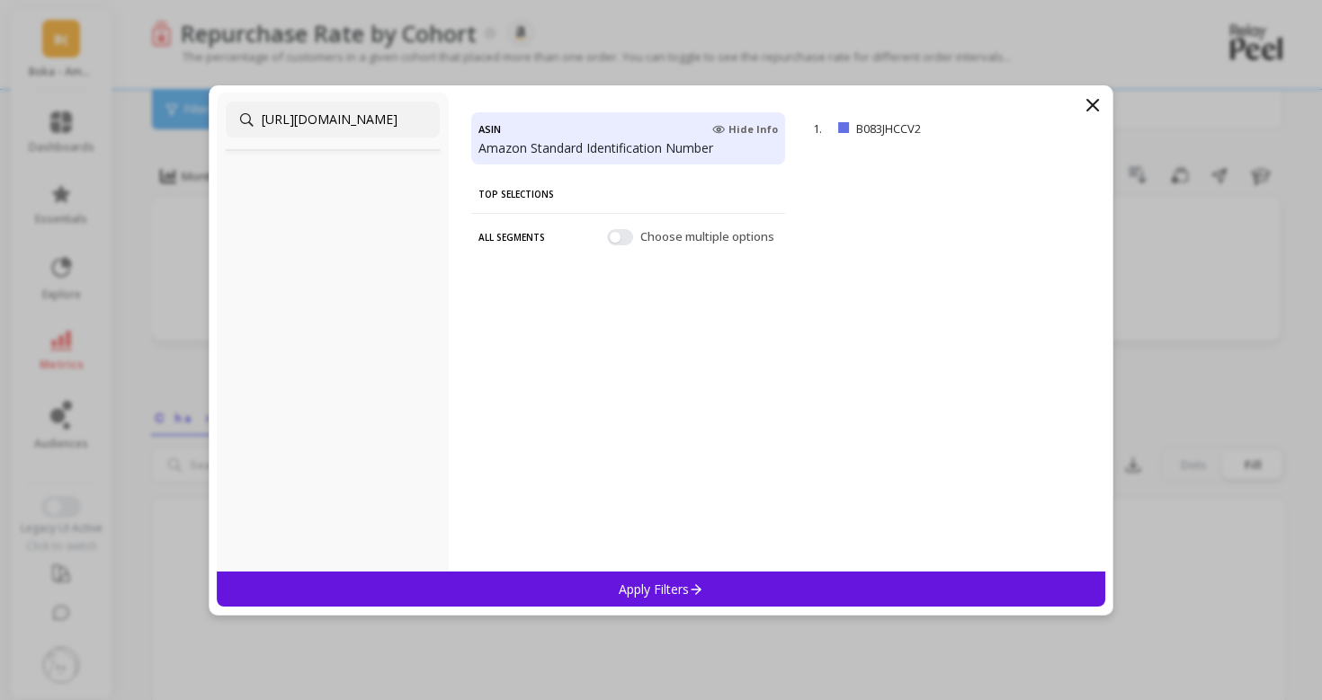
drag, startPoint x: 334, startPoint y: 120, endPoint x: 76, endPoint y: 135, distance: 258.4
click at [76, 138] on div "[URL][DOMAIN_NAME] ASIN Hide Info Amazon Standard Identification Number Top Sel…" at bounding box center [661, 350] width 1322 height 700
click at [377, 130] on input "B083JHCCV2?th=1" at bounding box center [333, 120] width 214 height 36
type input "B083JHCCV2"
click at [539, 584] on div "Apply Filters" at bounding box center [661, 589] width 888 height 35
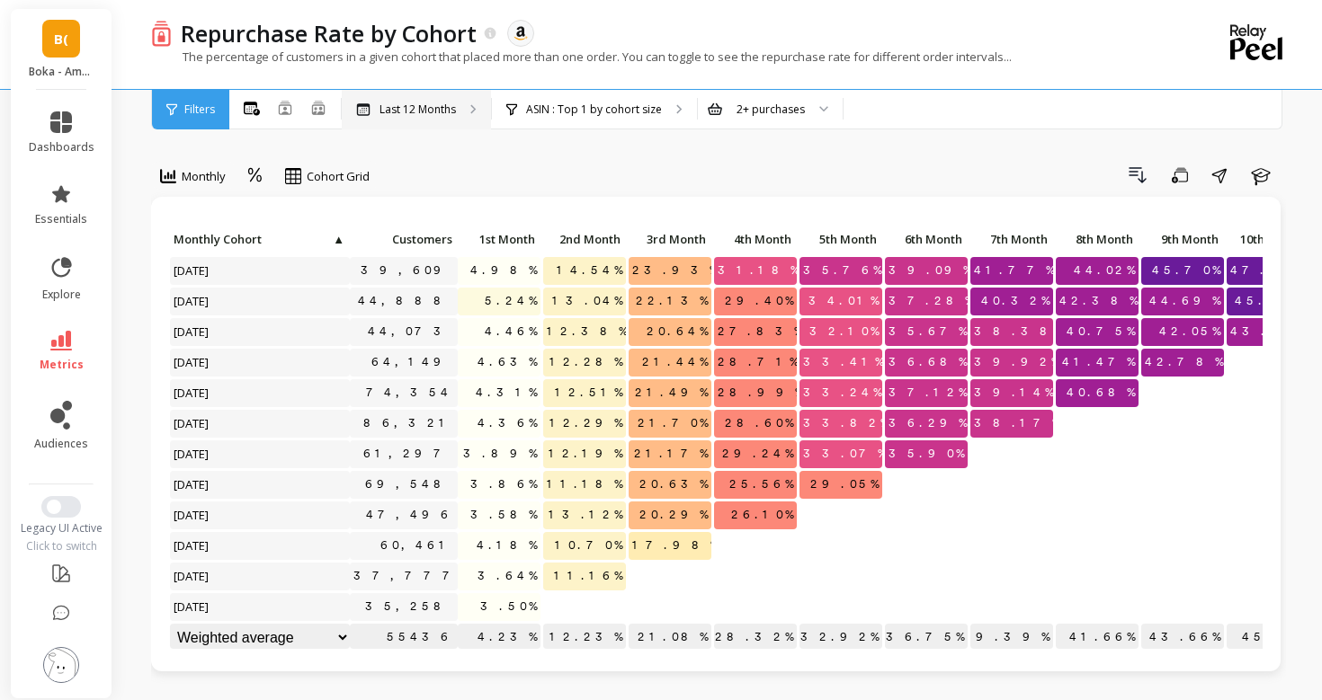
click at [437, 122] on div "Last 12 Months" at bounding box center [416, 110] width 149 height 40
click at [423, 83] on div "Repurchase Rate by Cohort The data you are viewing comes from: Amazon Seller Ce…" at bounding box center [644, 44] width 987 height 89
click at [422, 117] on div "Last 12 Months" at bounding box center [416, 110] width 149 height 40
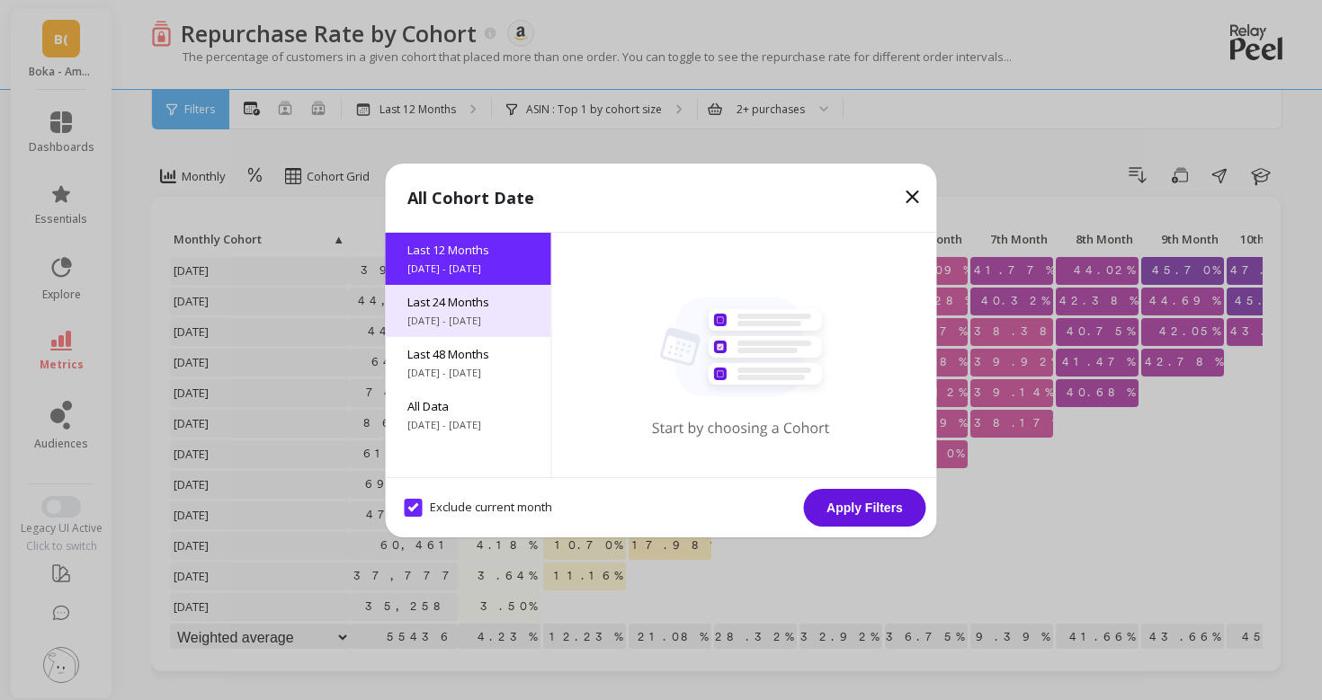
click at [422, 325] on span "[DATE] - [DATE]" at bounding box center [468, 321] width 122 height 14
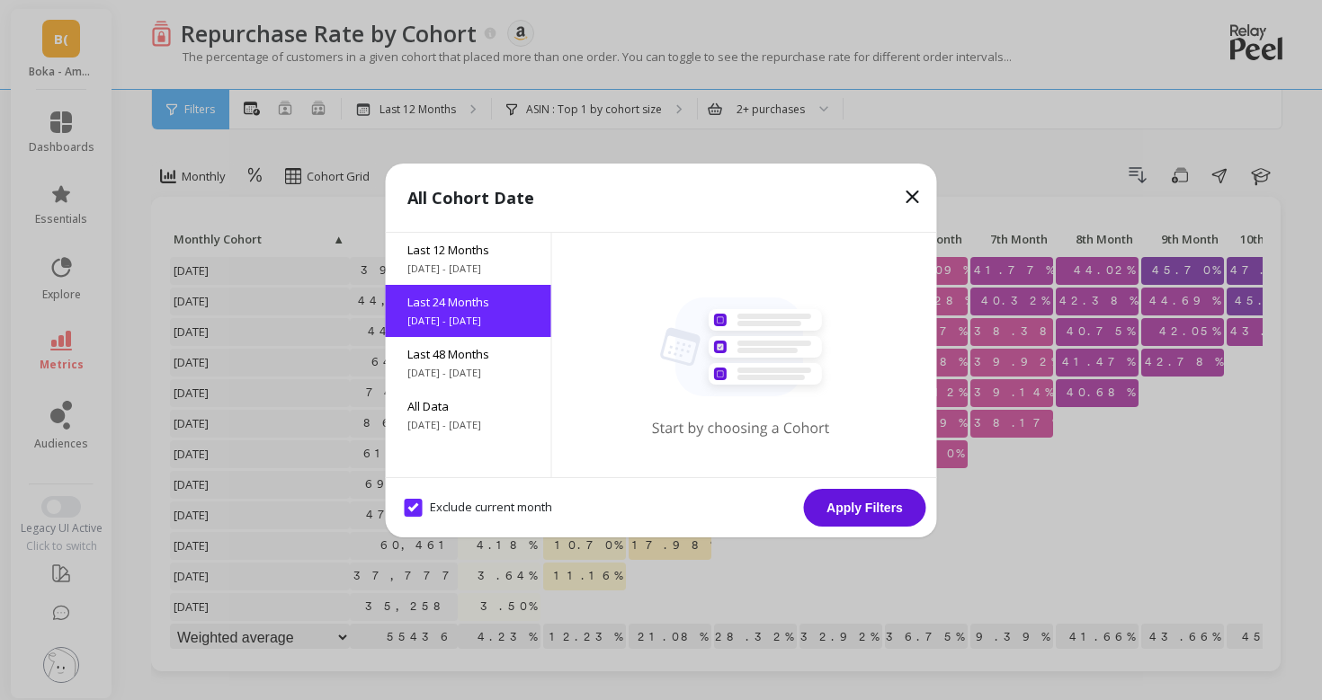
click at [892, 499] on button "Apply Filters" at bounding box center [865, 508] width 122 height 38
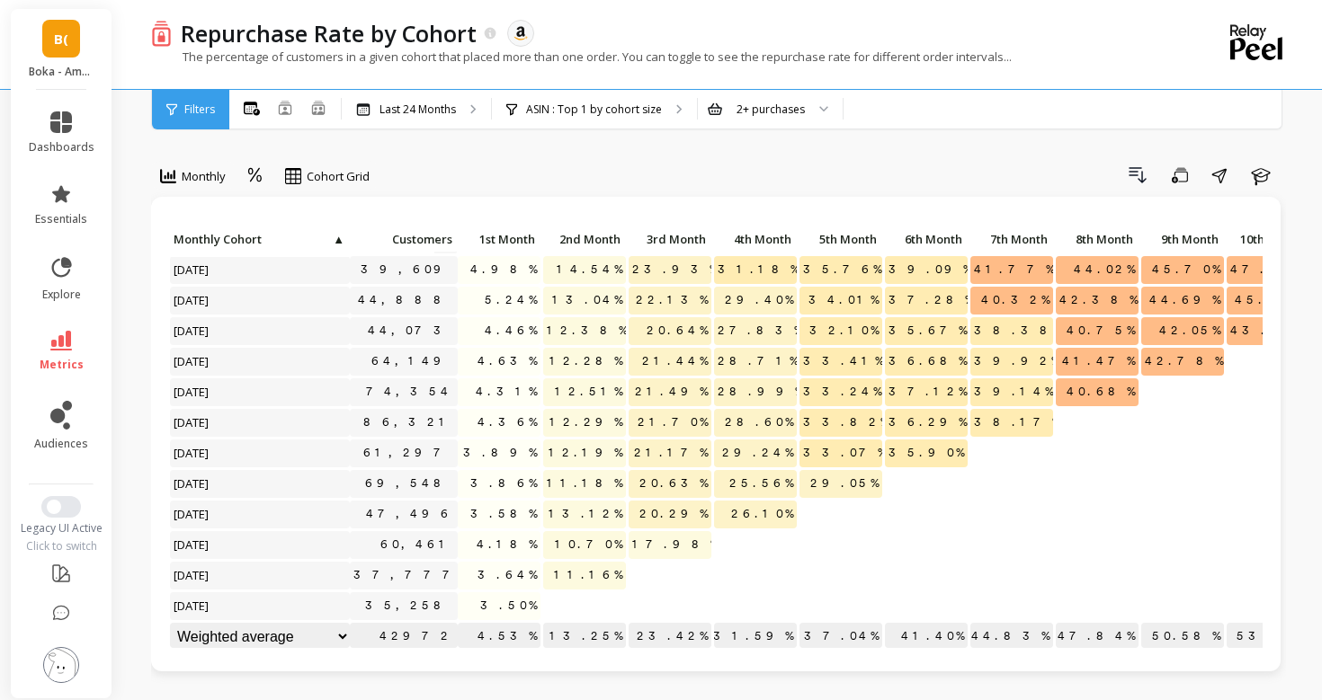
scroll to position [48, 0]
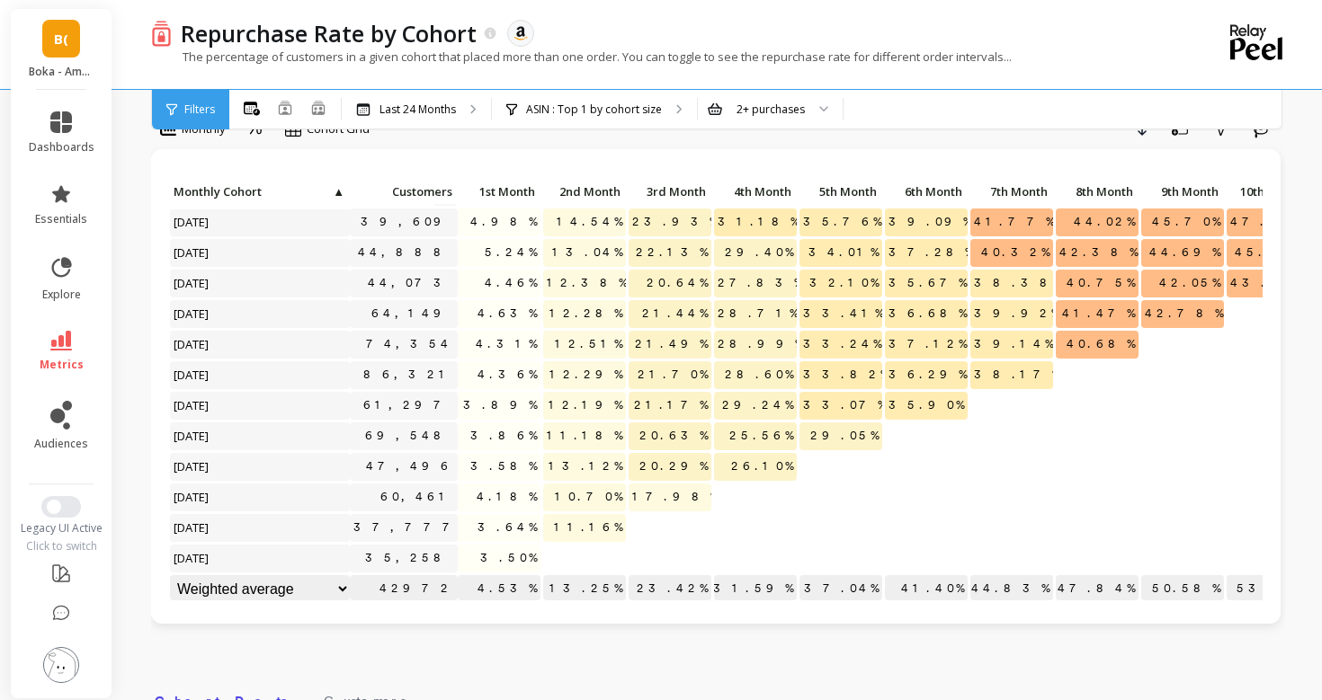
click at [210, 94] on div "Filters" at bounding box center [190, 110] width 77 height 40
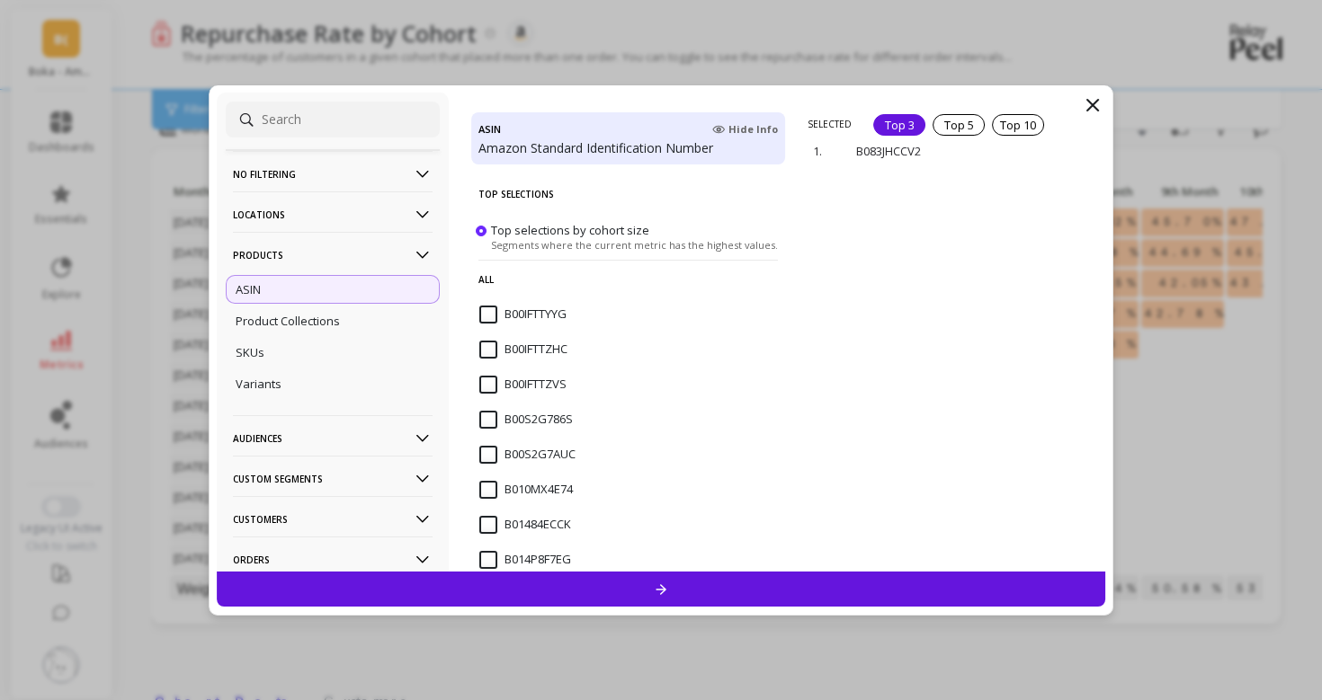
click at [919, 120] on div "Top 3" at bounding box center [899, 125] width 52 height 22
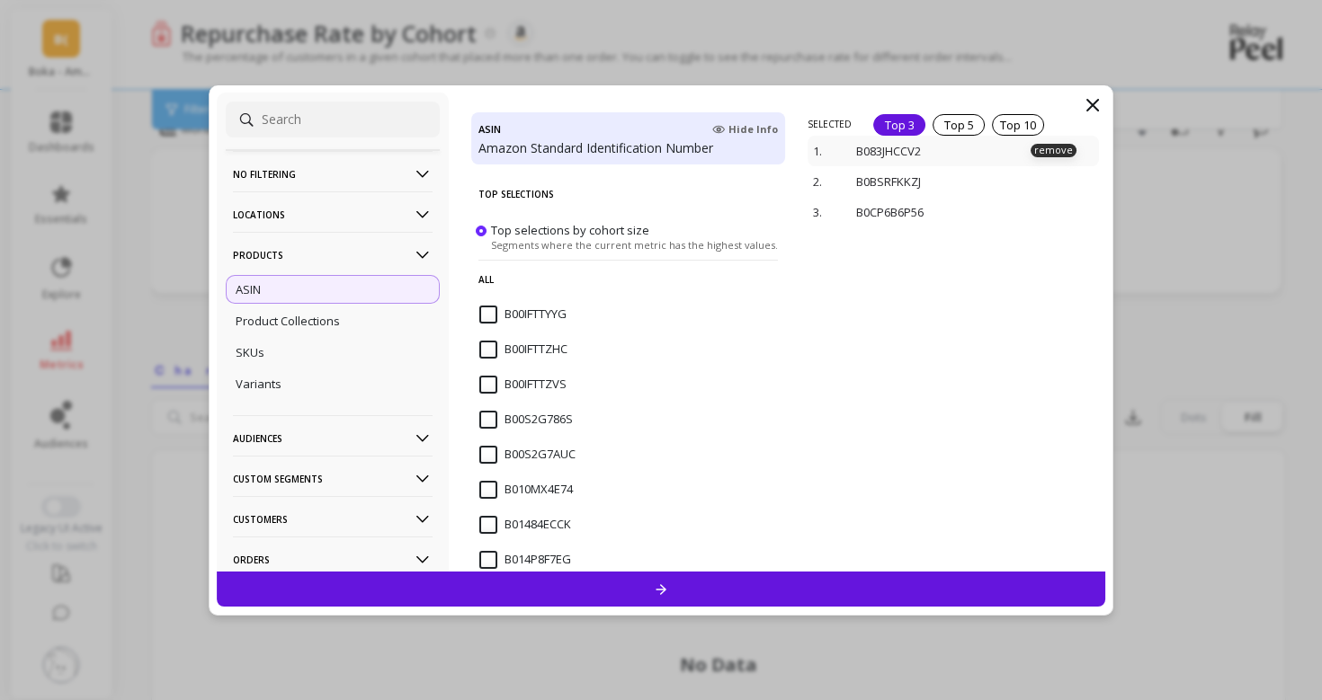
click at [1049, 157] on div "1. B083JHCCV2 remove" at bounding box center [952, 151] width 290 height 31
click at [1048, 151] on p "remove" at bounding box center [1053, 150] width 46 height 13
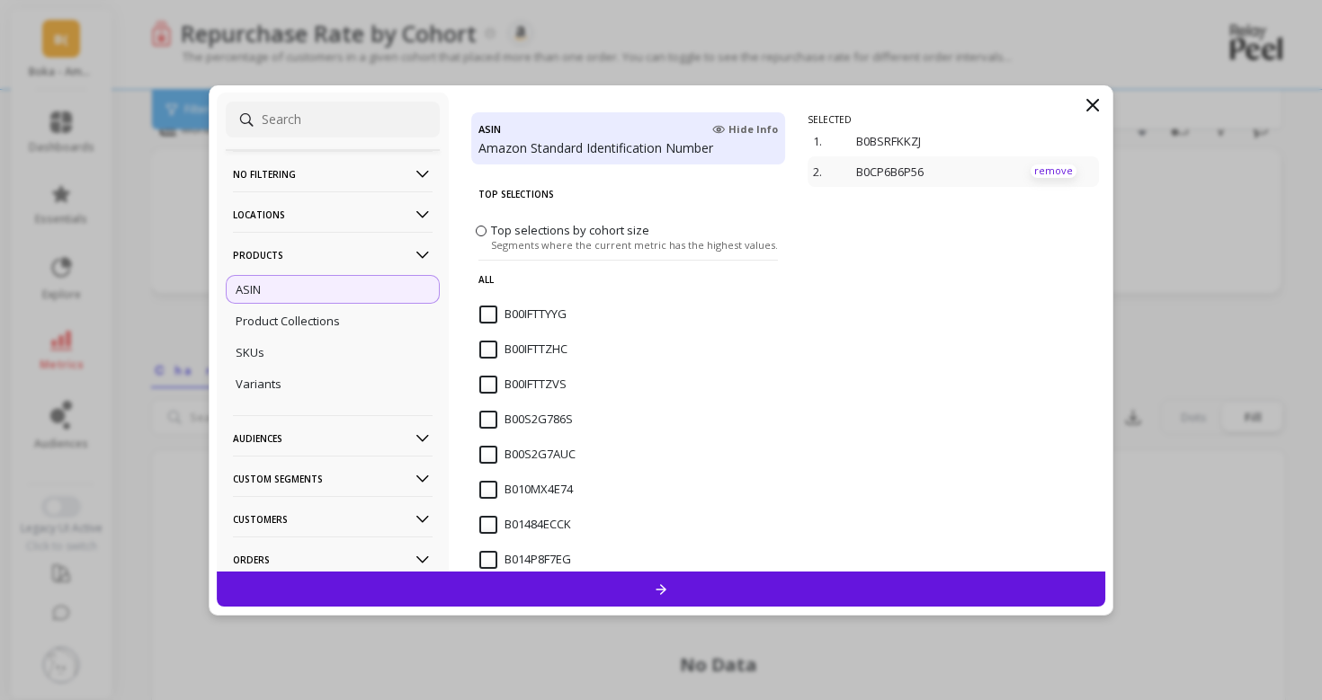
click at [1045, 175] on p "remove" at bounding box center [1053, 171] width 46 height 13
click at [866, 579] on div at bounding box center [661, 589] width 888 height 35
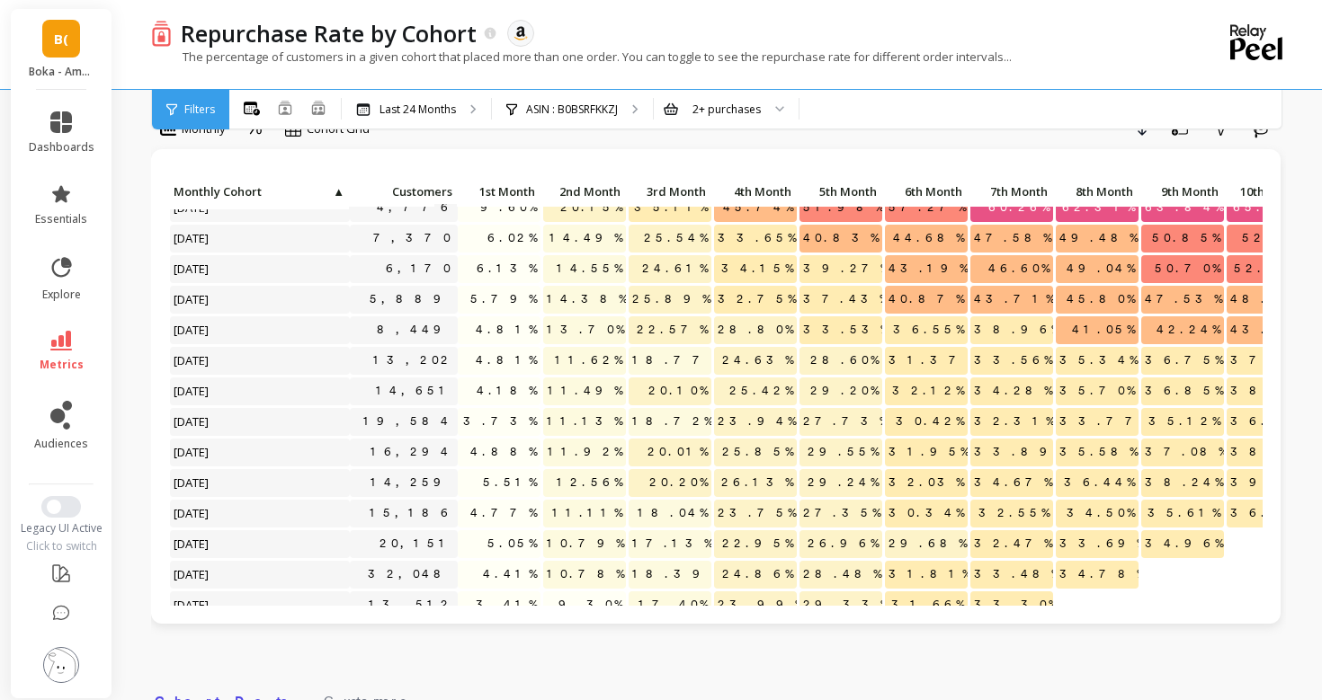
scroll to position [368, 0]
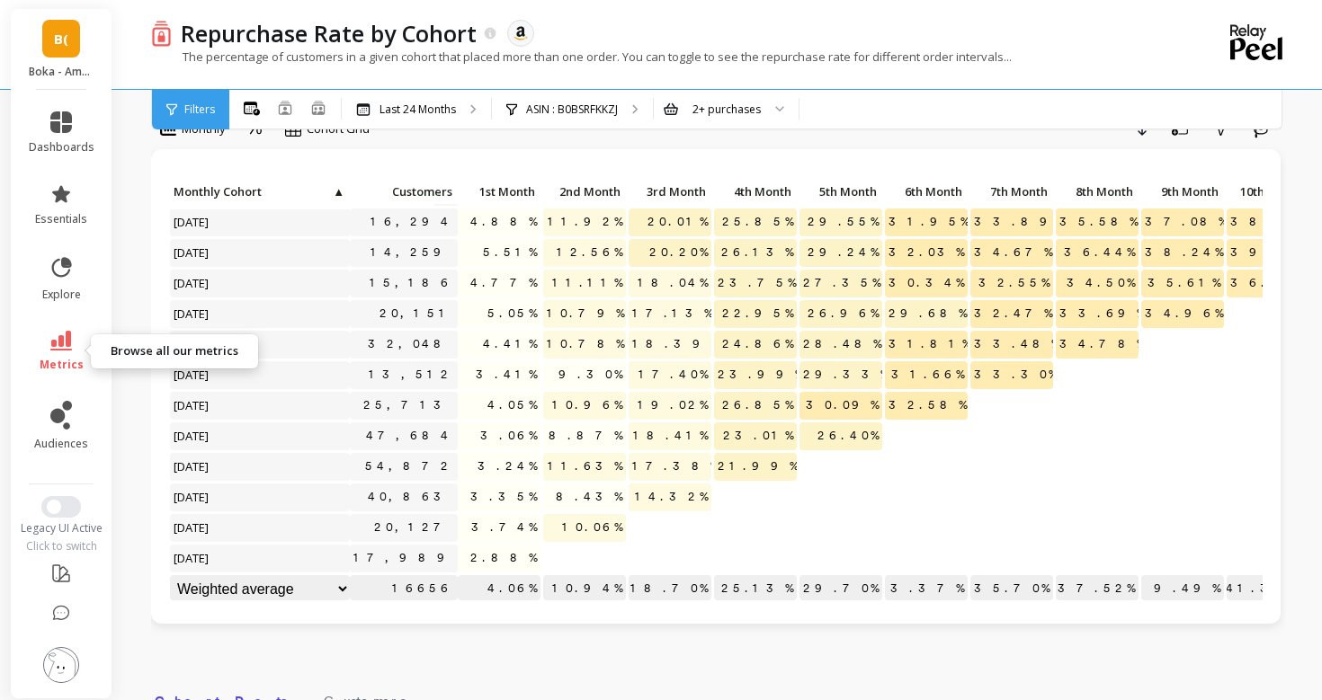
click at [64, 362] on span "metrics" at bounding box center [62, 365] width 44 height 14
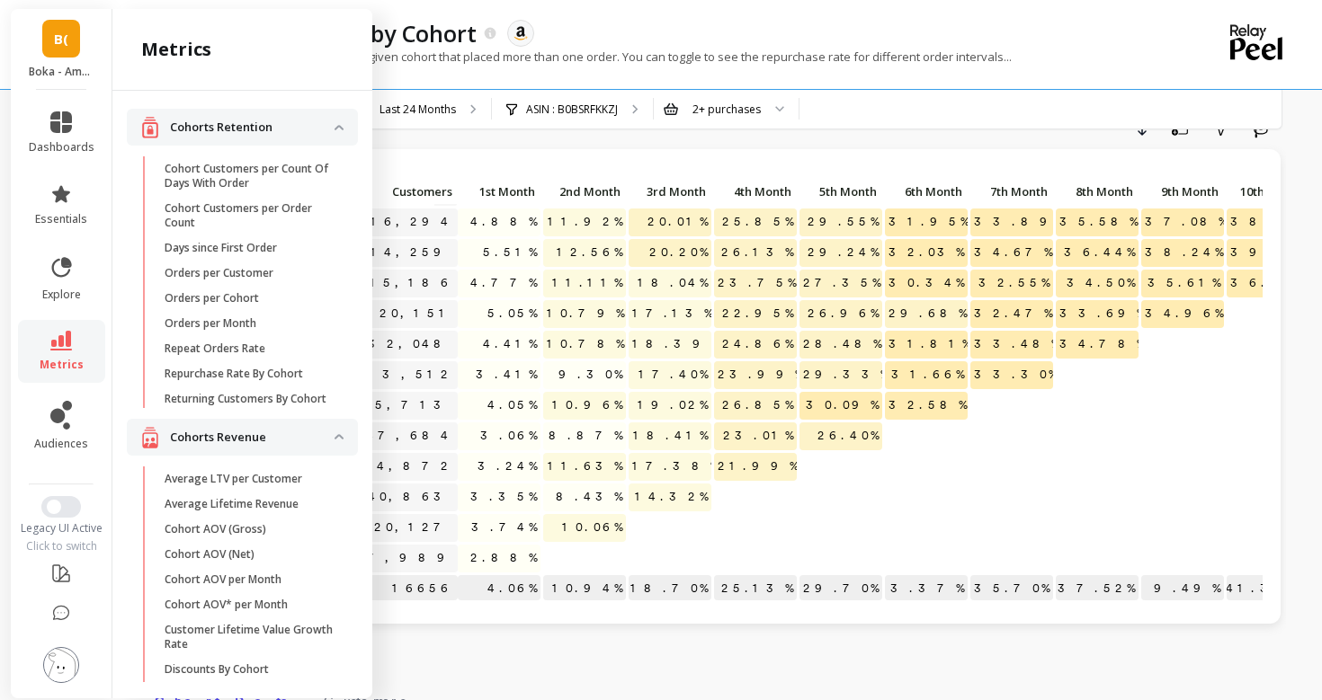
scroll to position [1287, 0]
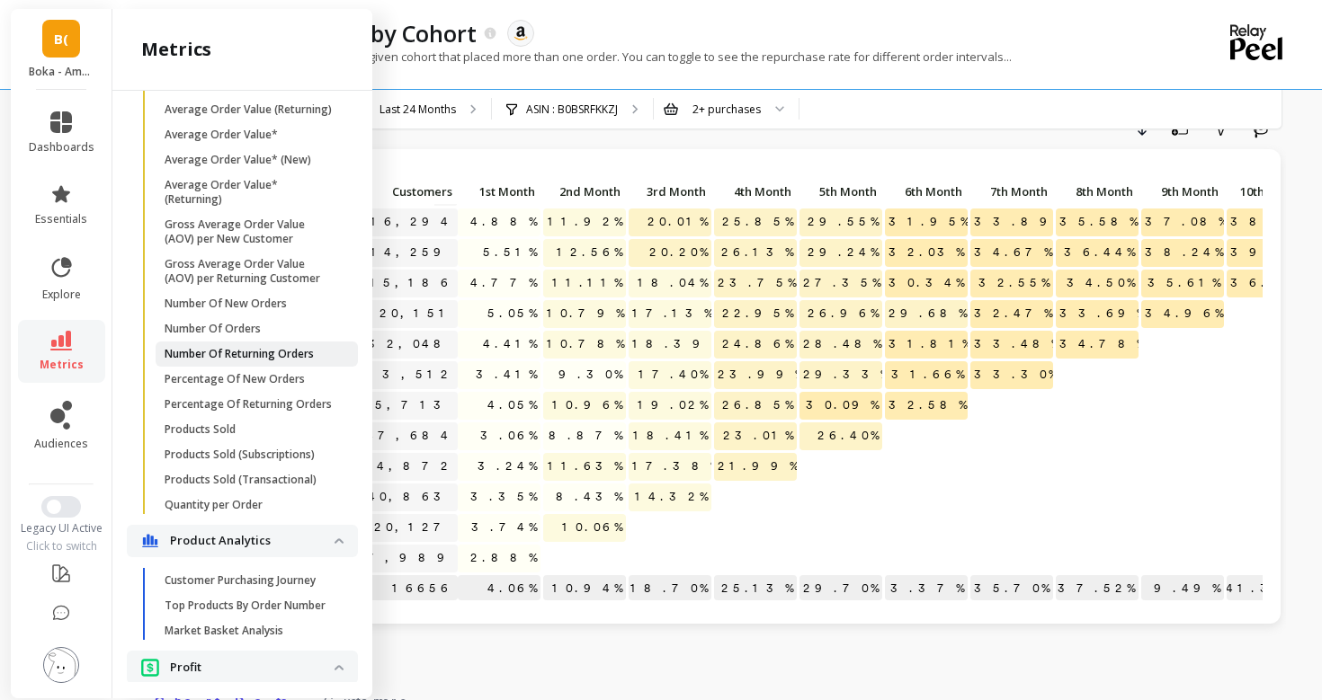
click at [190, 352] on p "Number Of Returning Orders" at bounding box center [239, 354] width 149 height 14
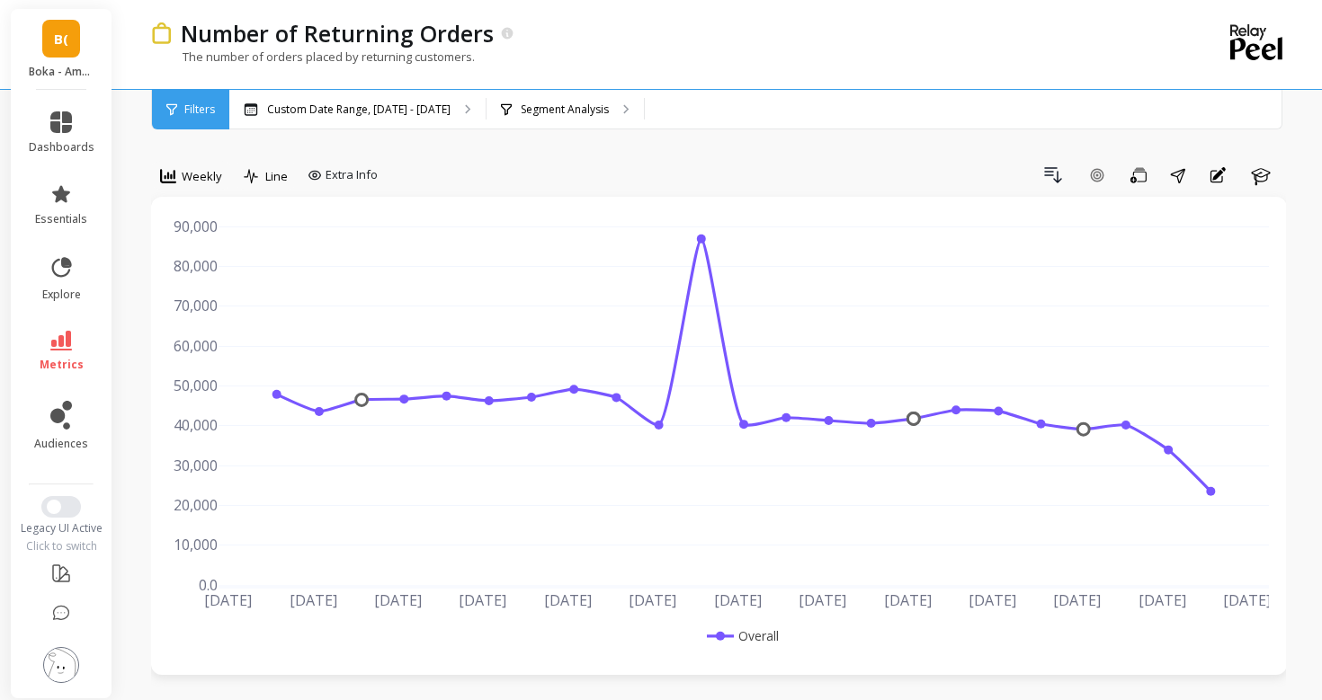
click at [202, 204] on div "[DATE] May [DATE] [DATE] Jun [DATE] [DATE] [DATE] Aug [DATE] [DATE] Sep [DATE] …" at bounding box center [719, 436] width 1136 height 478
click at [202, 186] on div "Weekly" at bounding box center [191, 176] width 62 height 22
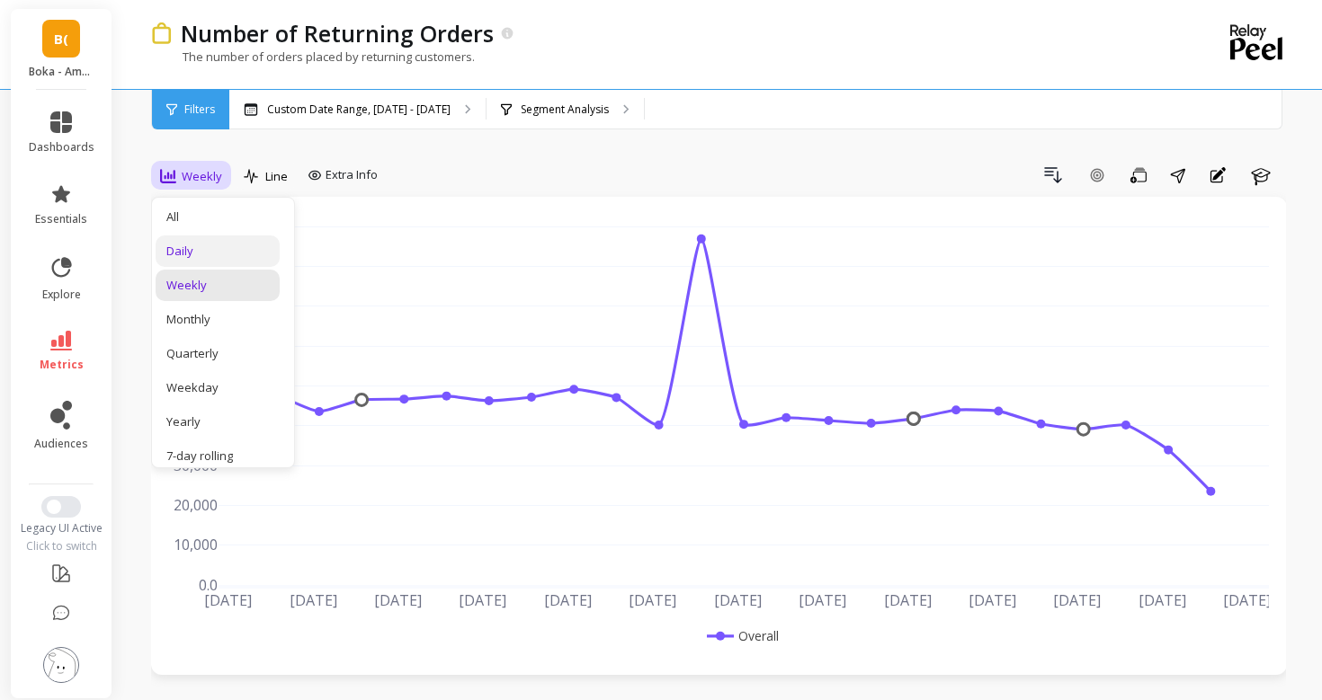
click at [203, 247] on div "Daily" at bounding box center [217, 251] width 102 height 17
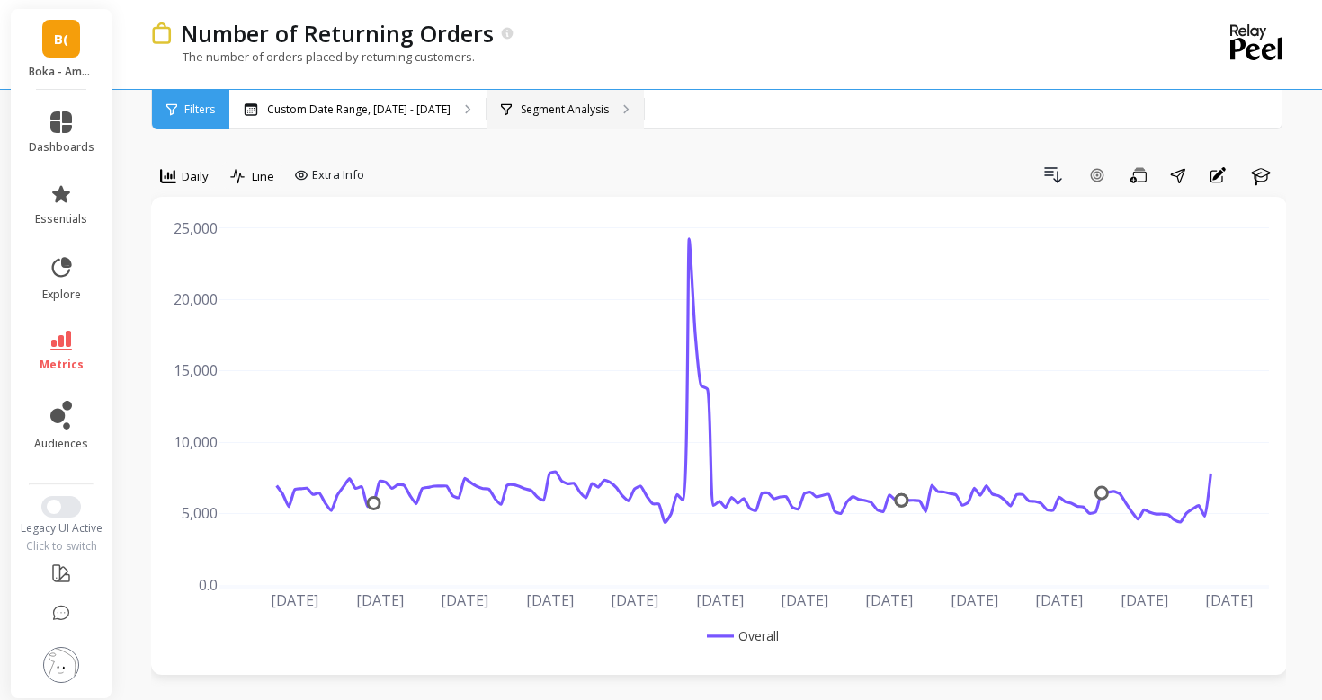
click at [502, 102] on div "Segment Analysis" at bounding box center [555, 109] width 108 height 14
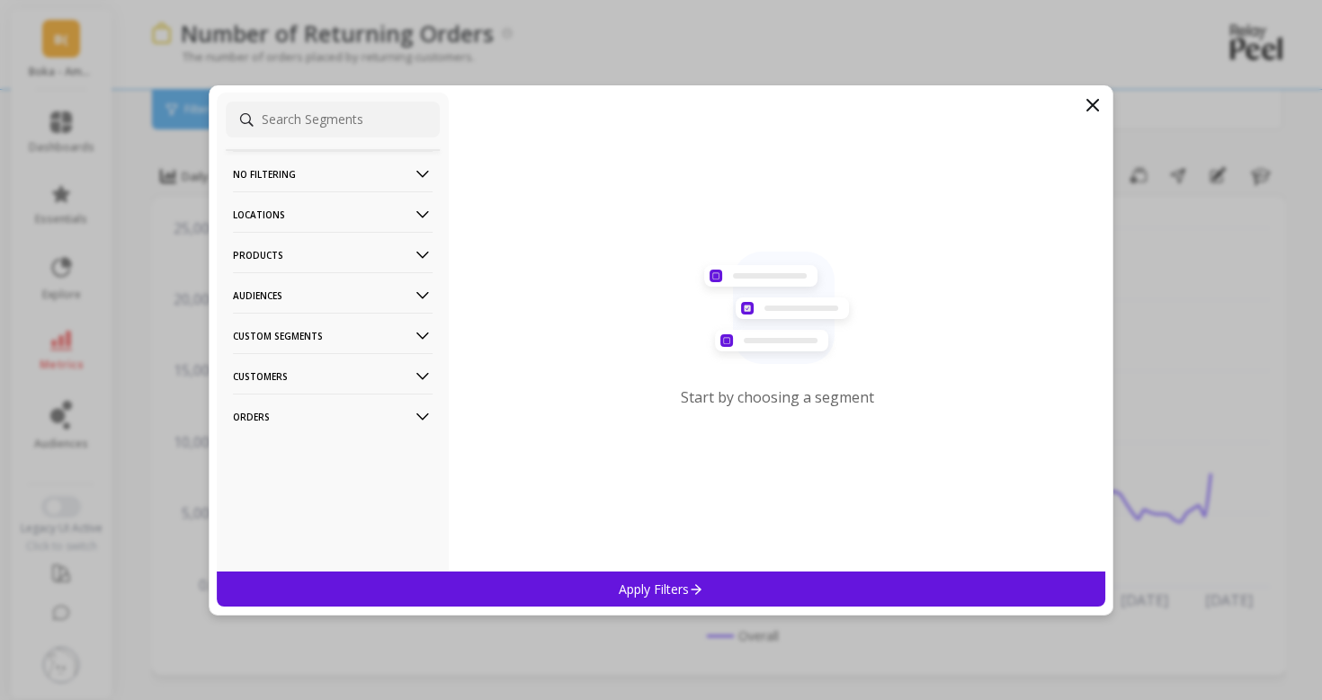
click at [325, 213] on p "Locations" at bounding box center [333, 215] width 200 height 46
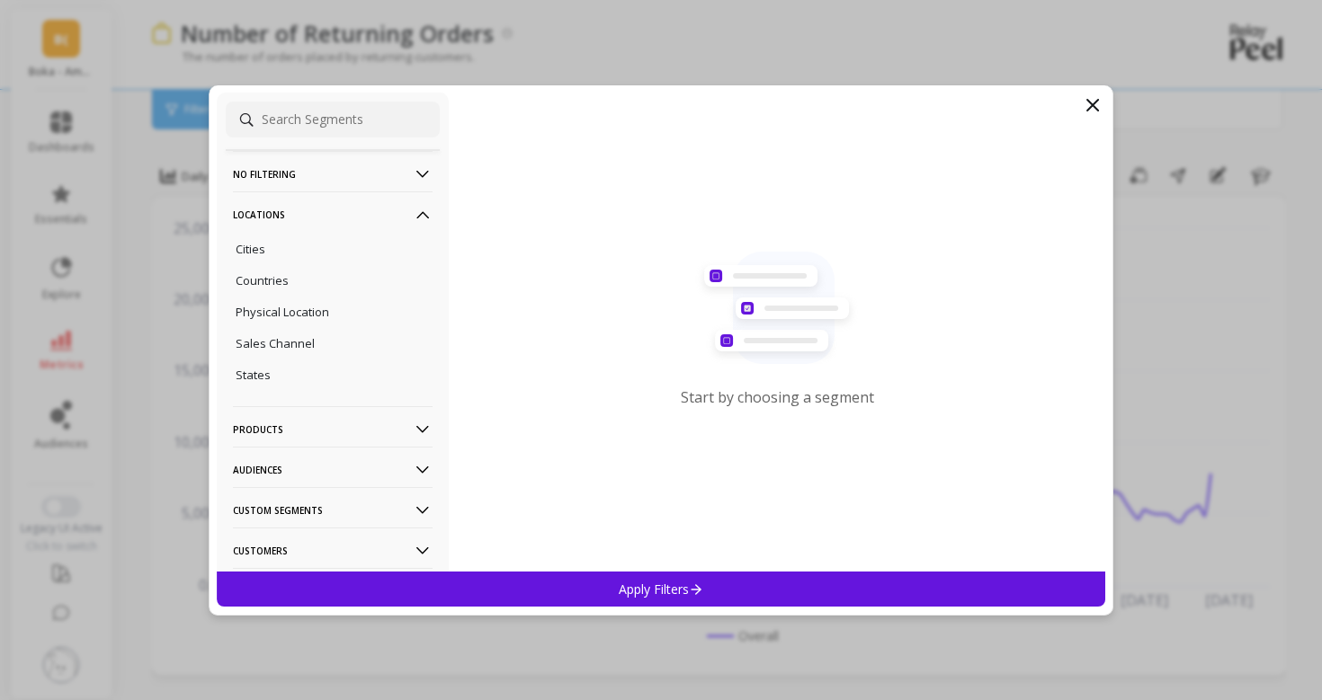
click at [325, 218] on p "Locations" at bounding box center [333, 215] width 200 height 46
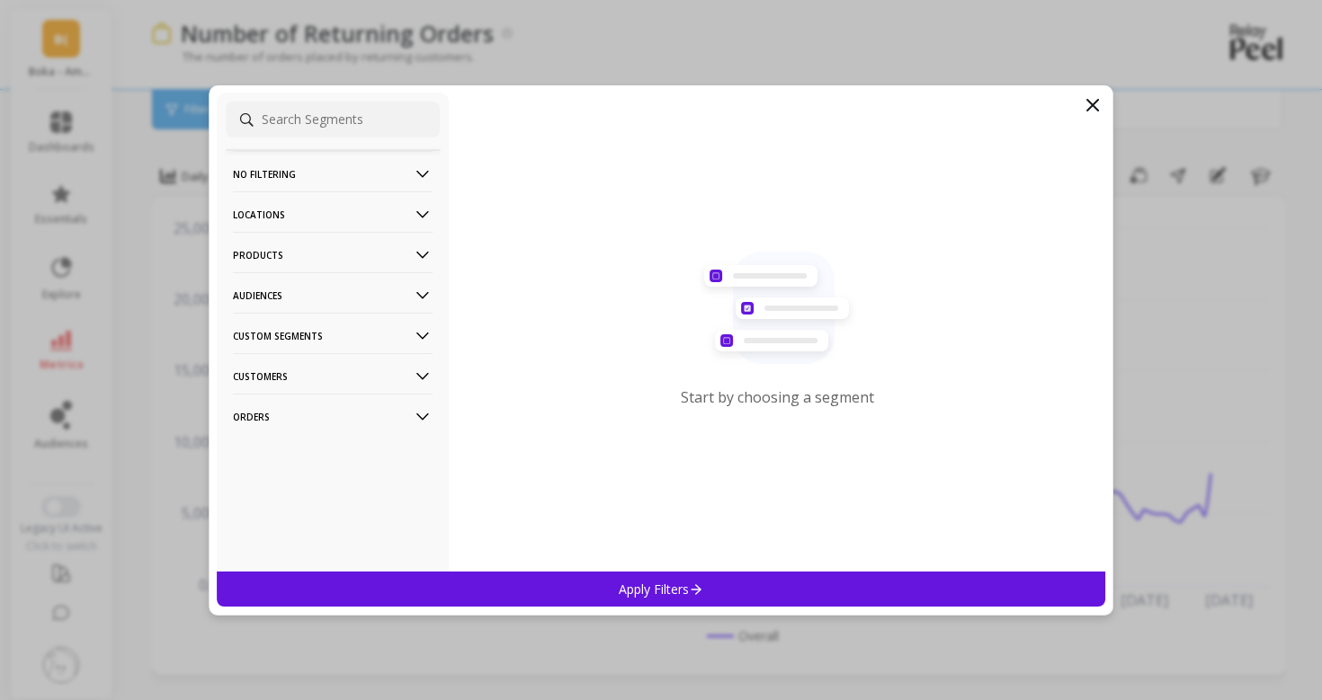
click at [316, 245] on p "Products" at bounding box center [333, 255] width 200 height 46
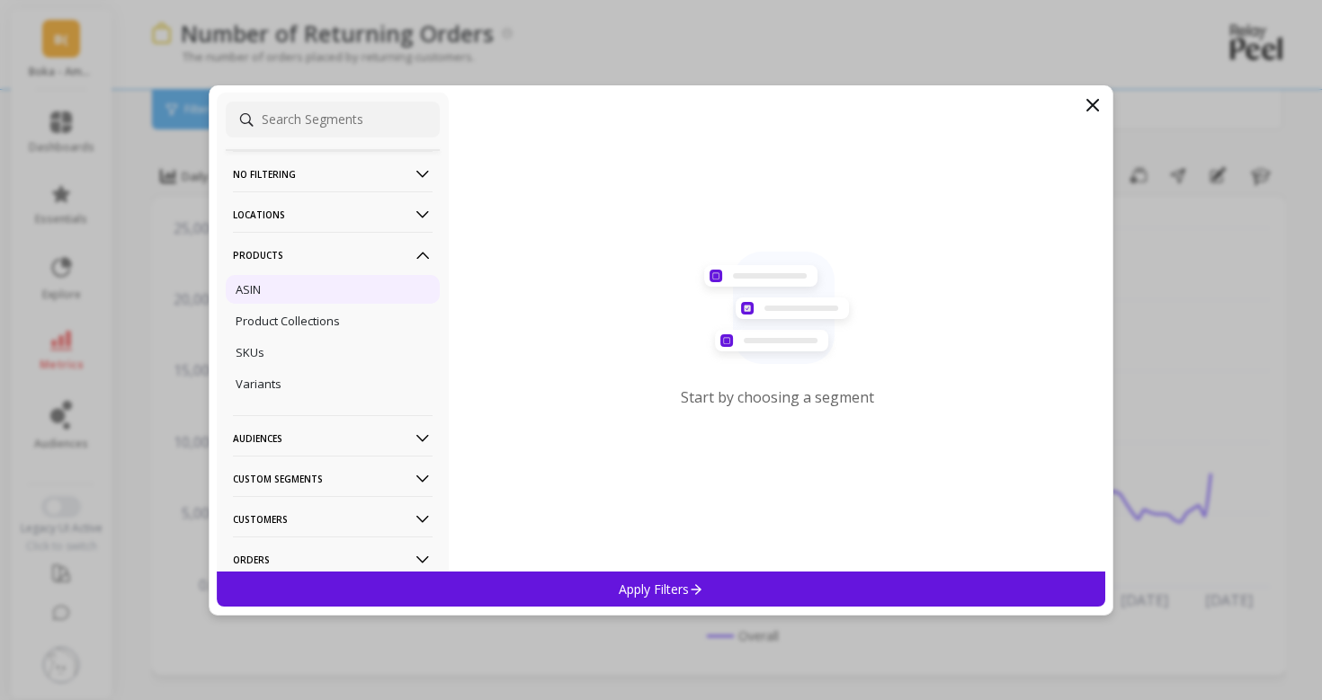
click at [308, 287] on div "ASIN" at bounding box center [333, 289] width 214 height 29
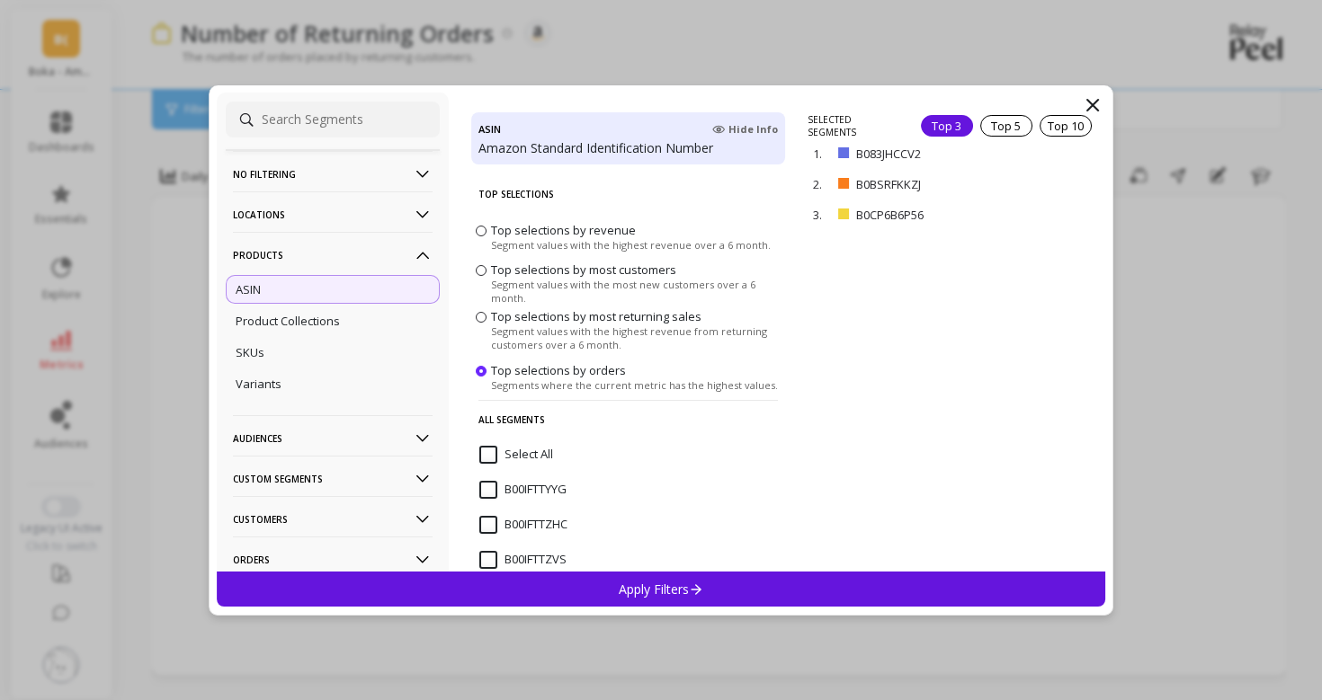
click at [866, 587] on div "Apply Filters" at bounding box center [661, 589] width 888 height 35
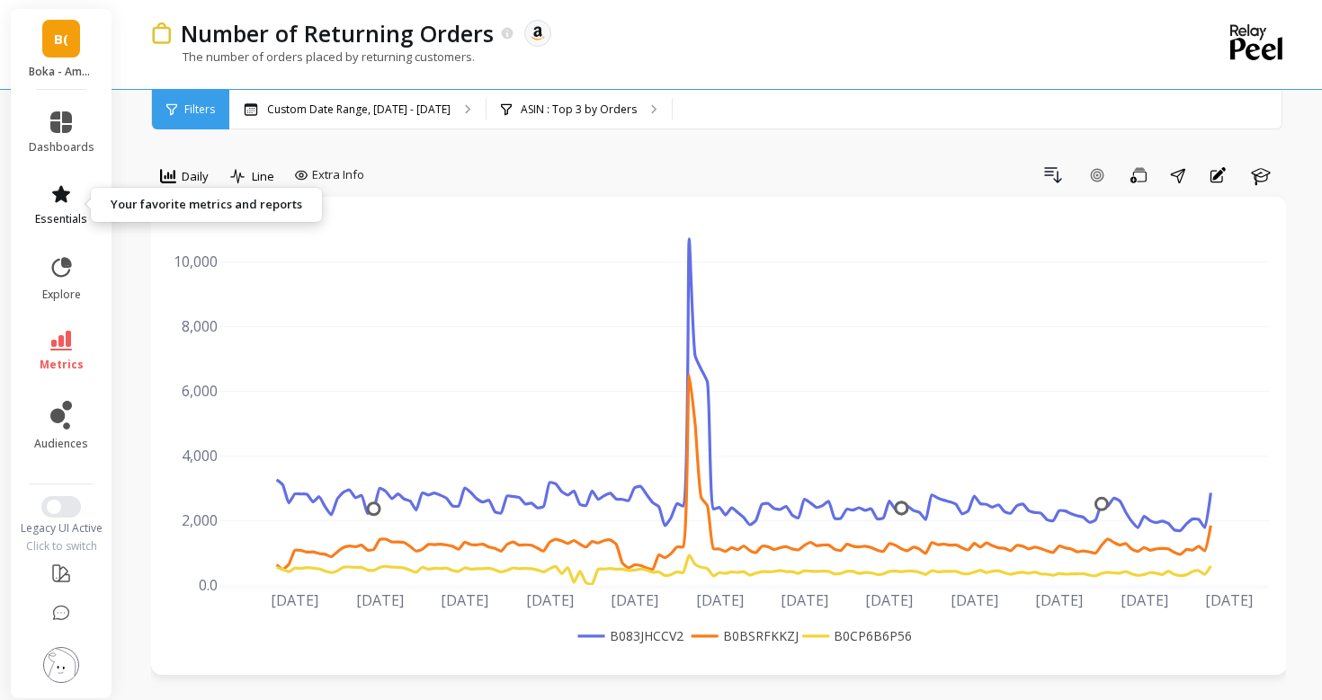
click at [59, 198] on icon at bounding box center [61, 193] width 18 height 17
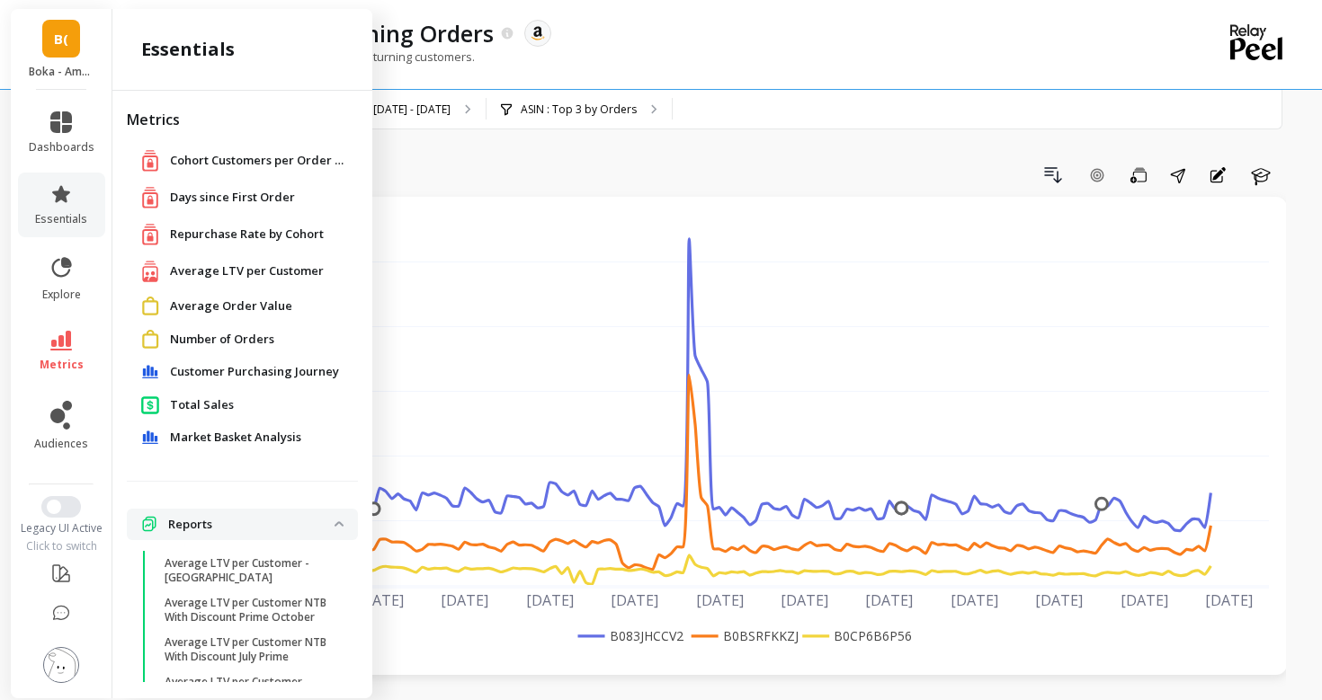
click at [227, 244] on div "Repurchase Rate by Cohort" at bounding box center [242, 234] width 202 height 22
click at [223, 231] on span "Repurchase Rate by Cohort" at bounding box center [247, 235] width 154 height 18
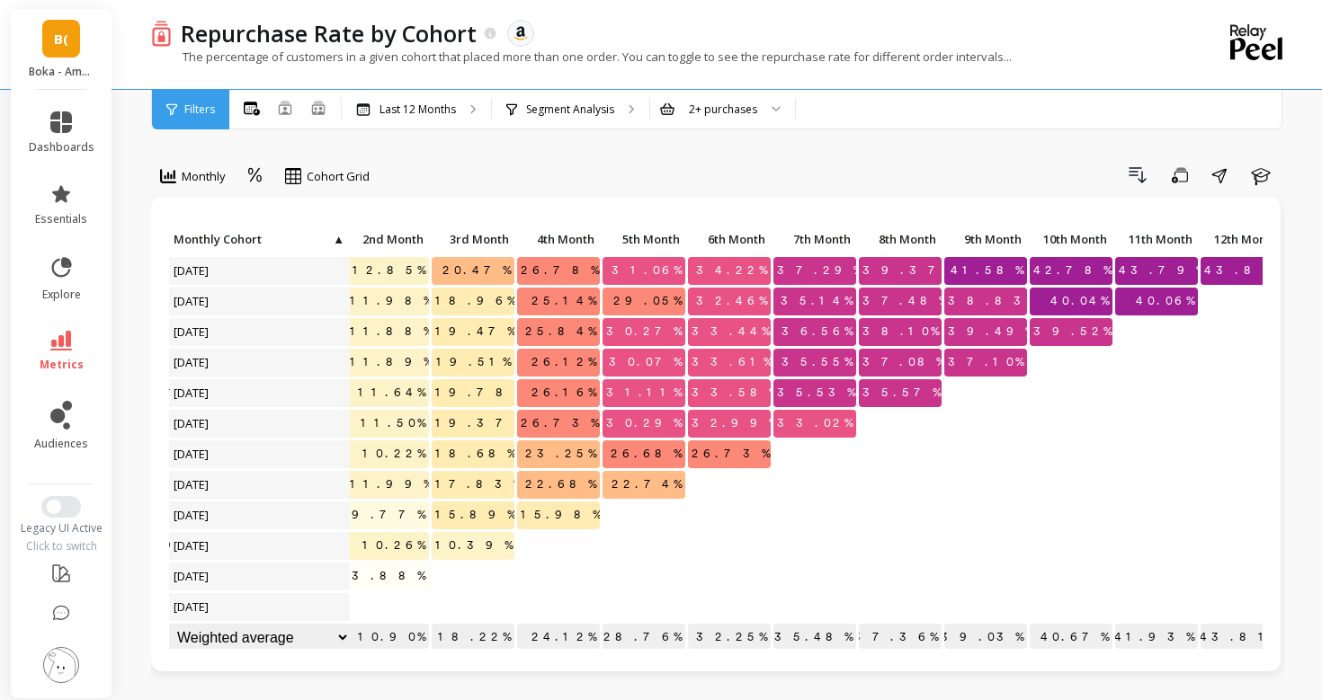
scroll to position [0, 219]
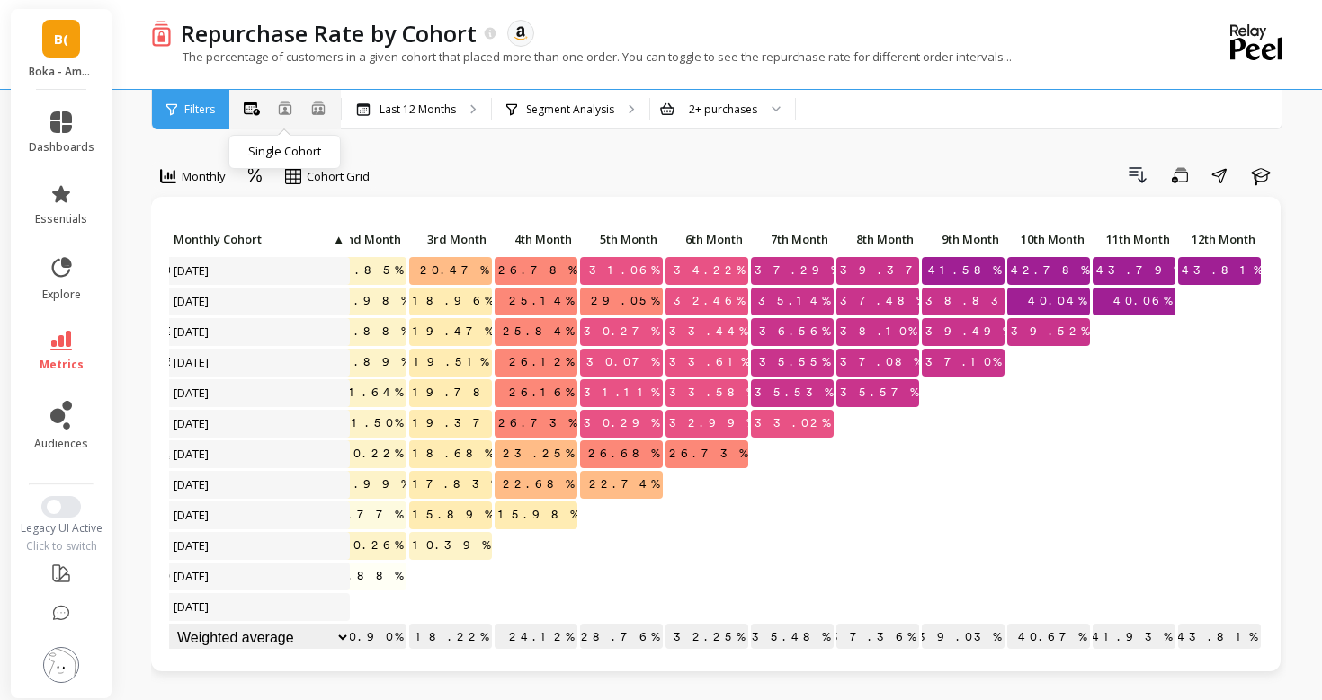
click at [287, 107] on icon at bounding box center [285, 108] width 14 height 14
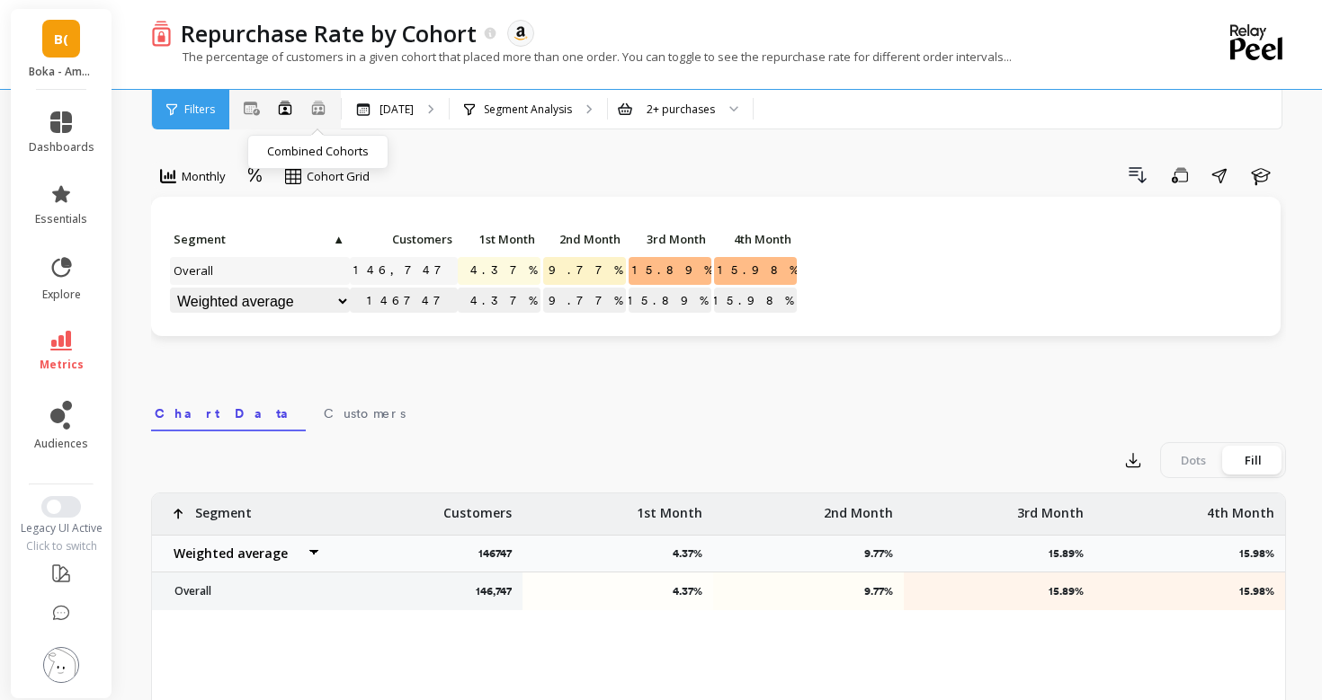
click at [310, 109] on icon at bounding box center [318, 107] width 16 height 15
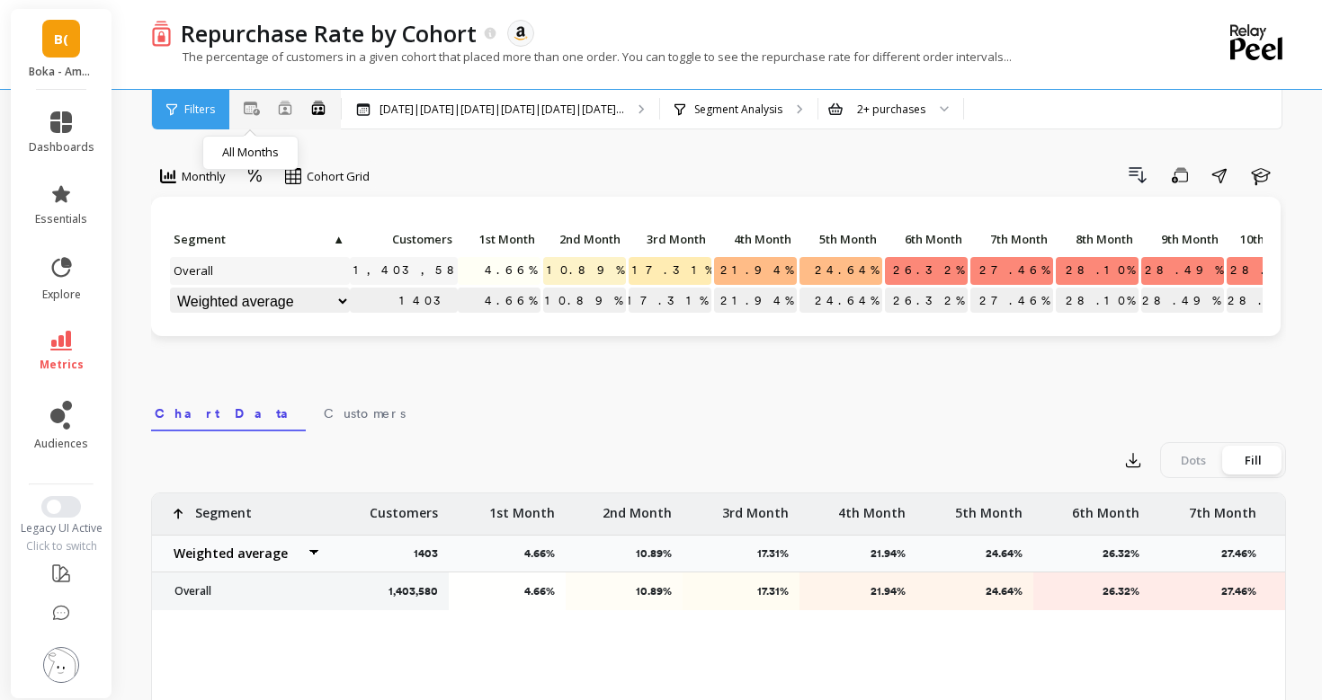
click at [252, 104] on icon at bounding box center [252, 109] width 16 height 14
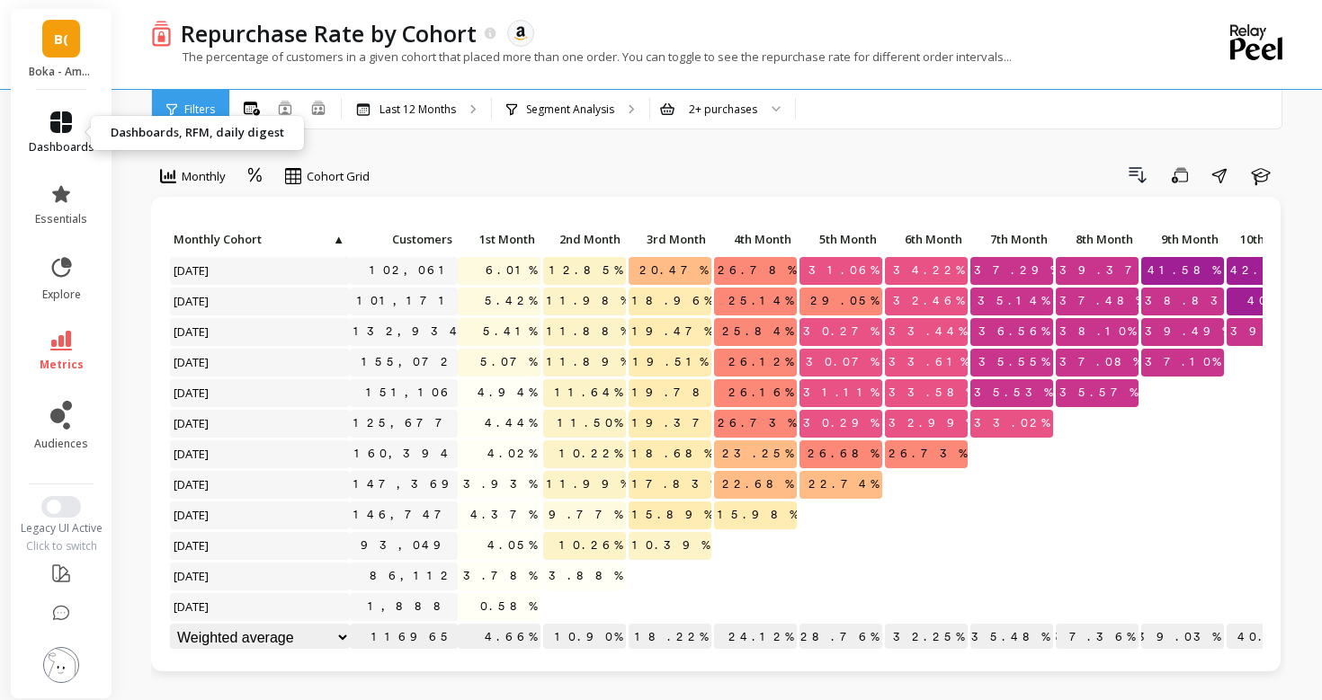
click at [57, 148] on span "dashboards" at bounding box center [62, 147] width 66 height 14
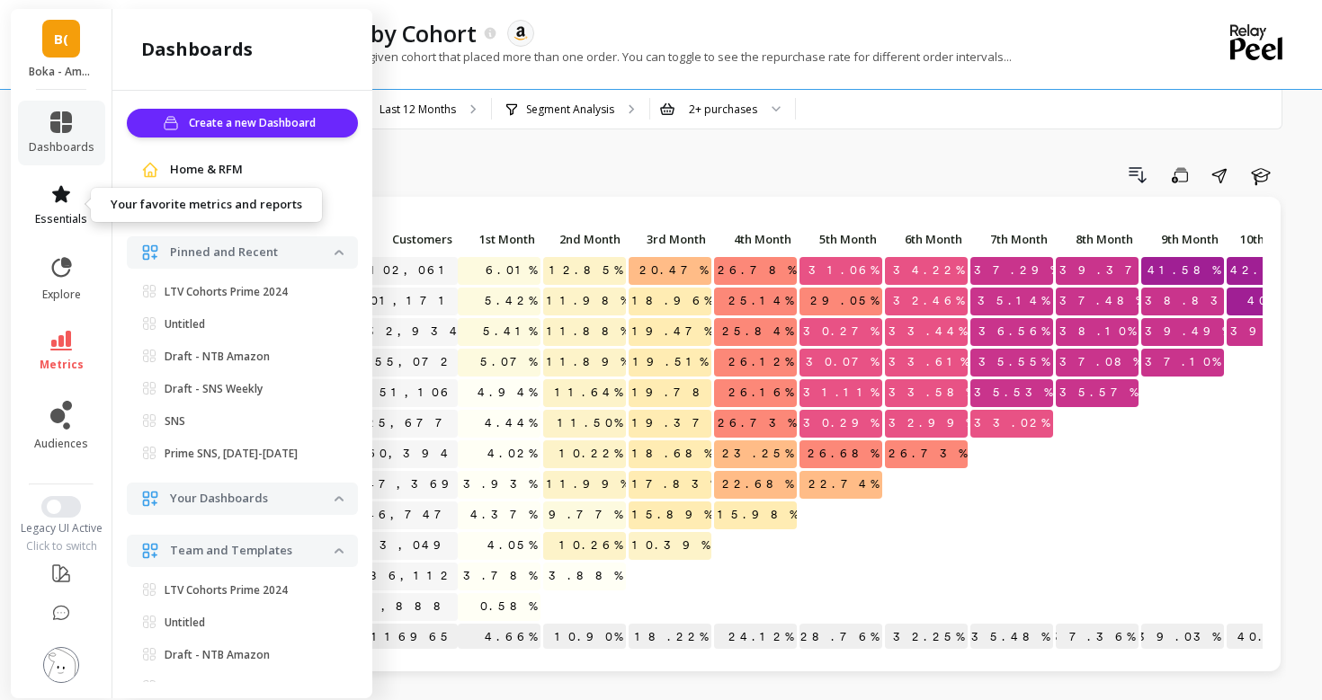
click at [58, 213] on span "essentials" at bounding box center [61, 219] width 52 height 14
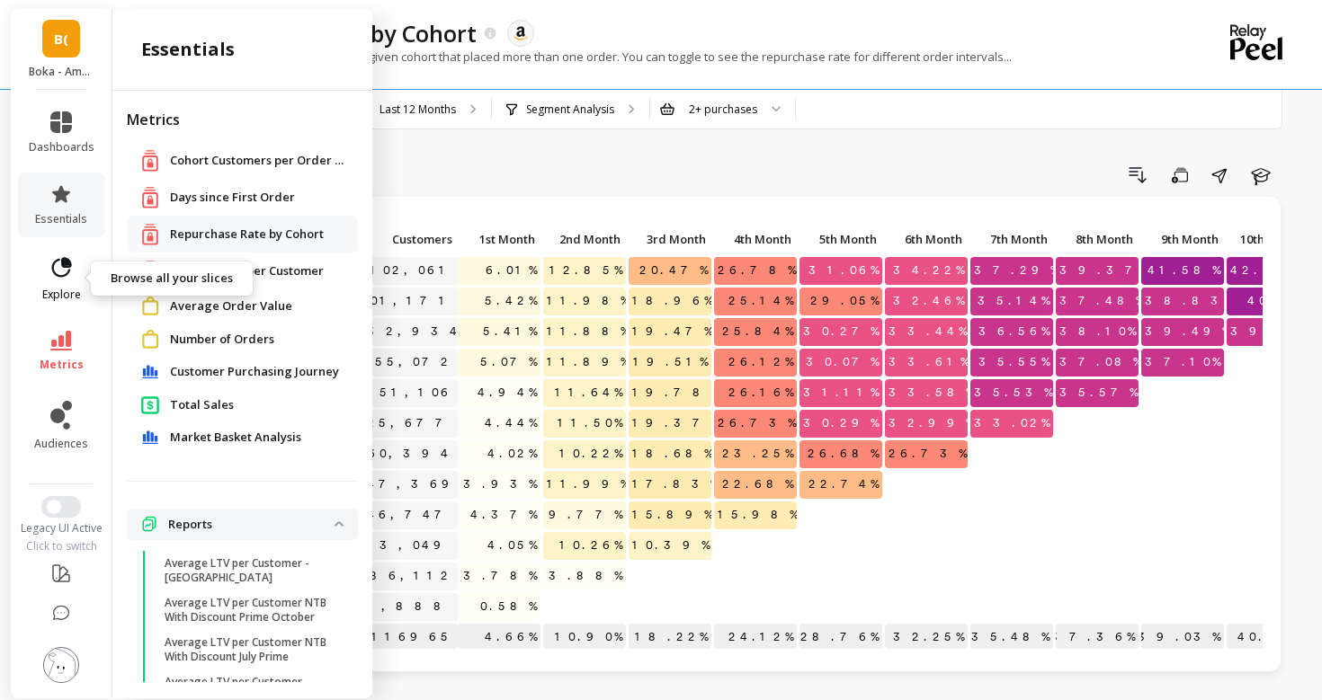
click at [58, 296] on span "explore" at bounding box center [61, 295] width 39 height 14
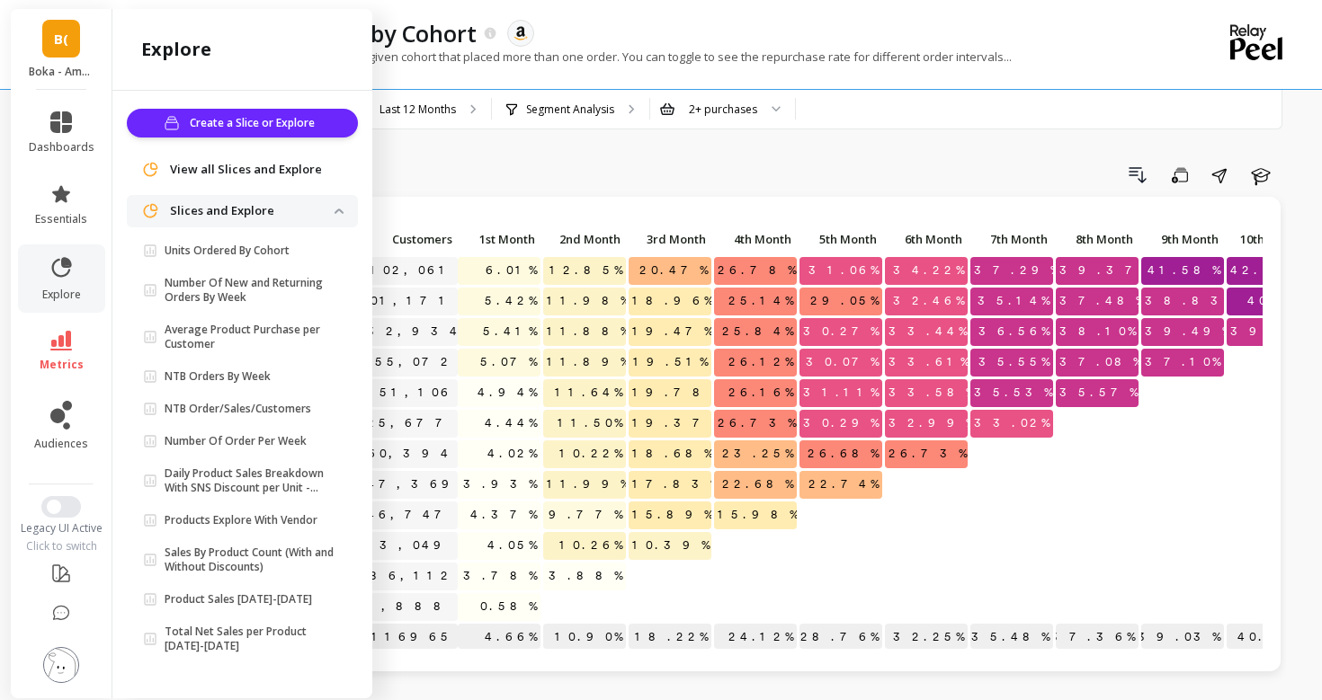
scroll to position [2, 0]
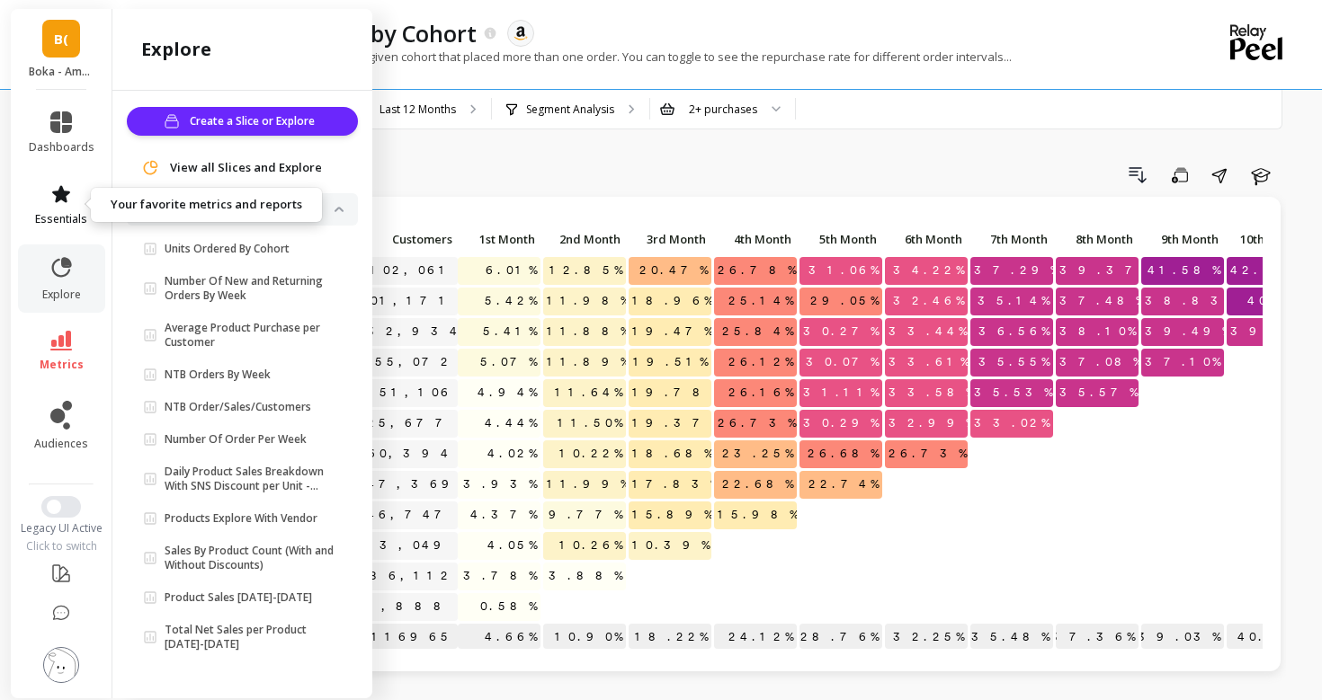
click at [63, 226] on span "essentials" at bounding box center [61, 219] width 52 height 14
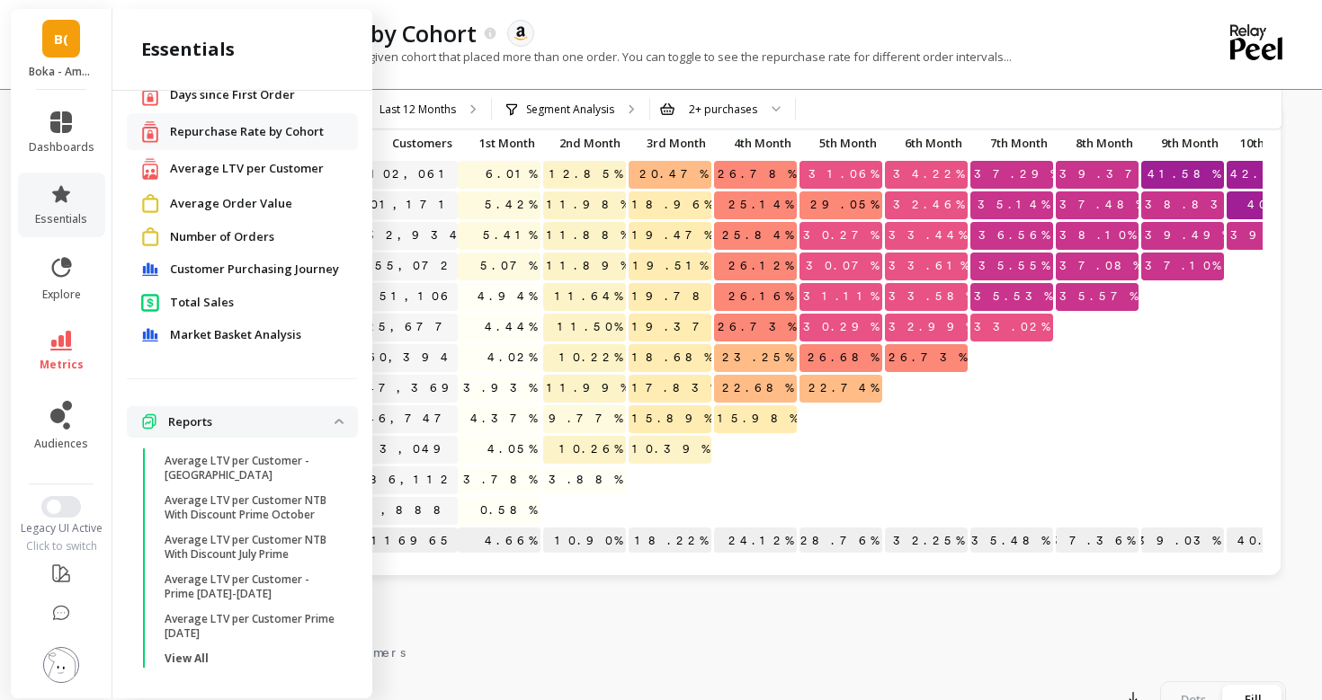
scroll to position [101, 0]
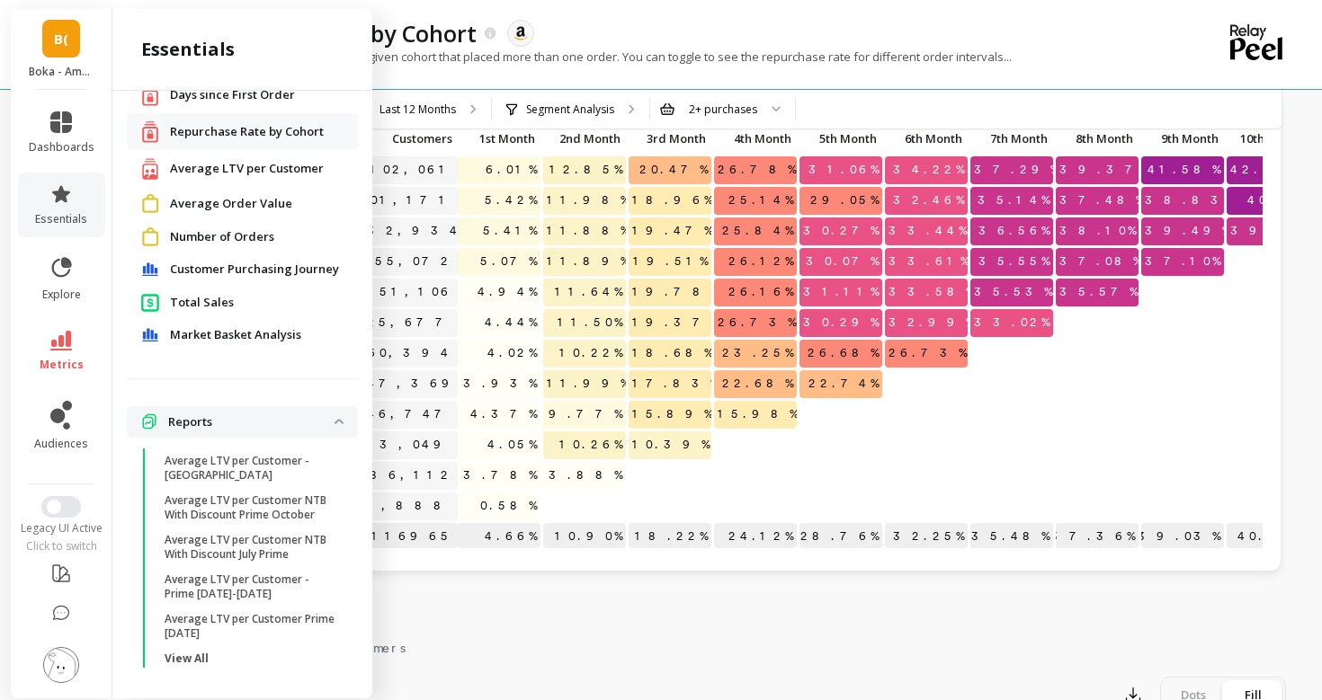
click at [199, 297] on span "Total Sales" at bounding box center [202, 303] width 64 height 18
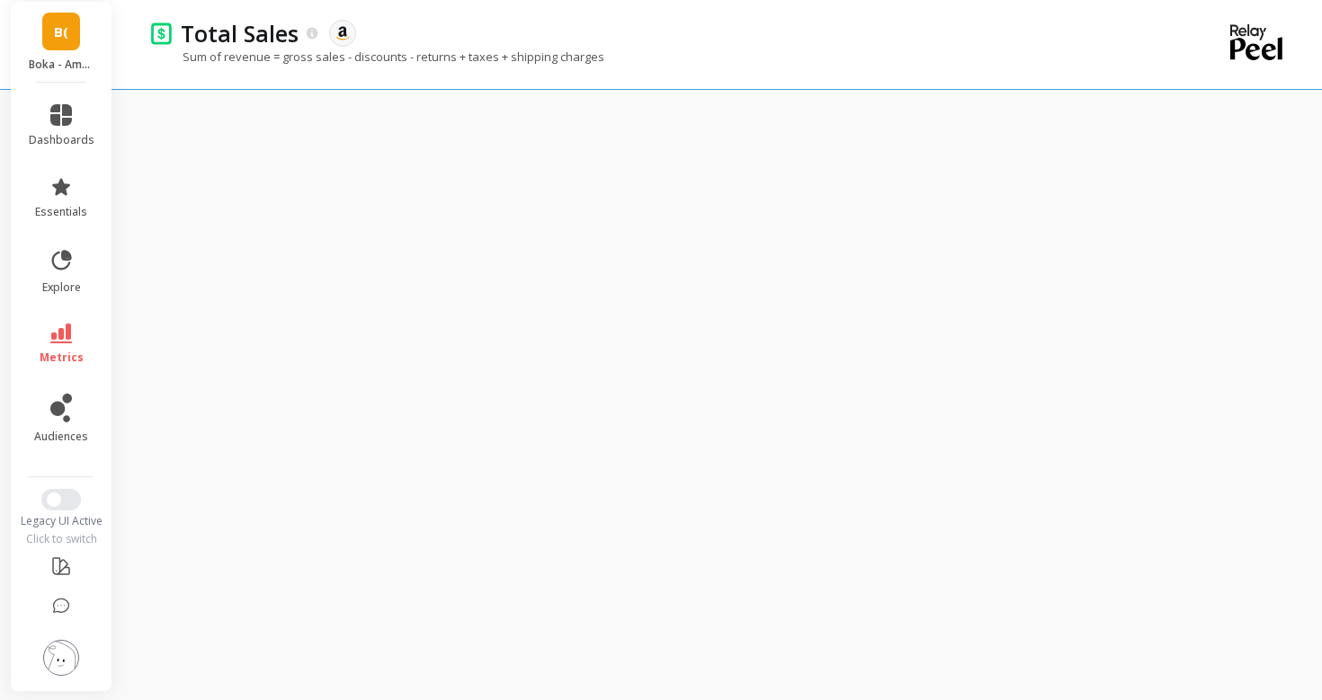
scroll to position [8, 0]
click at [54, 258] on icon at bounding box center [61, 260] width 25 height 25
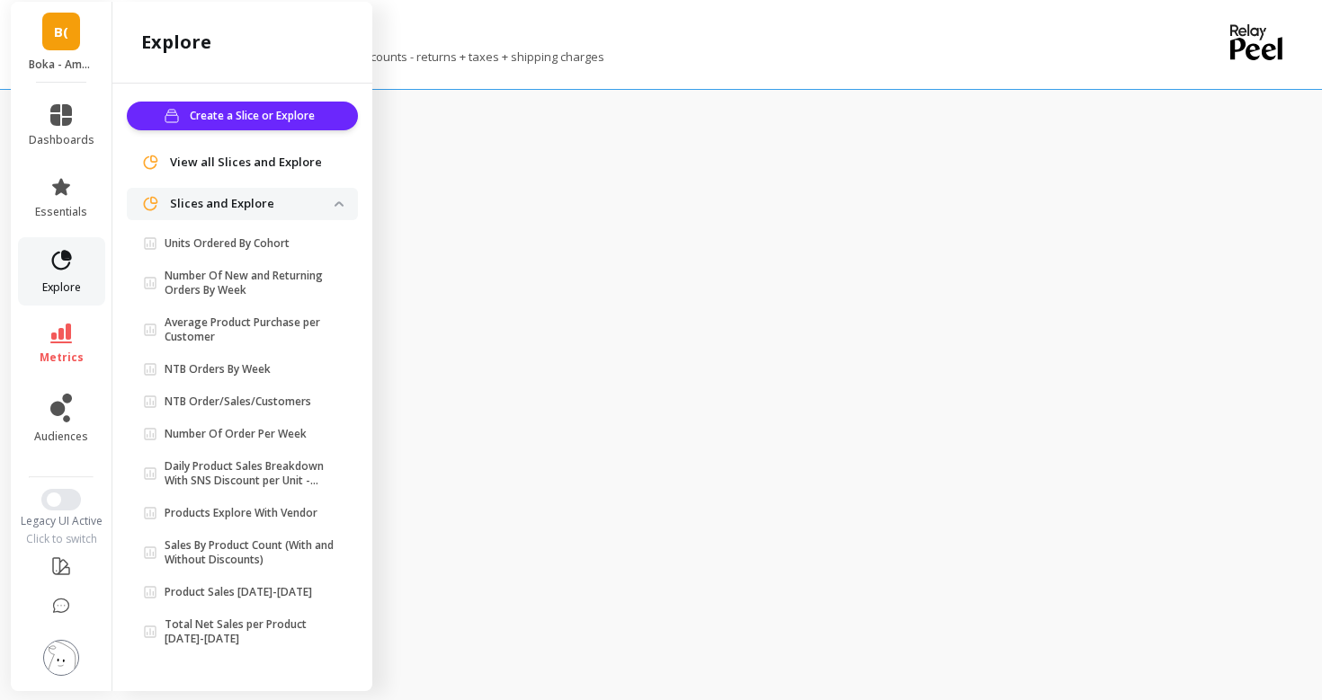
scroll to position [2, 0]
click at [194, 249] on link "Units Ordered By Cohort" at bounding box center [246, 241] width 224 height 25
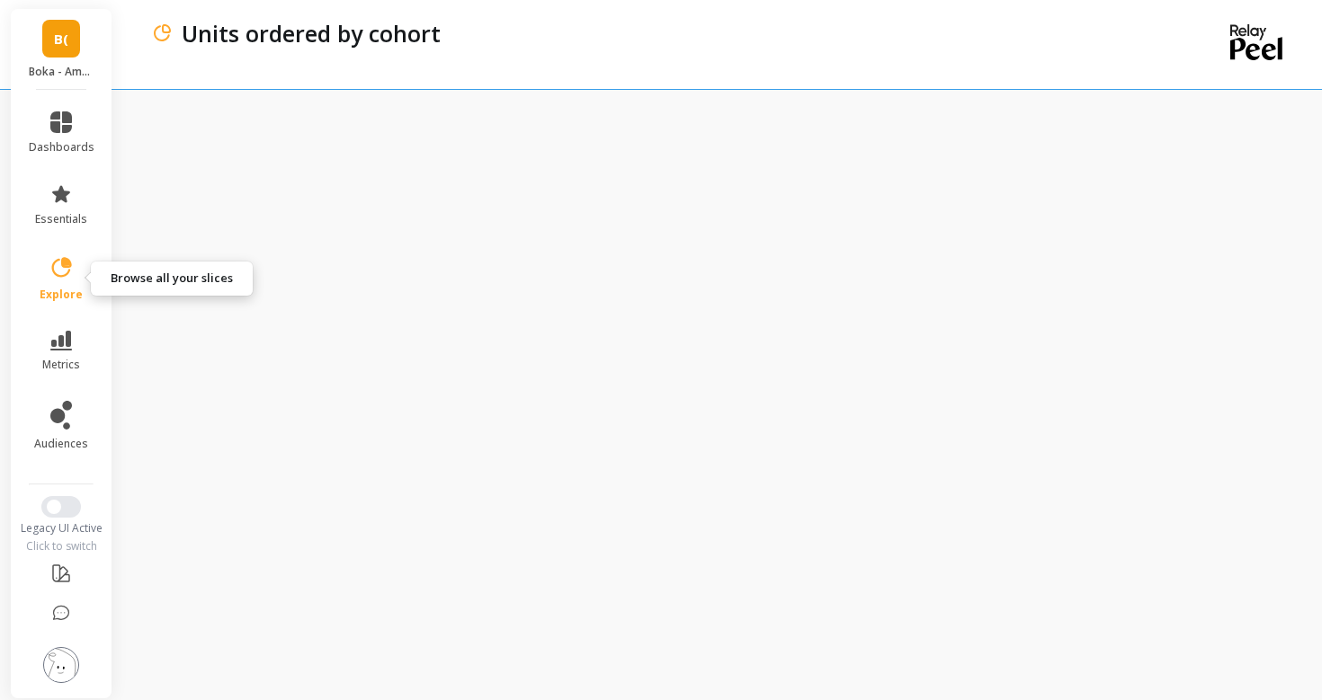
click at [49, 279] on icon at bounding box center [61, 267] width 25 height 25
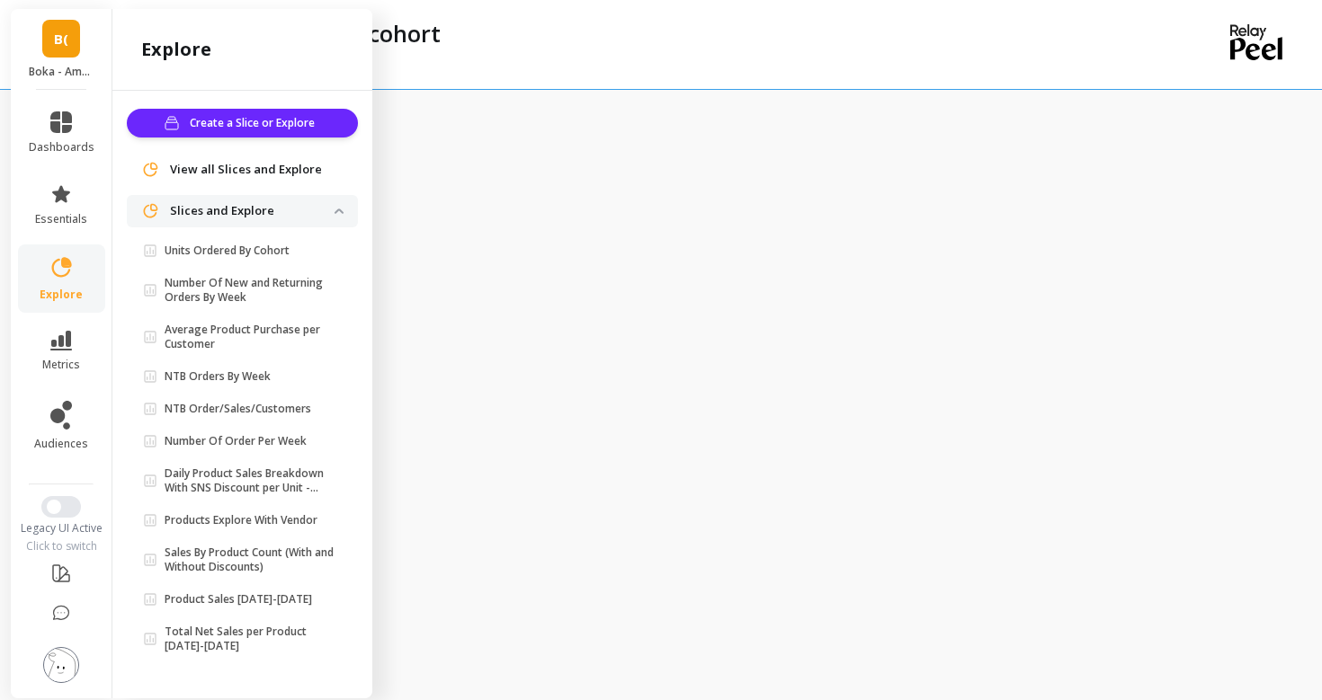
scroll to position [2, 0]
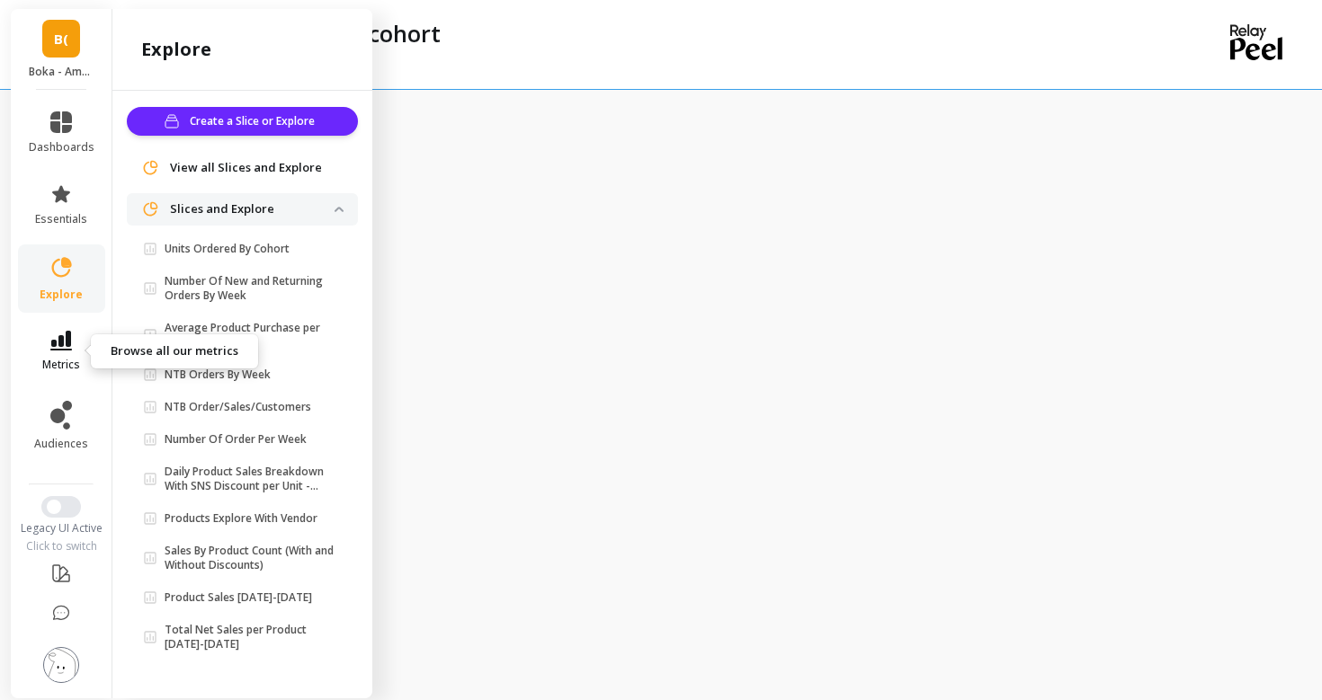
click at [65, 355] on link "metrics" at bounding box center [62, 351] width 66 height 41
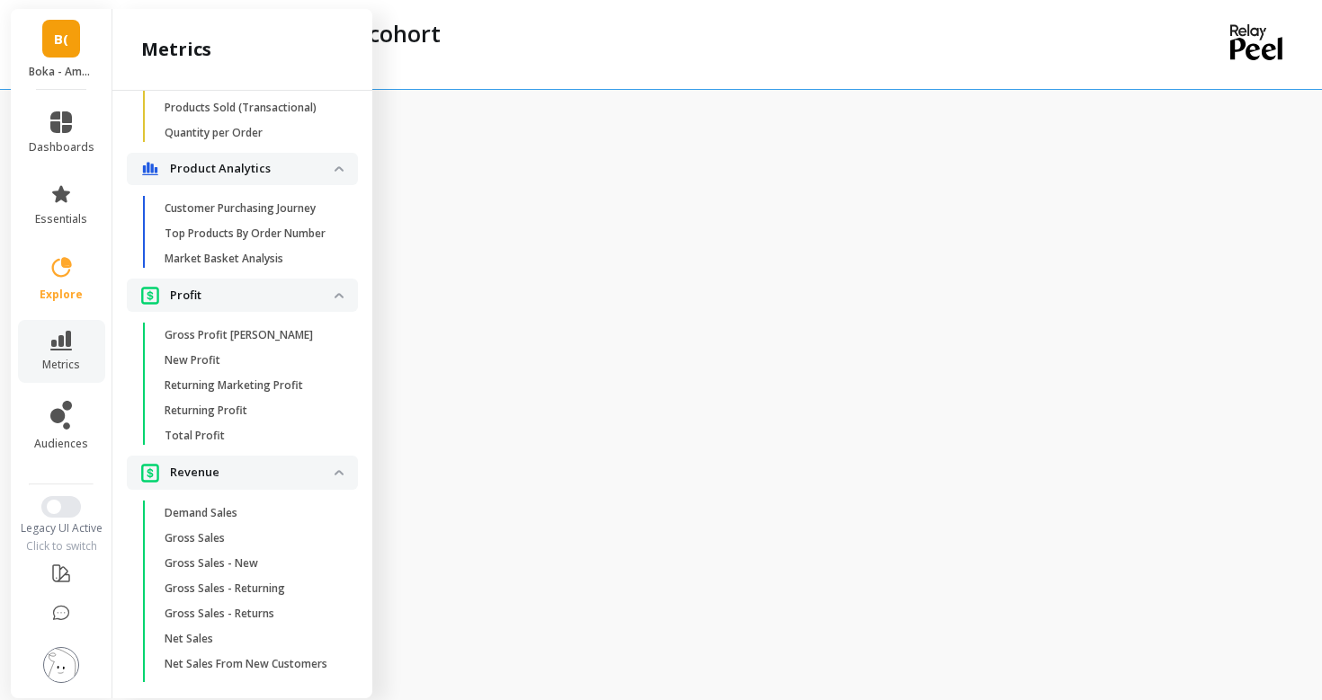
scroll to position [1662, 0]
click at [194, 382] on p "Returning Marketing Profit" at bounding box center [234, 382] width 138 height 14
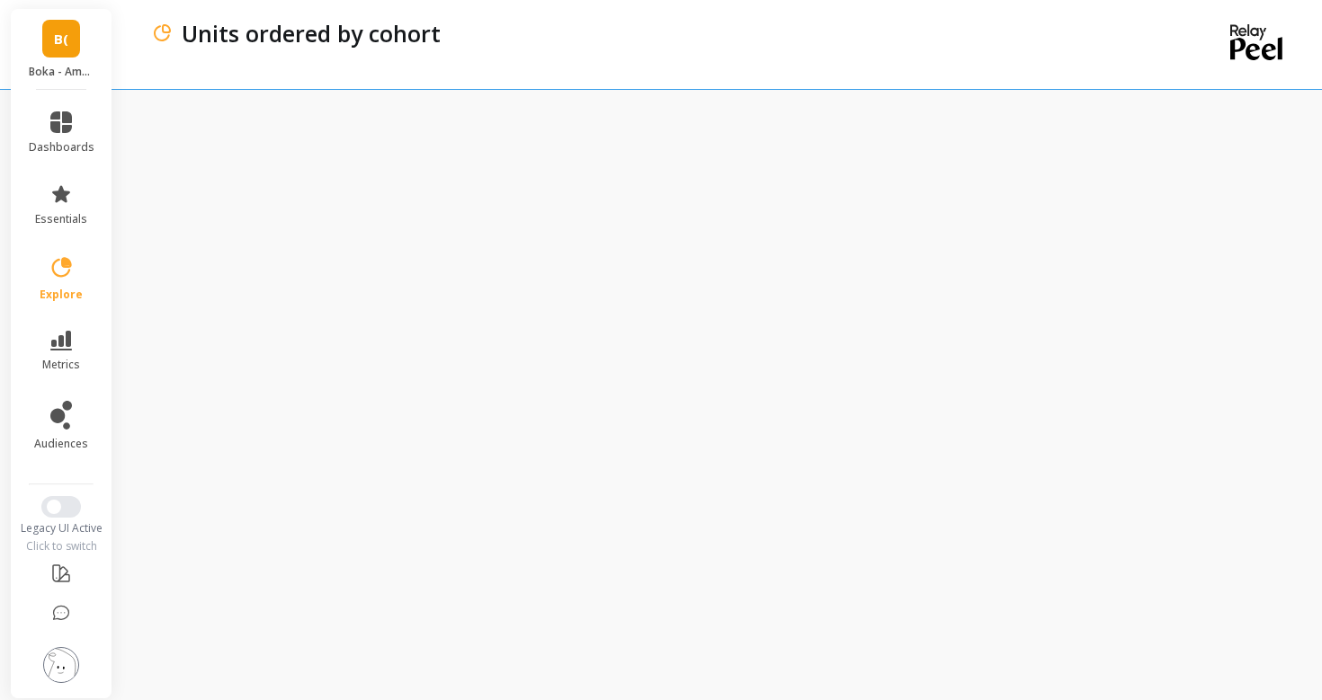
scroll to position [0, 0]
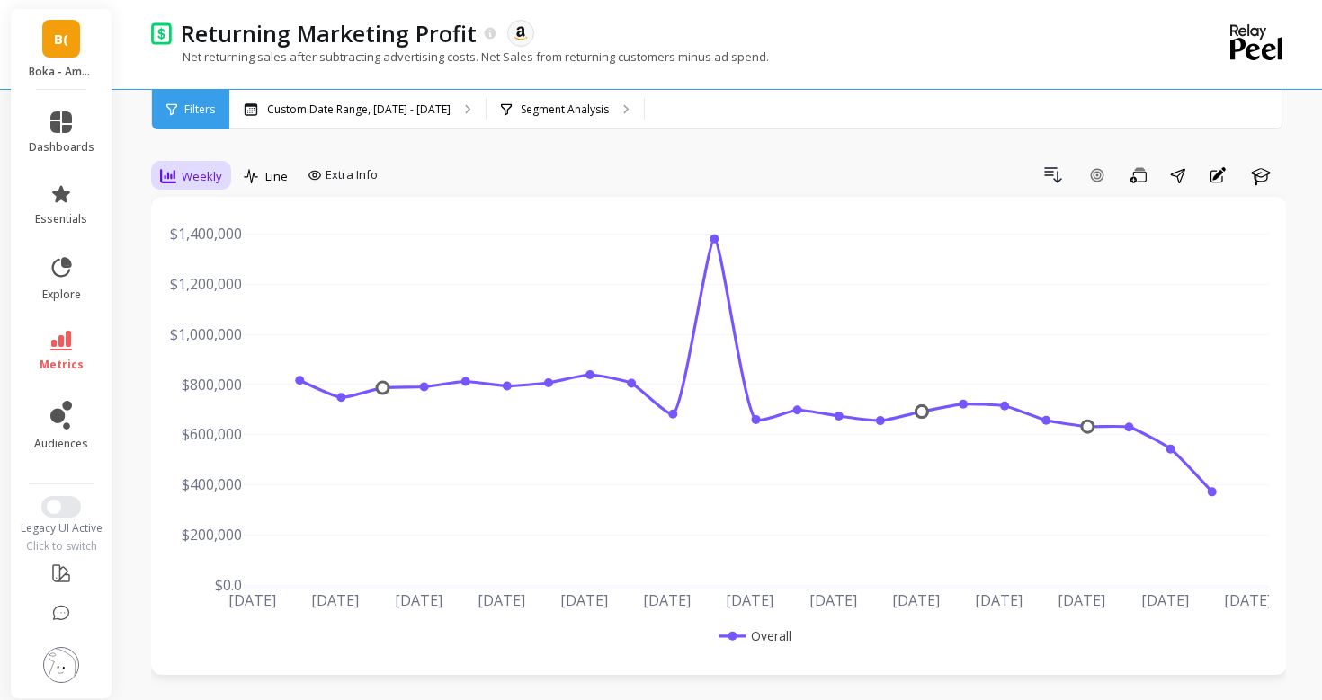
click at [171, 174] on icon at bounding box center [168, 176] width 16 height 14
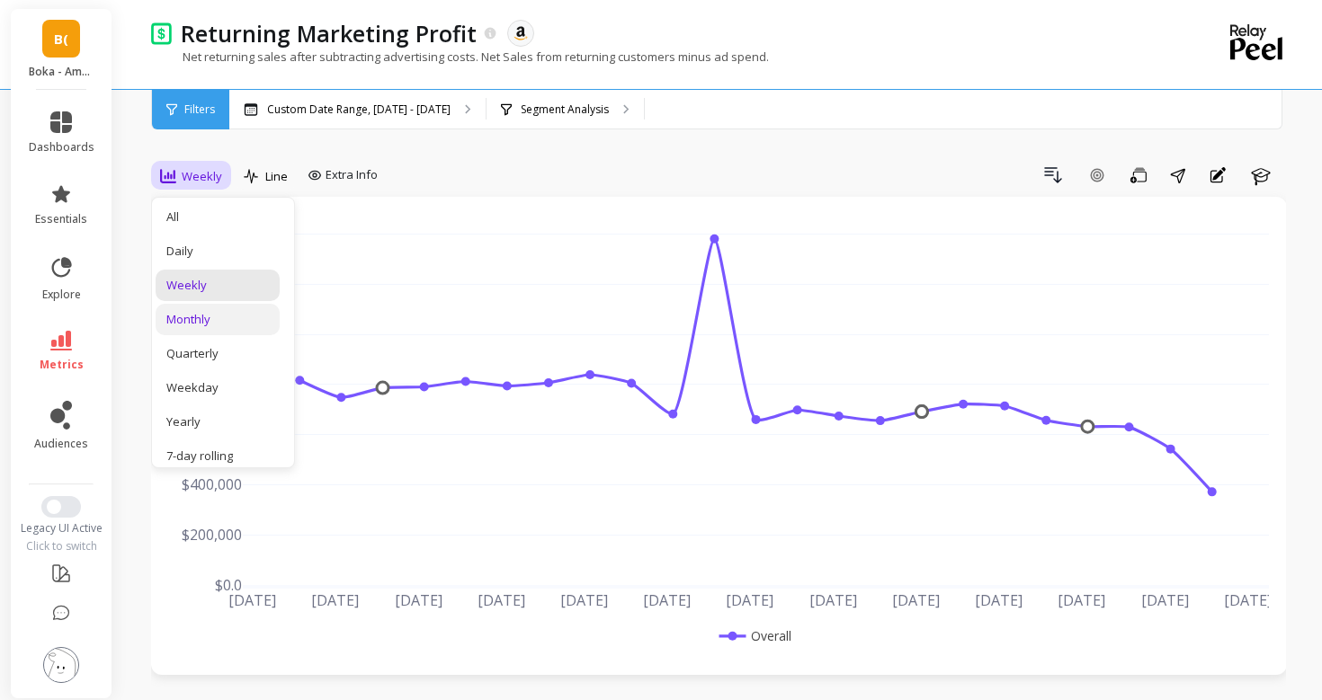
click at [188, 316] on div "Monthly" at bounding box center [217, 319] width 102 height 17
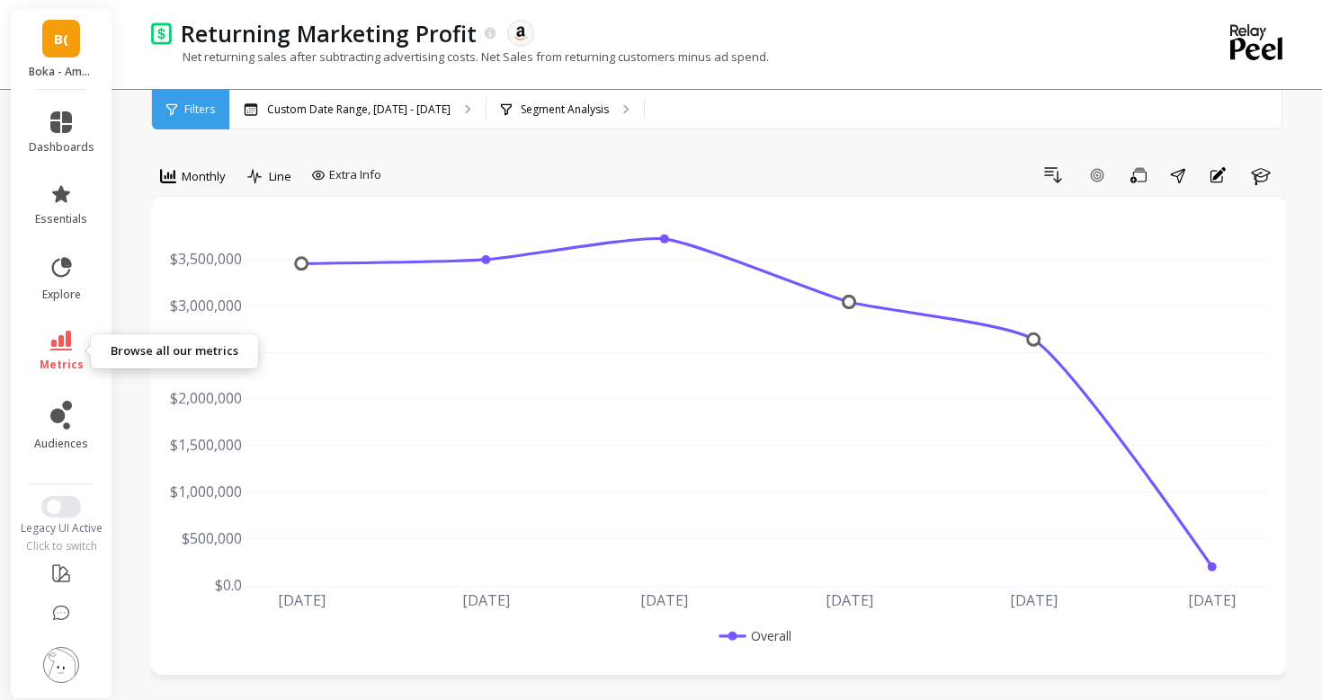
click at [64, 344] on icon at bounding box center [61, 341] width 22 height 20
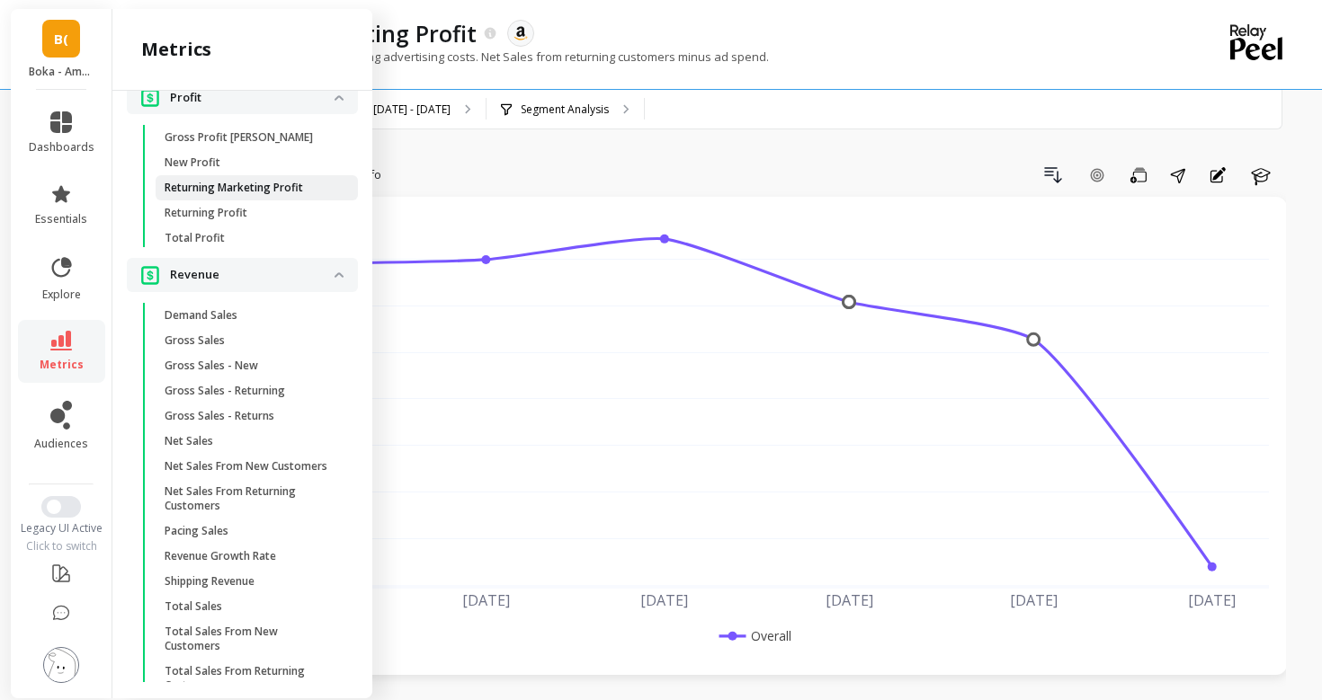
scroll to position [1883, 0]
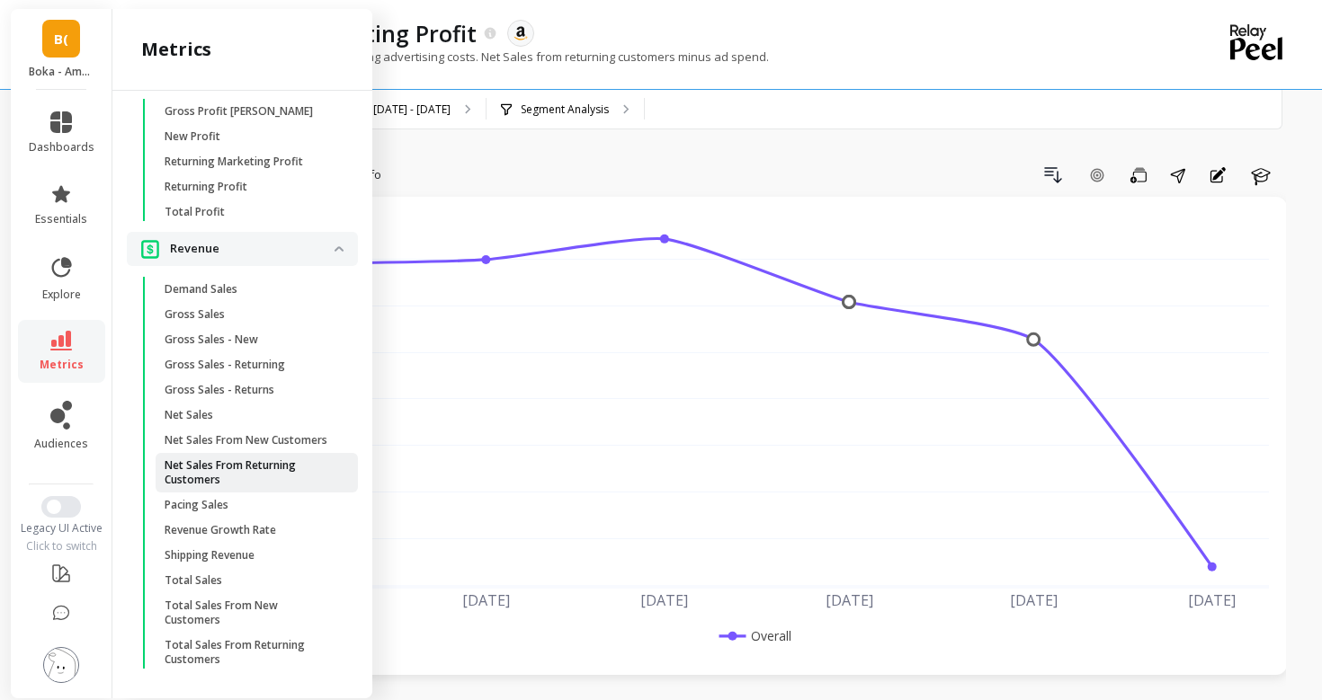
click at [213, 468] on p "Net Sales From Returning Customers" at bounding box center [251, 473] width 172 height 29
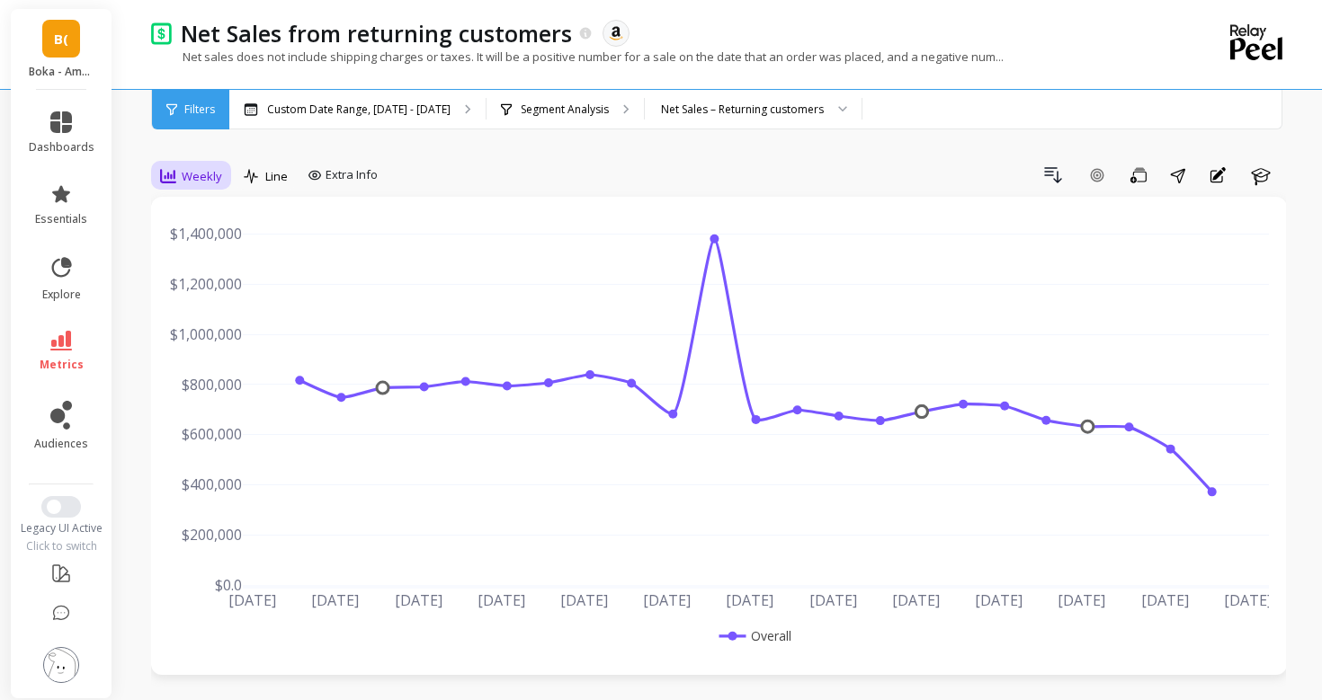
click at [174, 172] on icon at bounding box center [168, 176] width 16 height 14
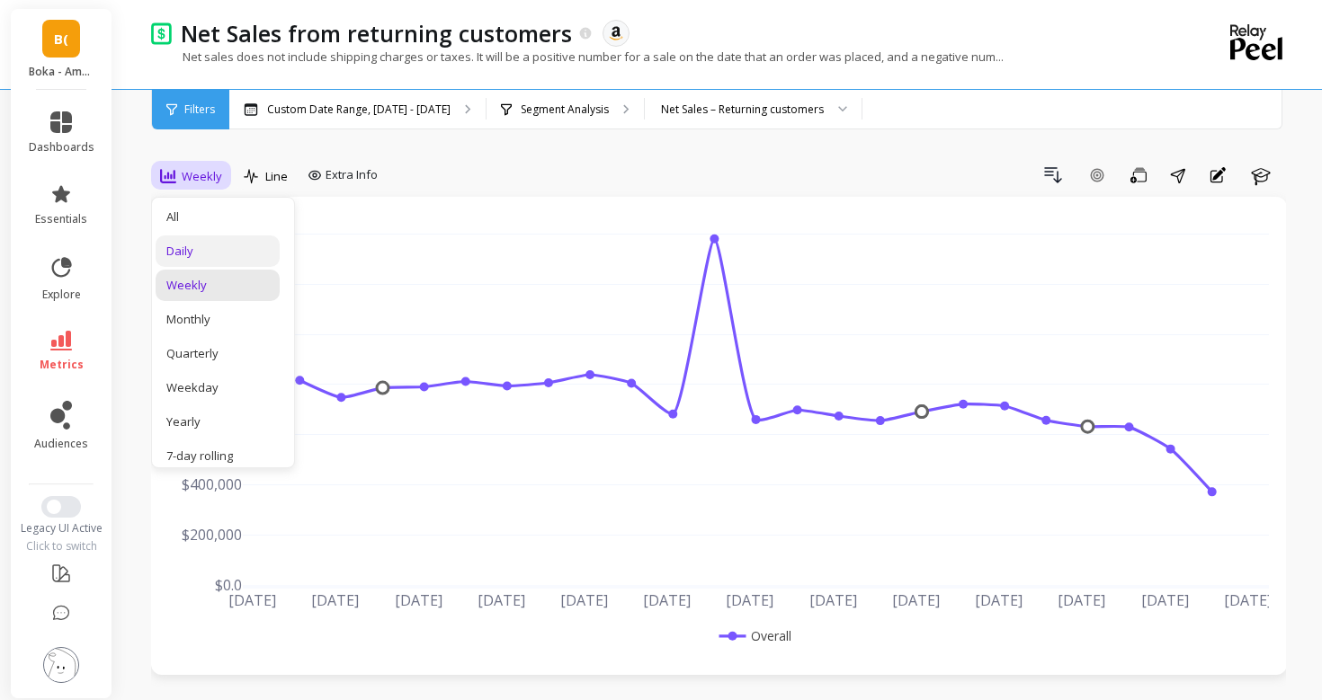
click at [211, 237] on div "Daily" at bounding box center [218, 251] width 124 height 31
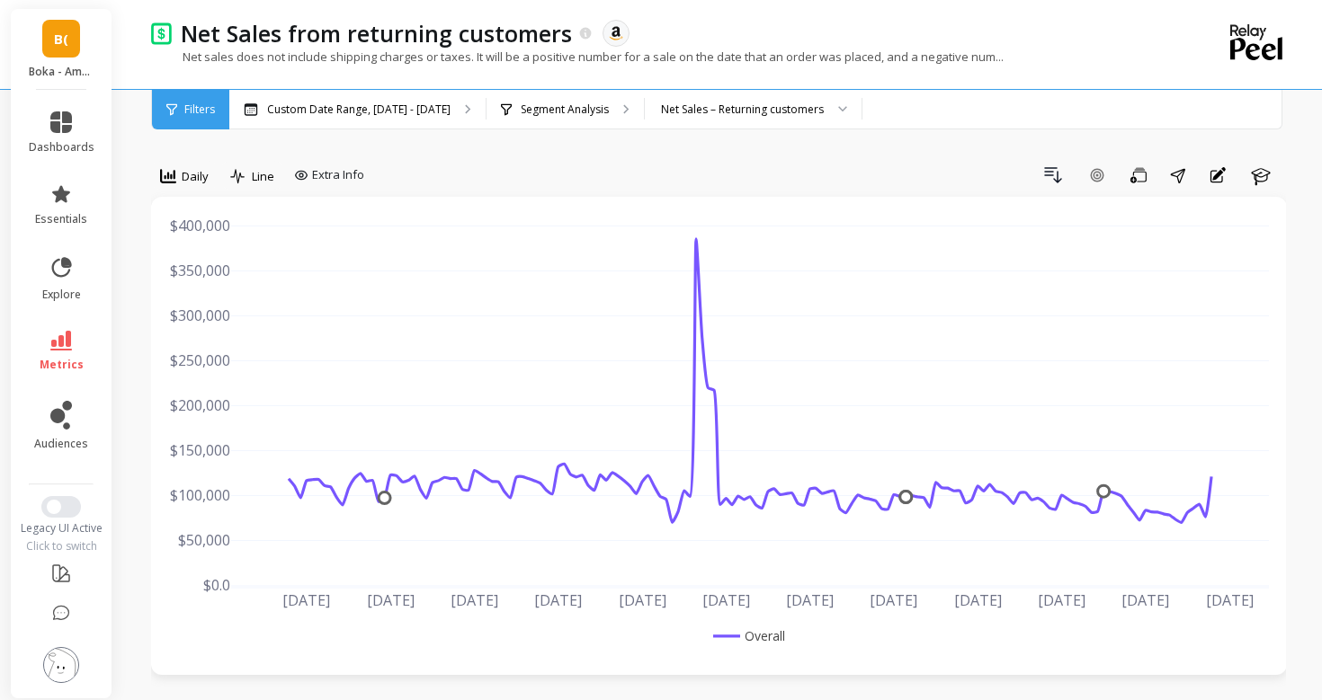
click at [200, 173] on span "Daily" at bounding box center [195, 176] width 27 height 17
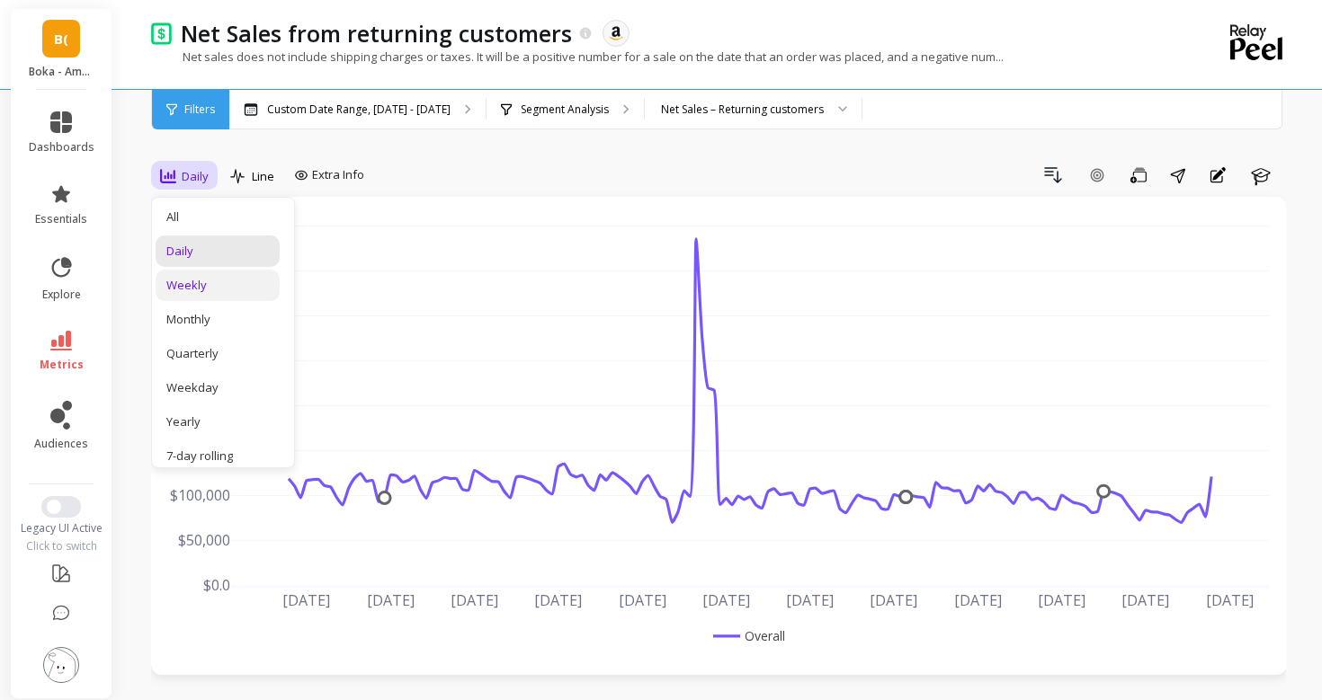
click at [213, 287] on div "Weekly" at bounding box center [217, 285] width 102 height 17
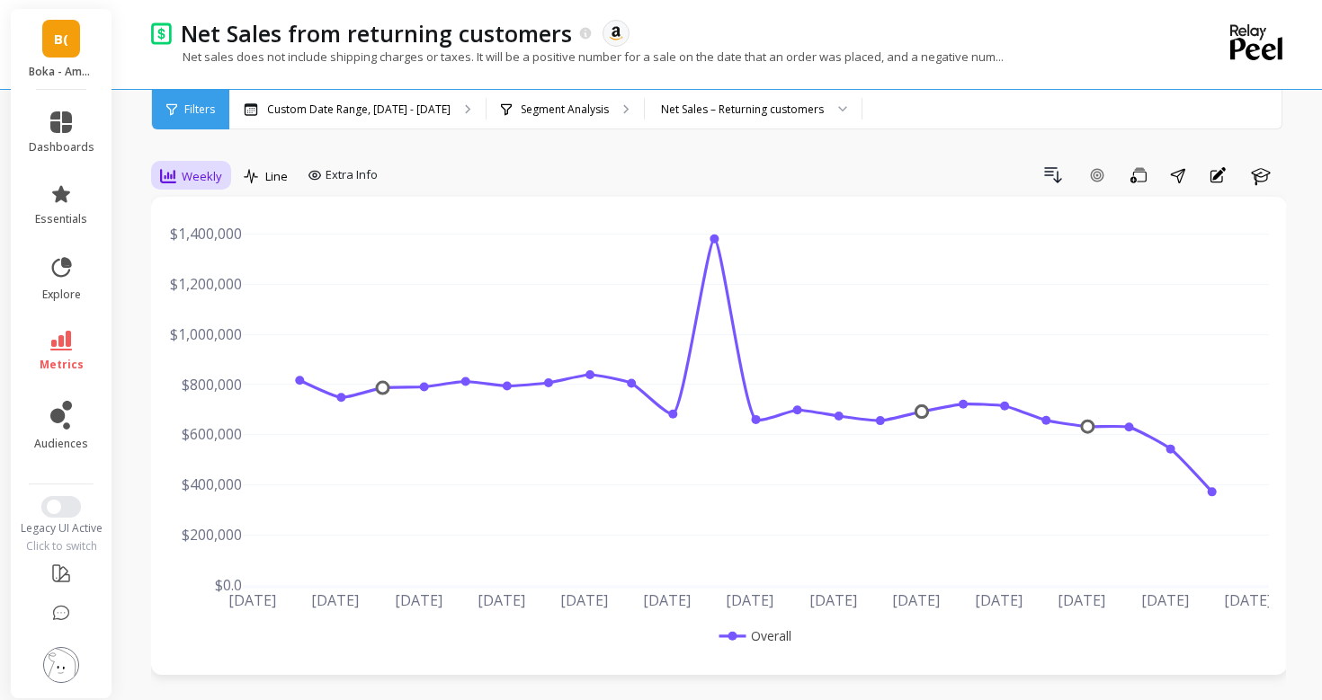
click at [192, 175] on span "Weekly" at bounding box center [202, 176] width 40 height 17
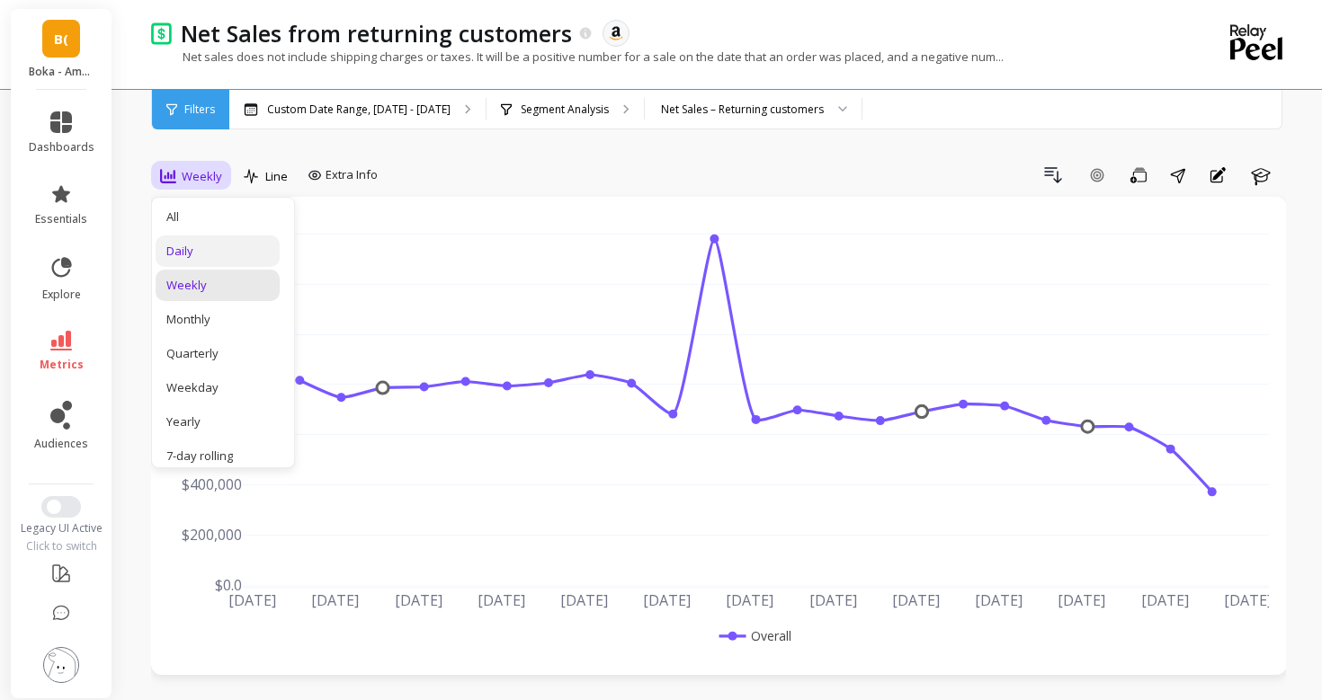
click at [209, 259] on div "Daily" at bounding box center [217, 251] width 102 height 17
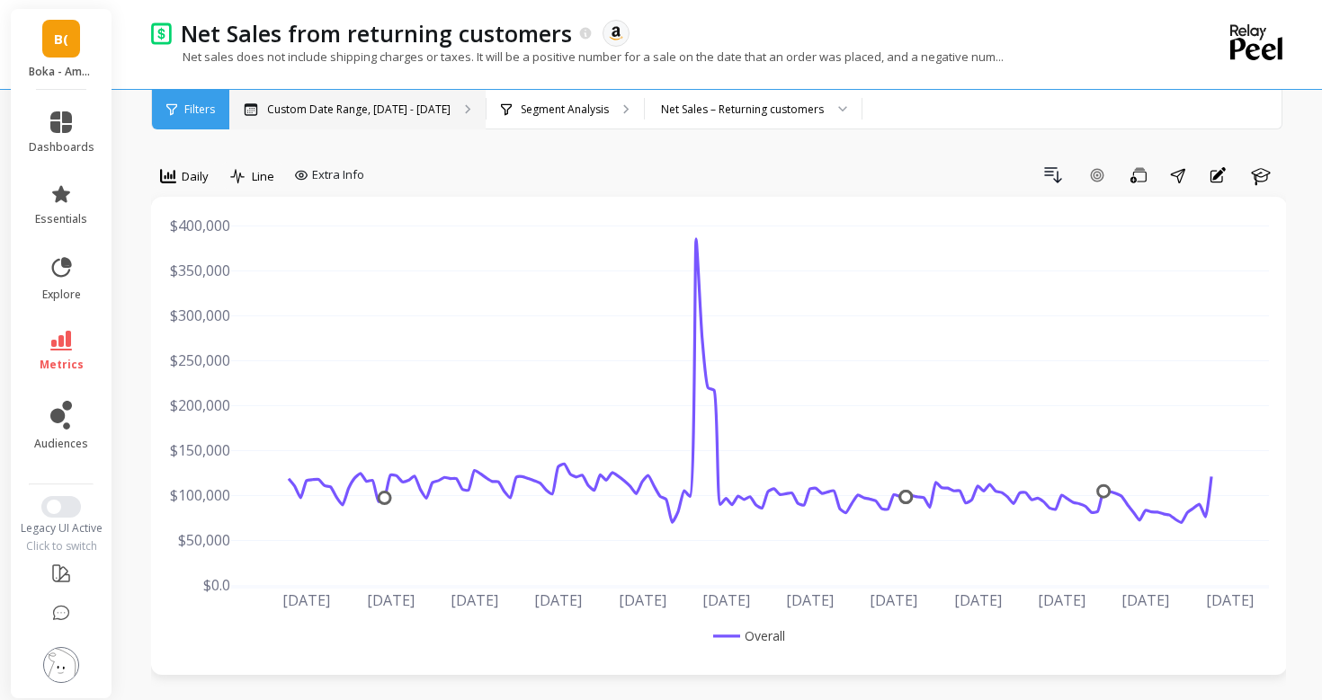
click at [370, 107] on p "Custom Date Range, [DATE] - [DATE]" at bounding box center [358, 109] width 183 height 14
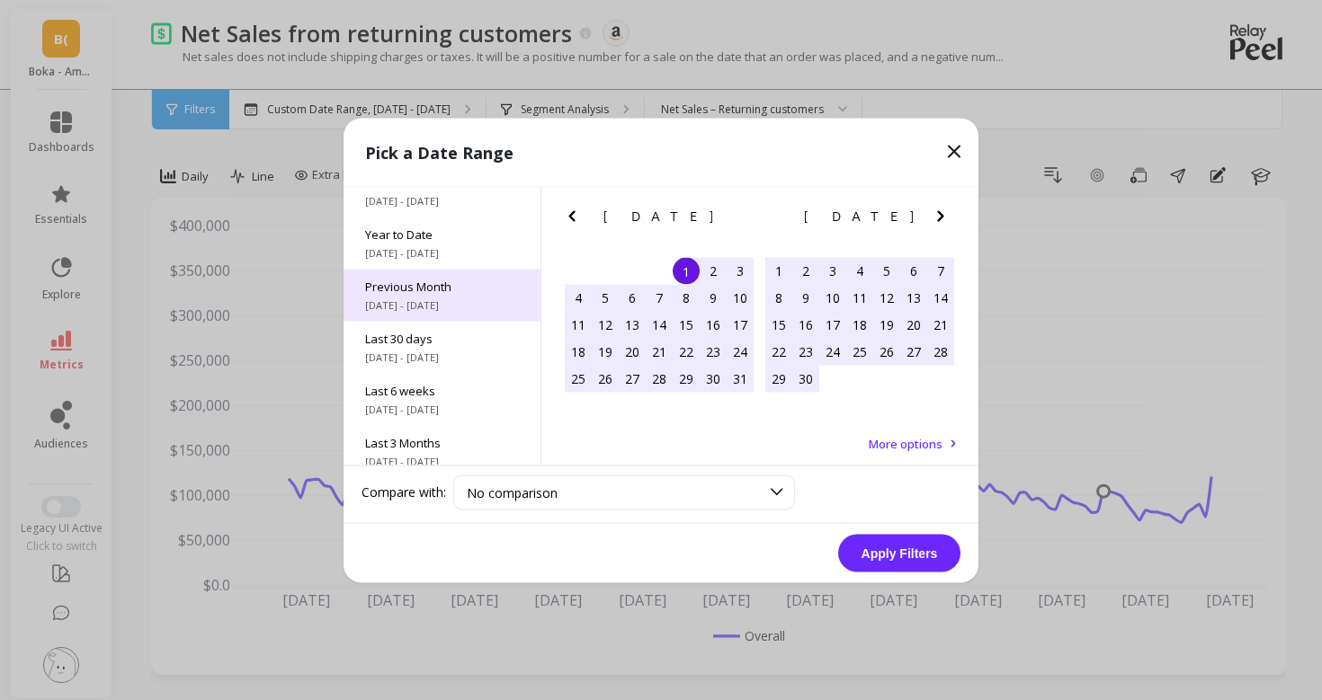
scroll to position [29, 0]
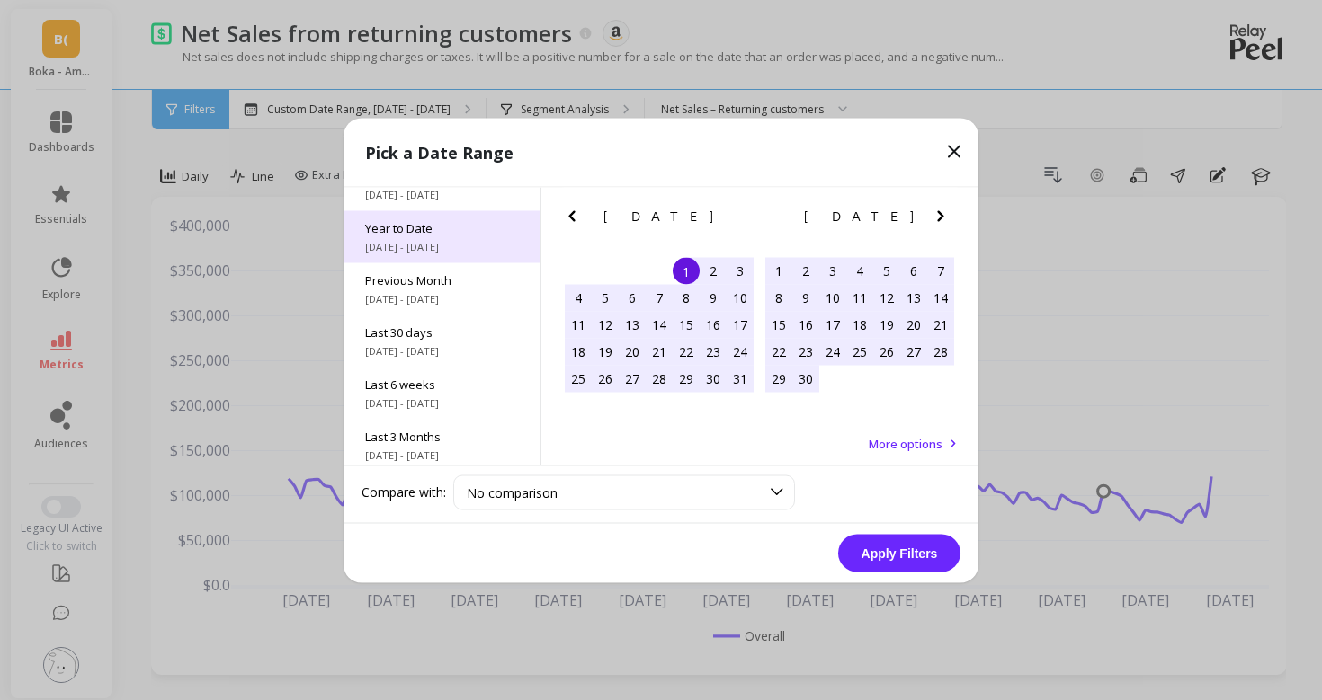
click at [449, 242] on span "[DATE] - [DATE]" at bounding box center [442, 246] width 154 height 14
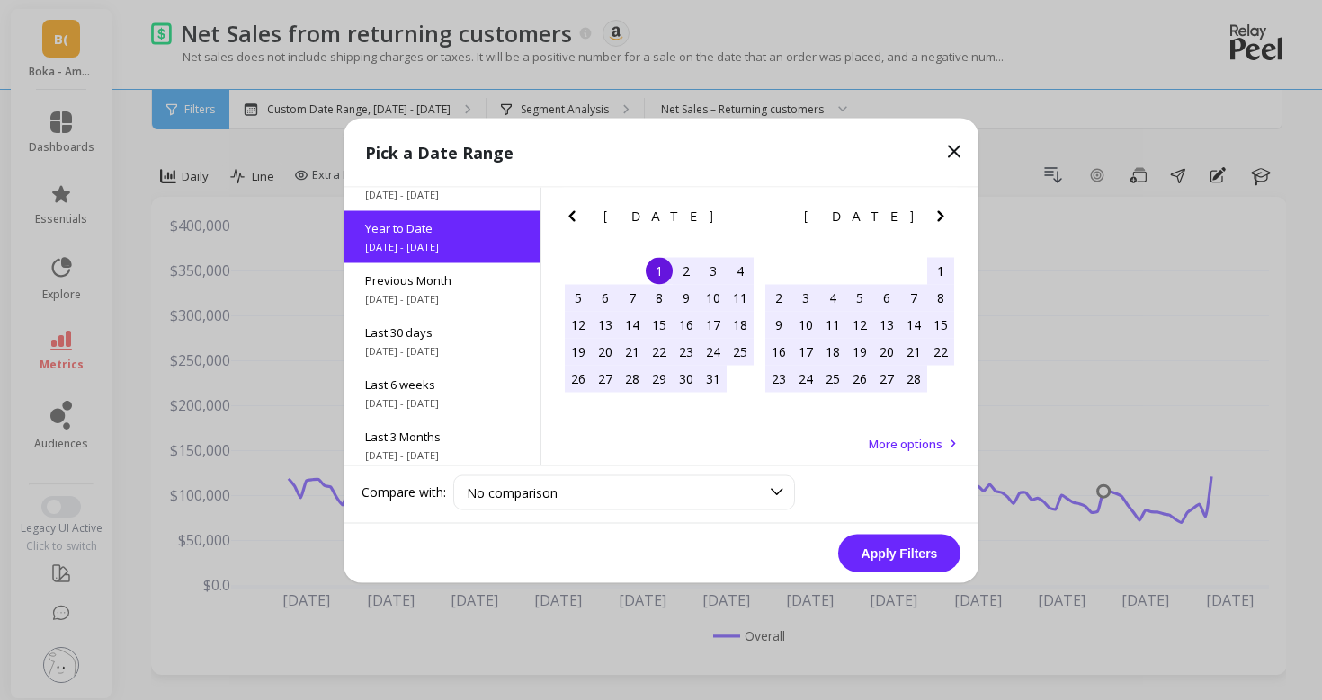
scroll to position [0, 0]
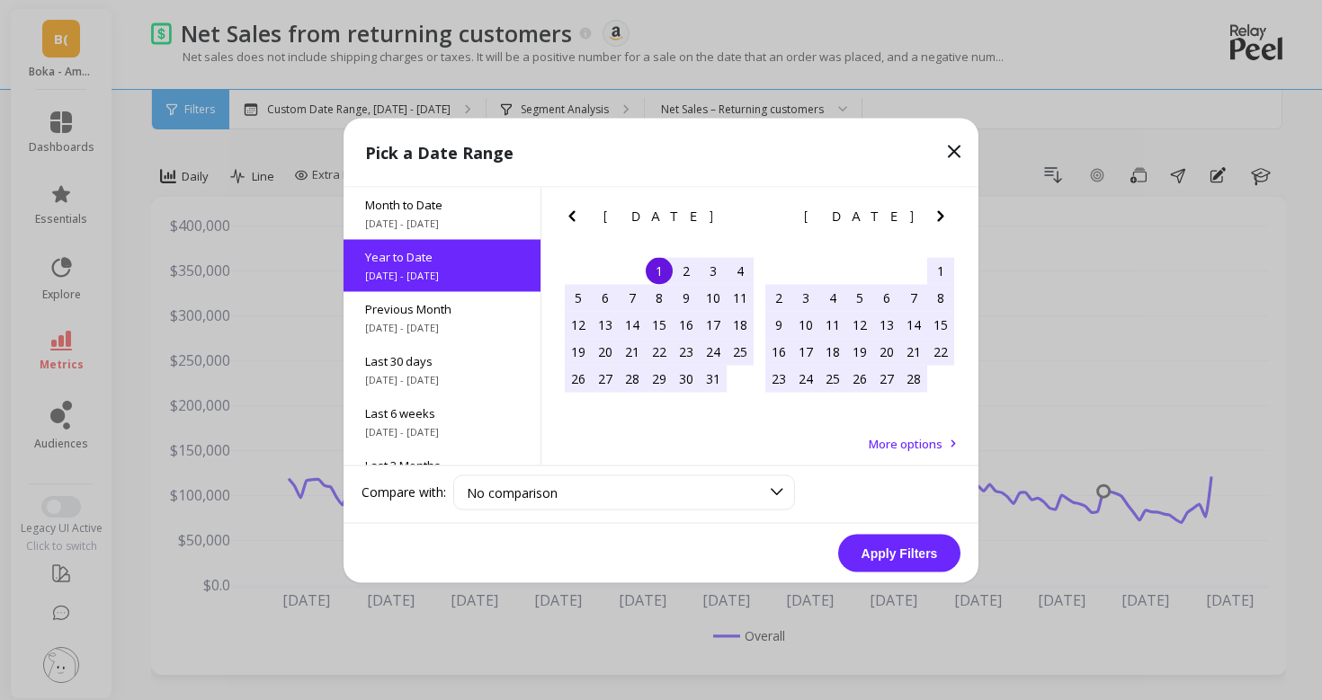
click at [864, 548] on button "Apply Filters" at bounding box center [899, 553] width 122 height 38
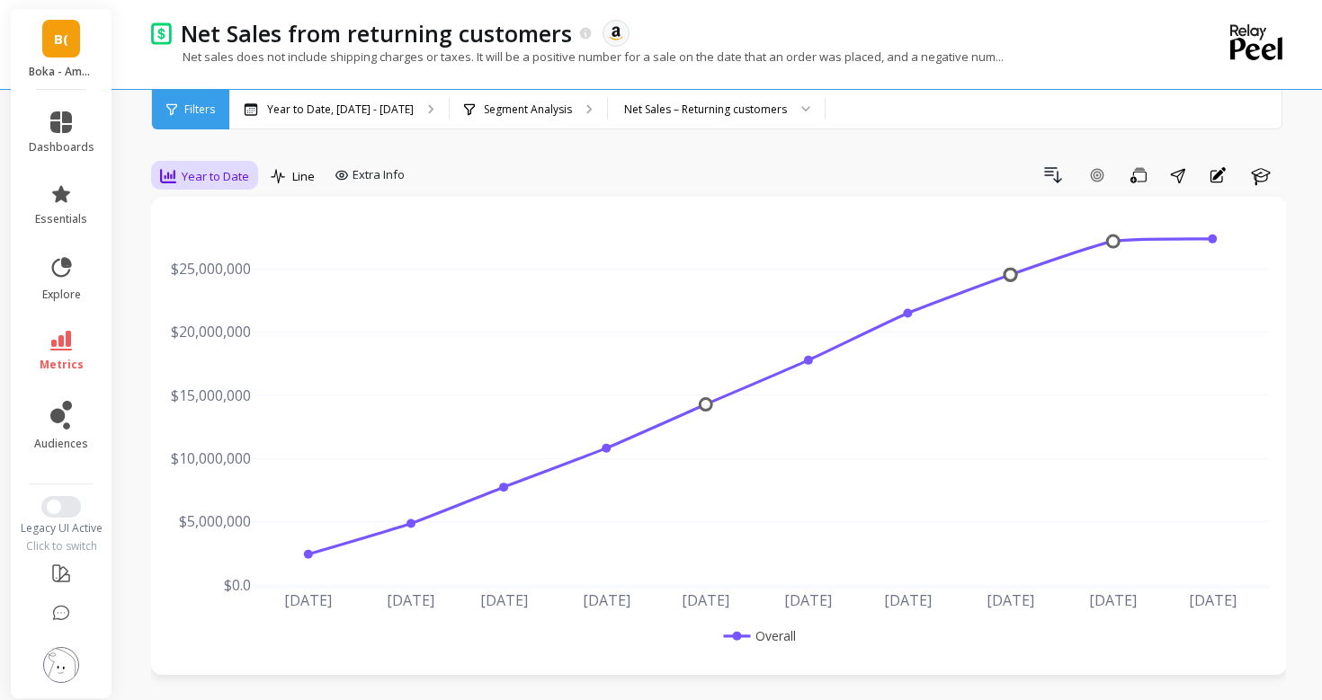
click at [214, 174] on span "Year to Date" at bounding box center [215, 176] width 67 height 17
click at [223, 241] on div "Daily" at bounding box center [218, 251] width 124 height 31
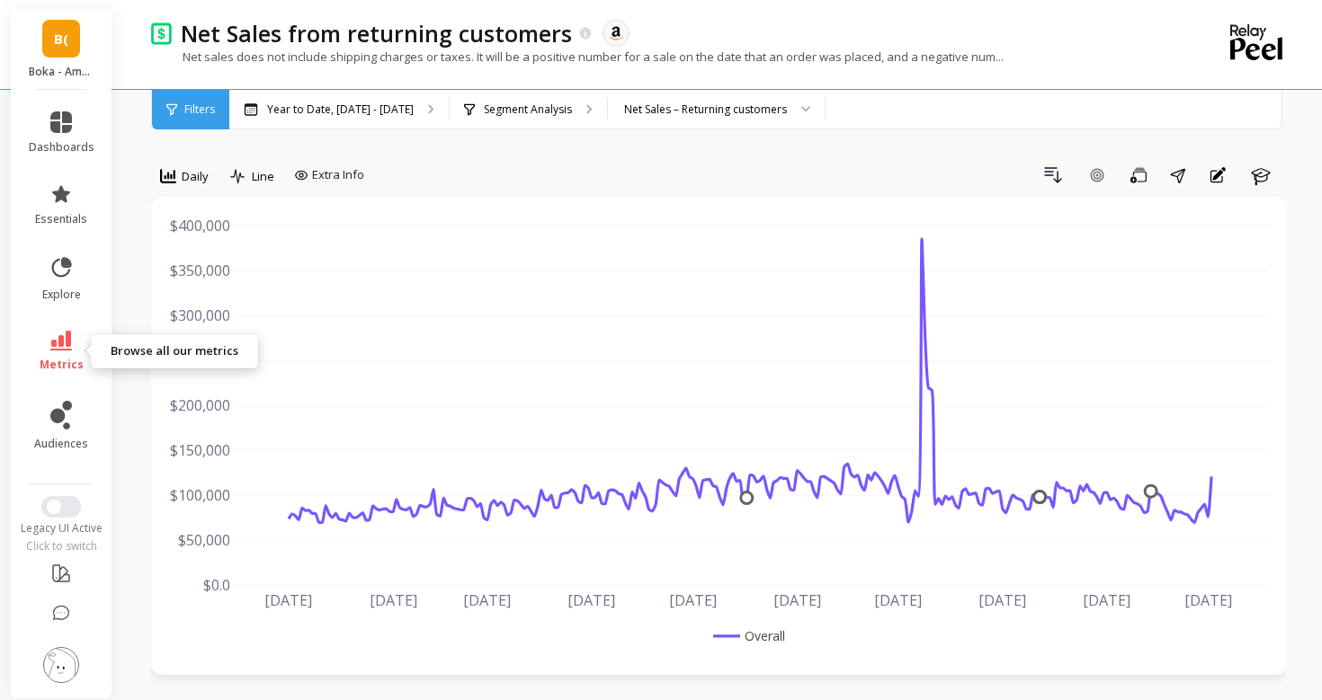
click at [62, 339] on icon at bounding box center [61, 341] width 22 height 20
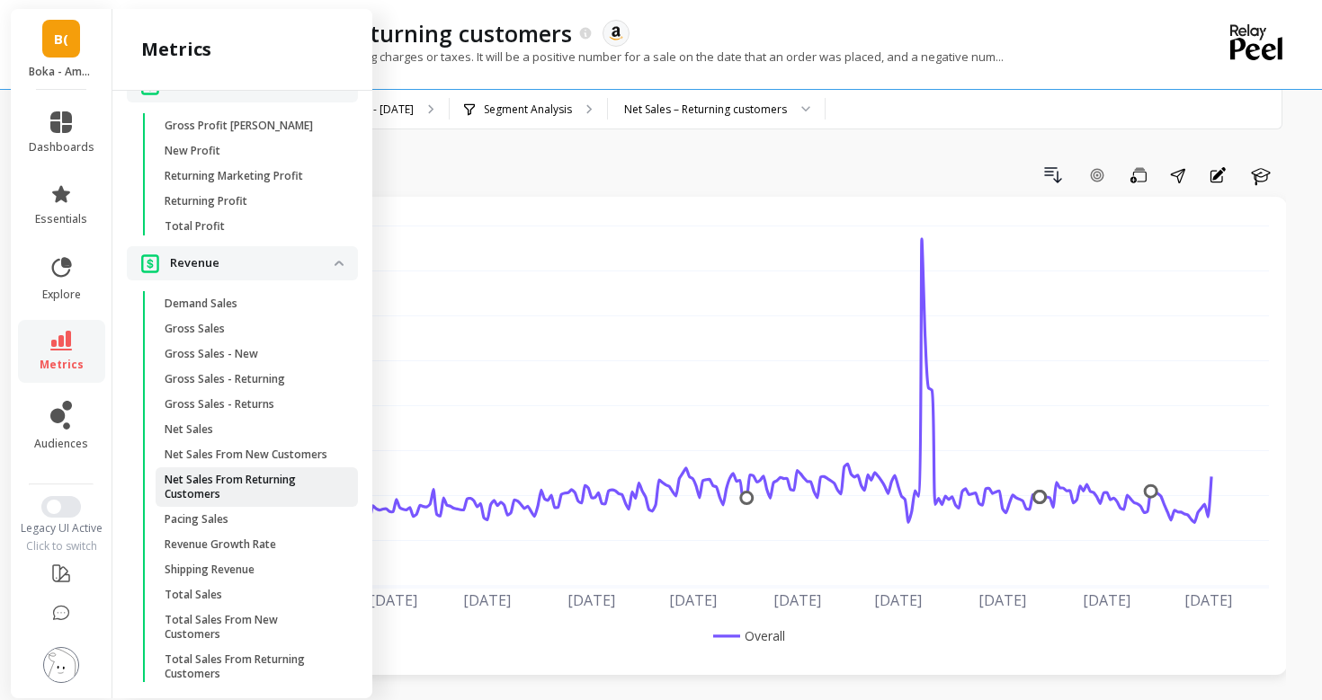
scroll to position [1883, 0]
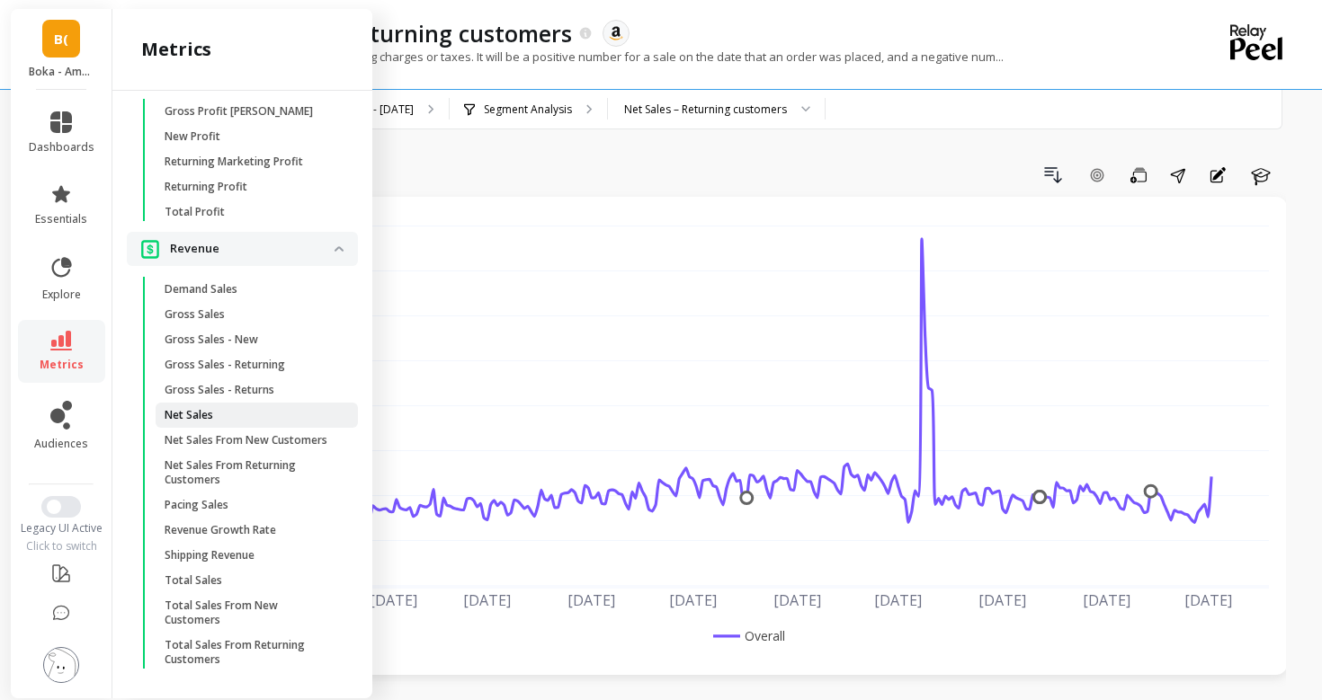
click at [223, 417] on span "Net Sales" at bounding box center [251, 415] width 172 height 14
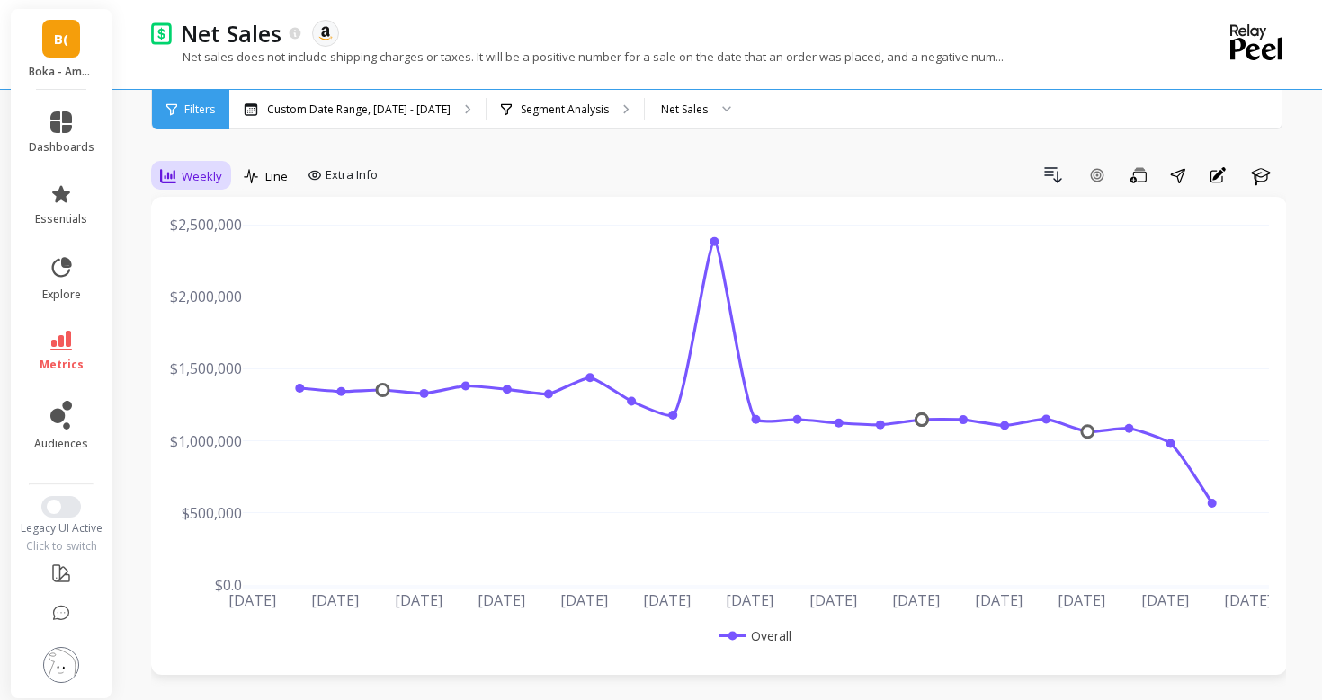
click at [203, 174] on span "Weekly" at bounding box center [202, 176] width 40 height 17
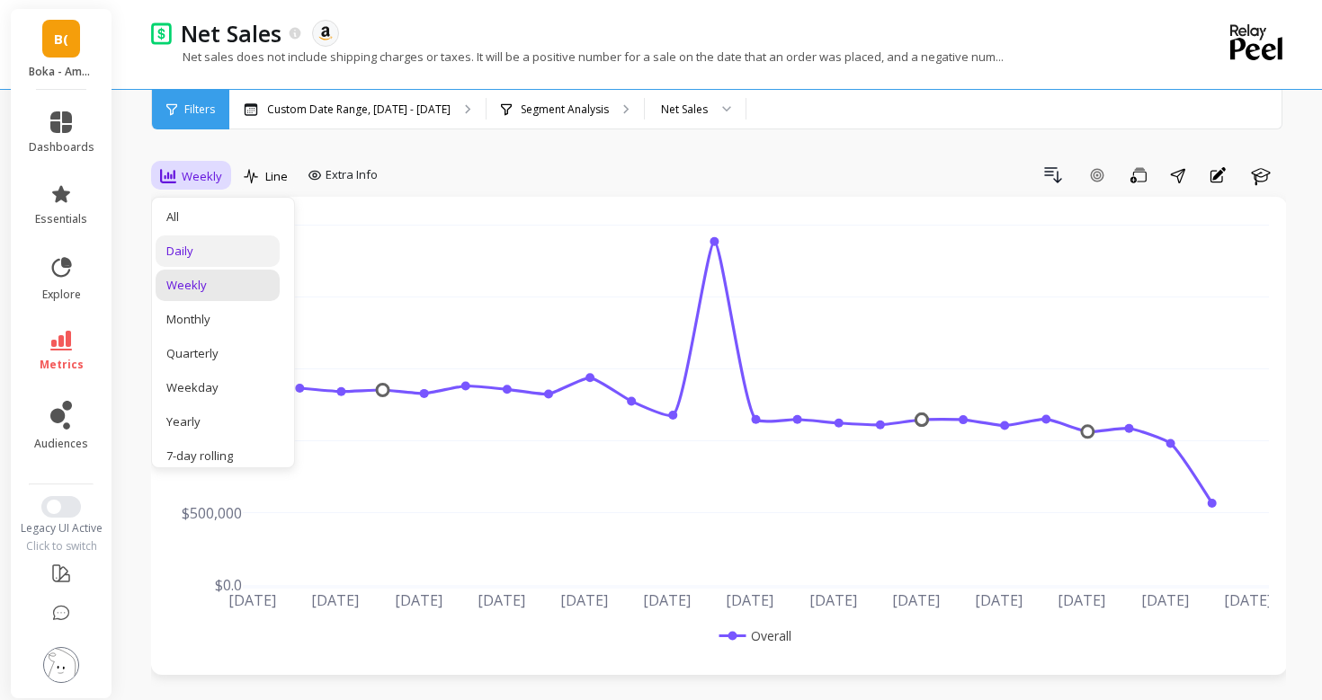
click at [206, 247] on div "Daily" at bounding box center [217, 251] width 102 height 17
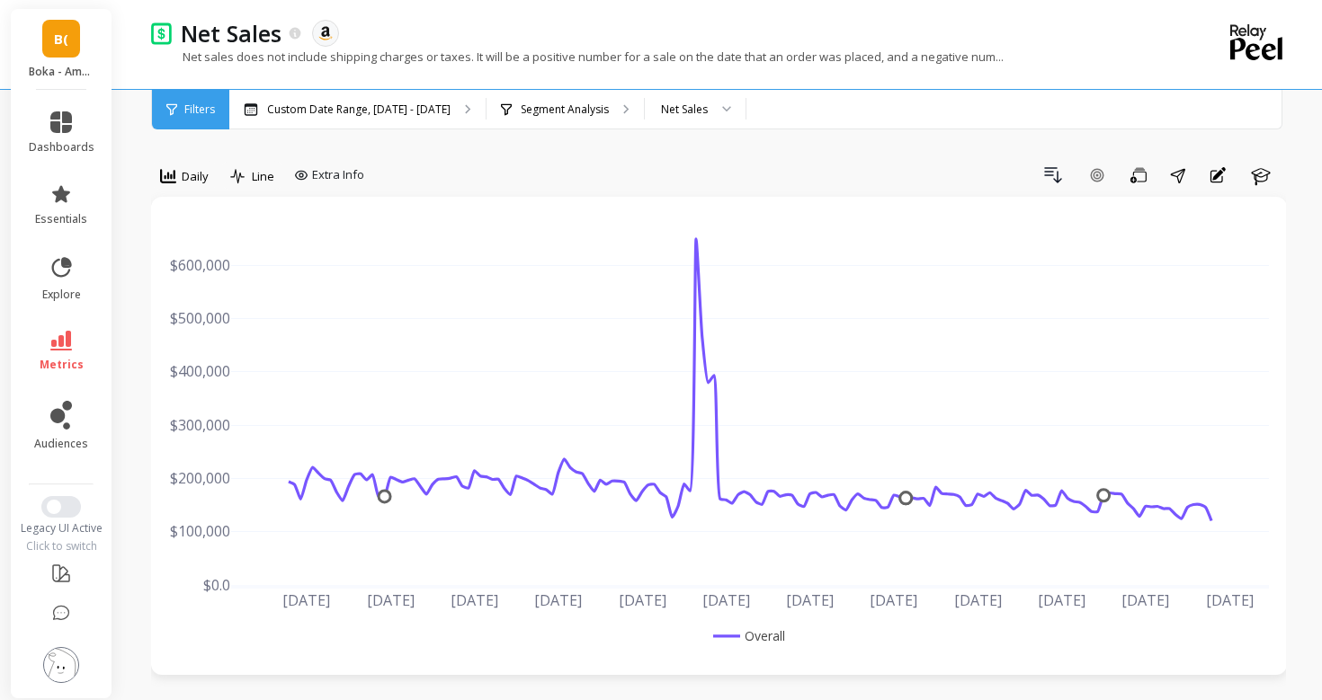
click at [55, 326] on li "metrics" at bounding box center [61, 351] width 87 height 63
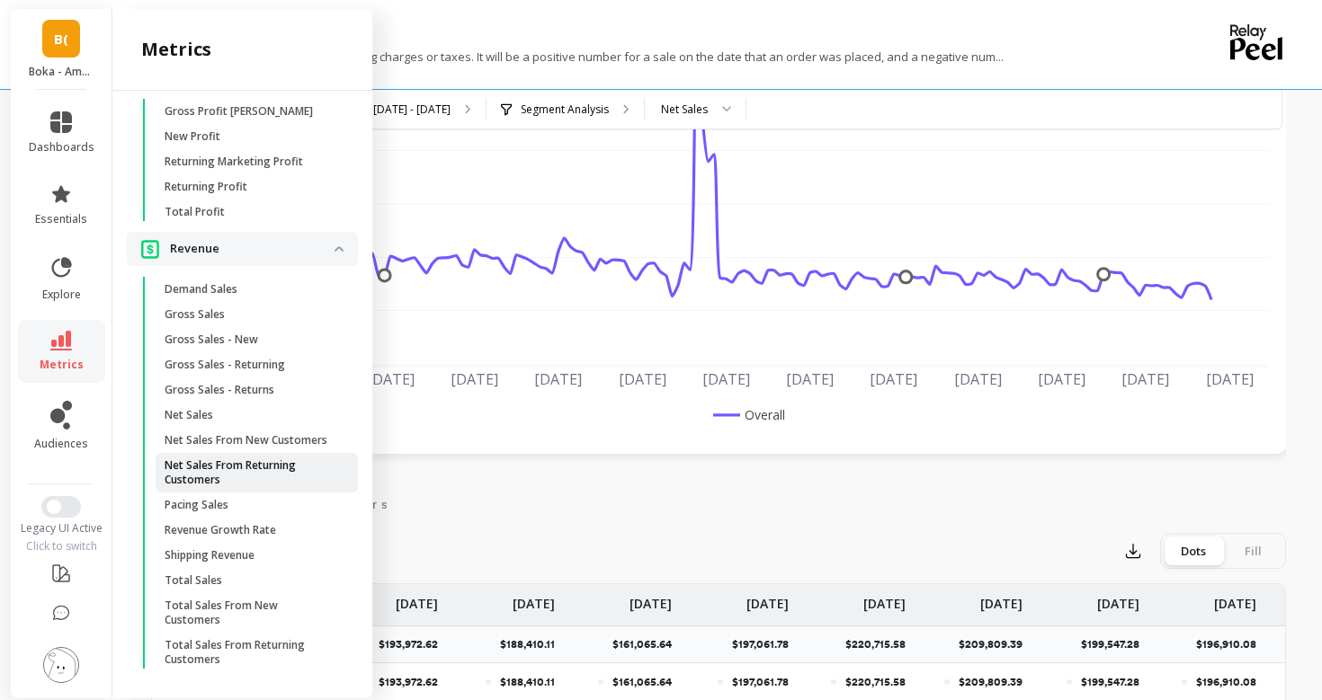
scroll to position [245, 0]
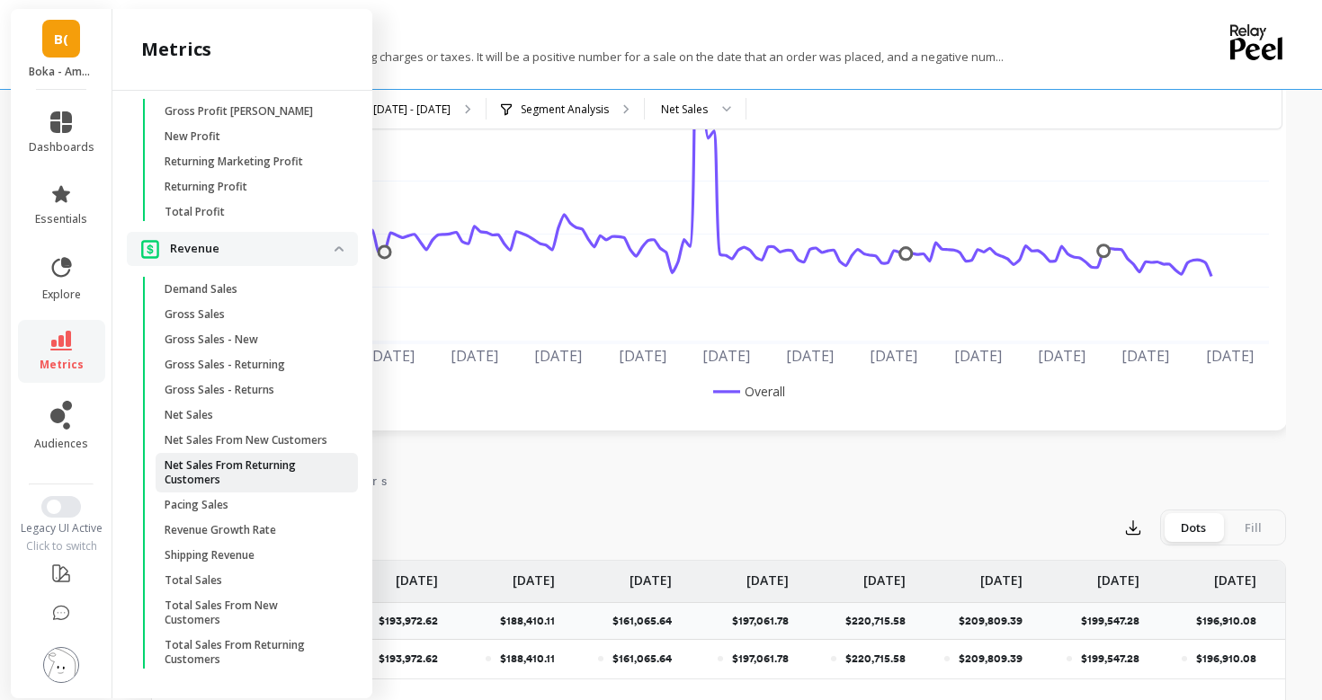
click at [261, 467] on p "Net Sales From Returning Customers" at bounding box center [251, 473] width 172 height 29
